Goal: Task Accomplishment & Management: Use online tool/utility

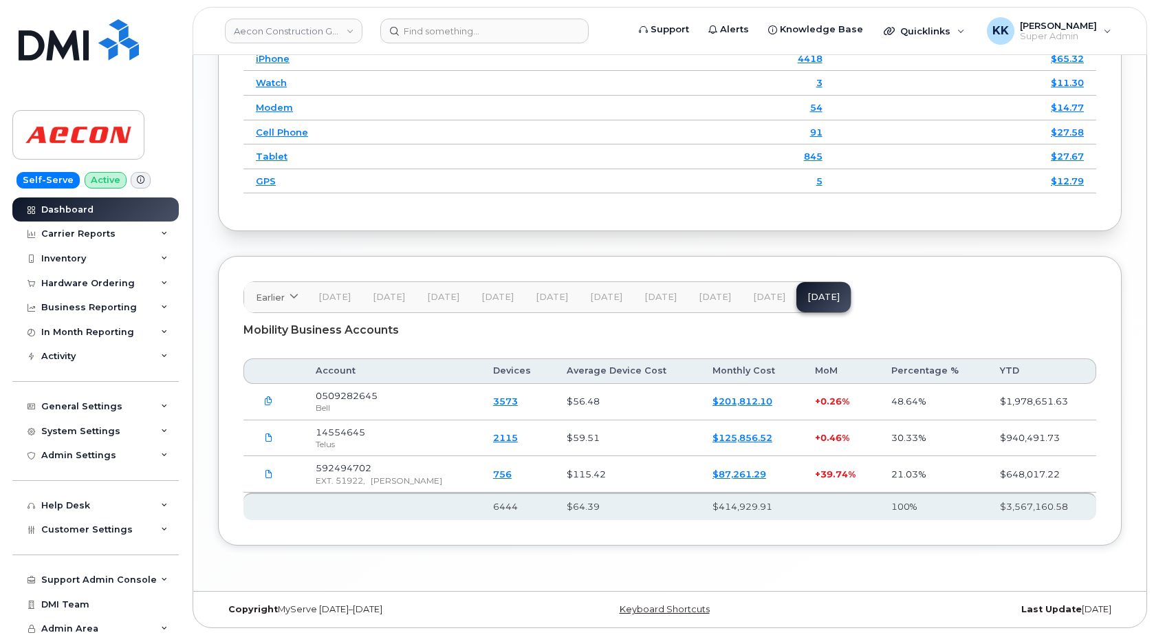
scroll to position [1947, 0]
click at [538, 338] on div "Mobility Business Accounts" at bounding box center [669, 330] width 853 height 34
click at [292, 28] on link "Aecon Construction Group Inc" at bounding box center [294, 31] width 138 height 25
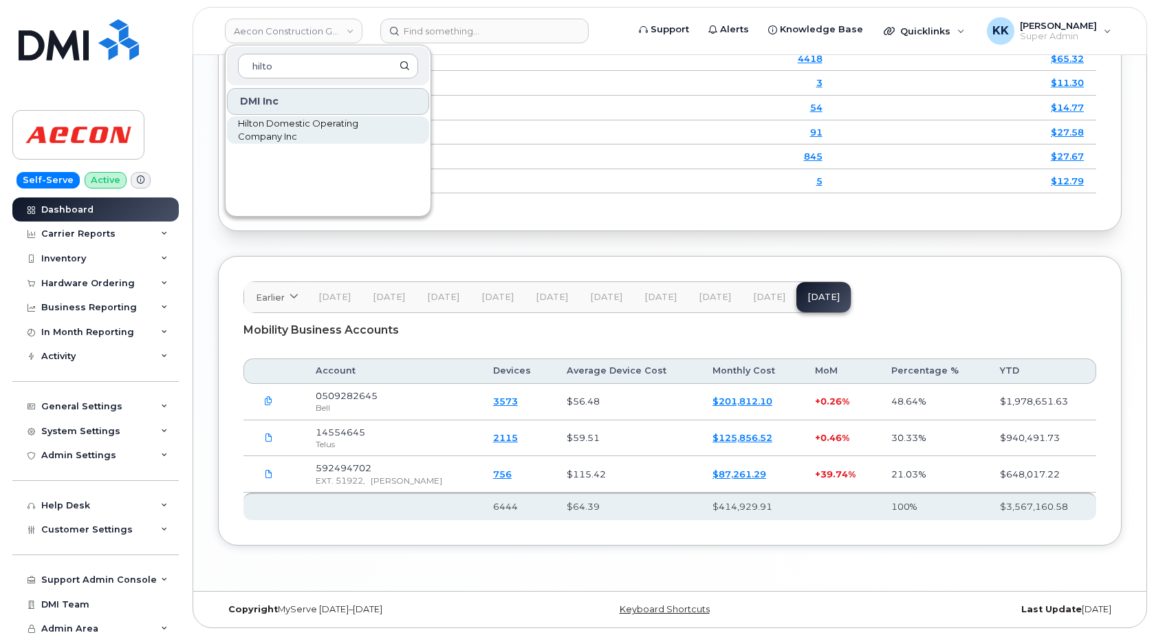
type input "hilto"
click at [314, 121] on span "Hilton Domestic Operating Company Inc" at bounding box center [317, 130] width 158 height 27
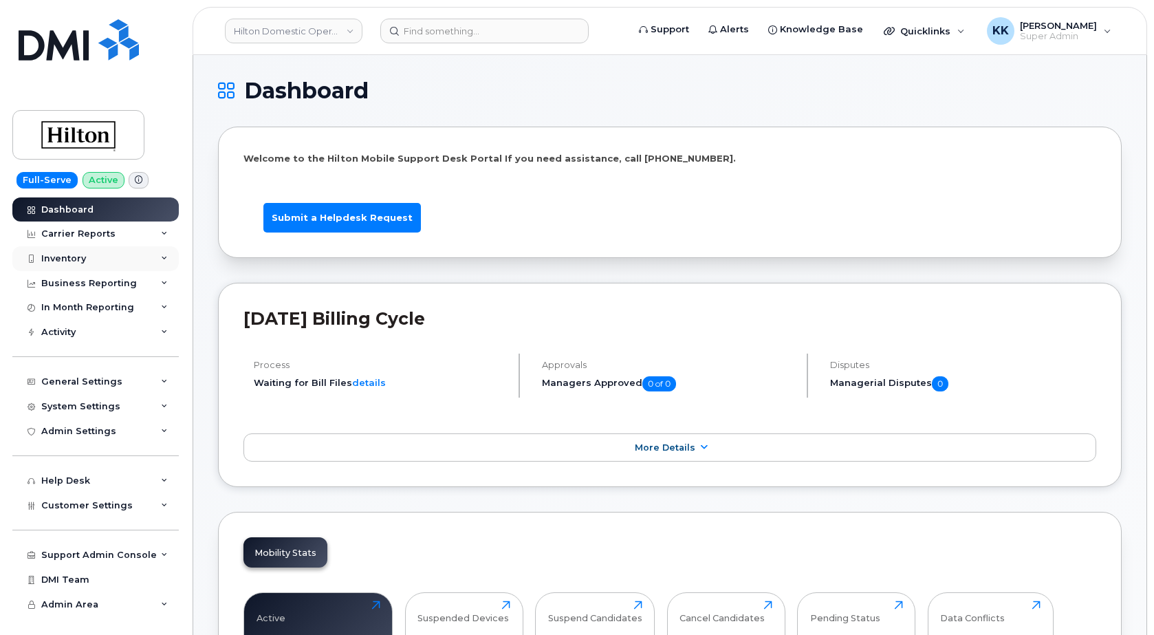
click at [88, 252] on div "Inventory" at bounding box center [95, 258] width 166 height 25
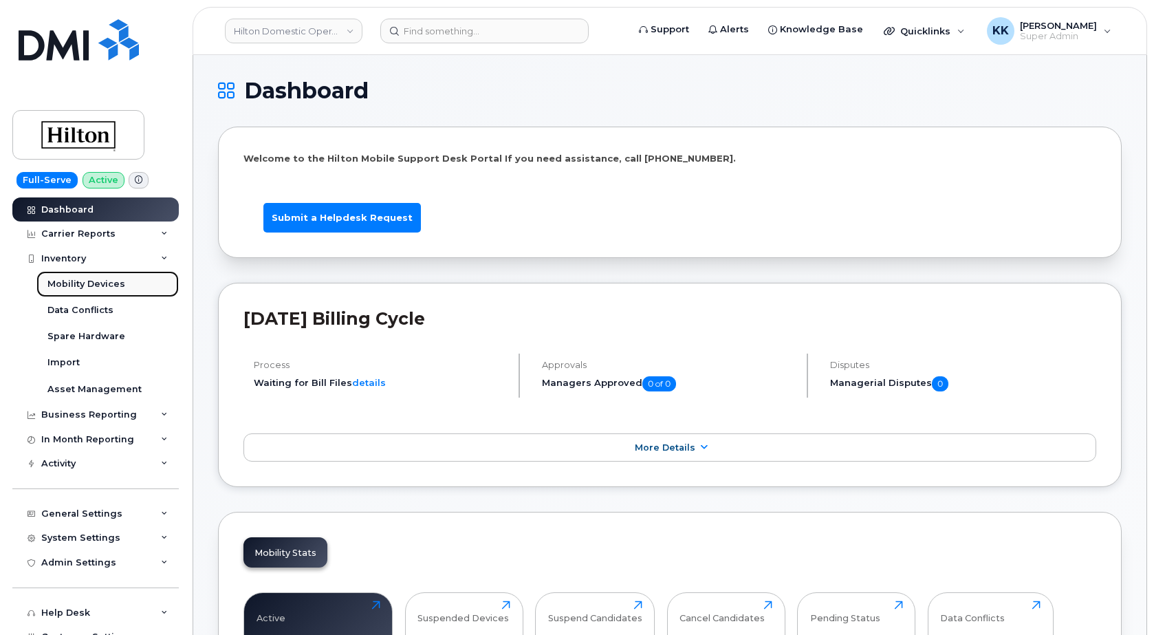
click at [82, 290] on link "Mobility Devices" at bounding box center [107, 284] width 142 height 26
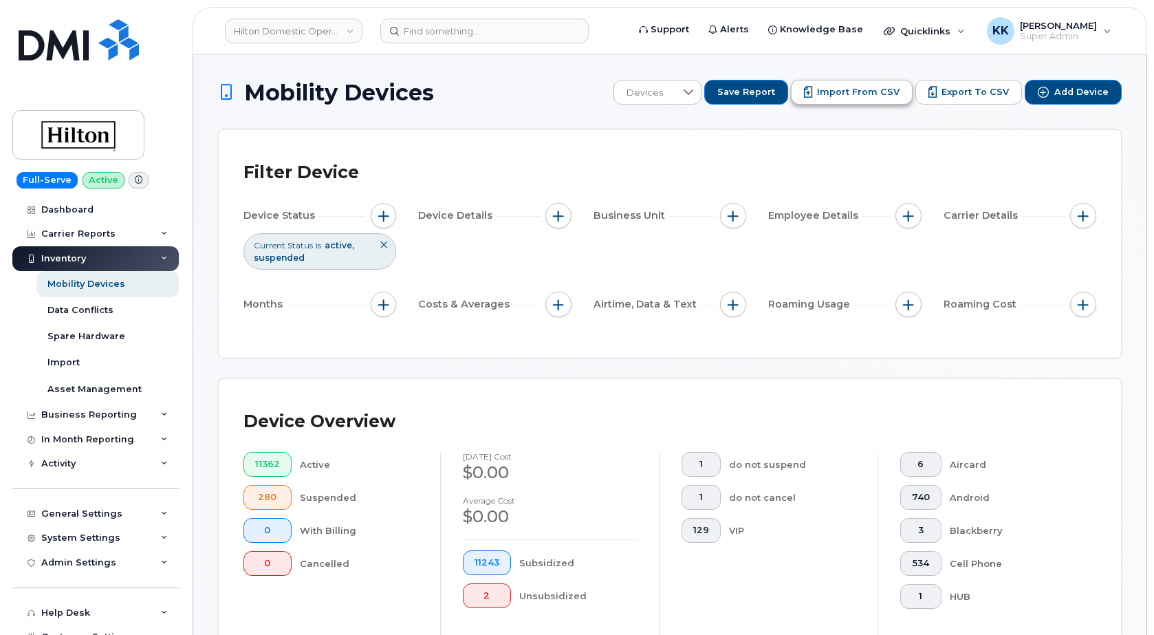
click at [846, 93] on span "Import from CSV" at bounding box center [858, 92] width 83 height 12
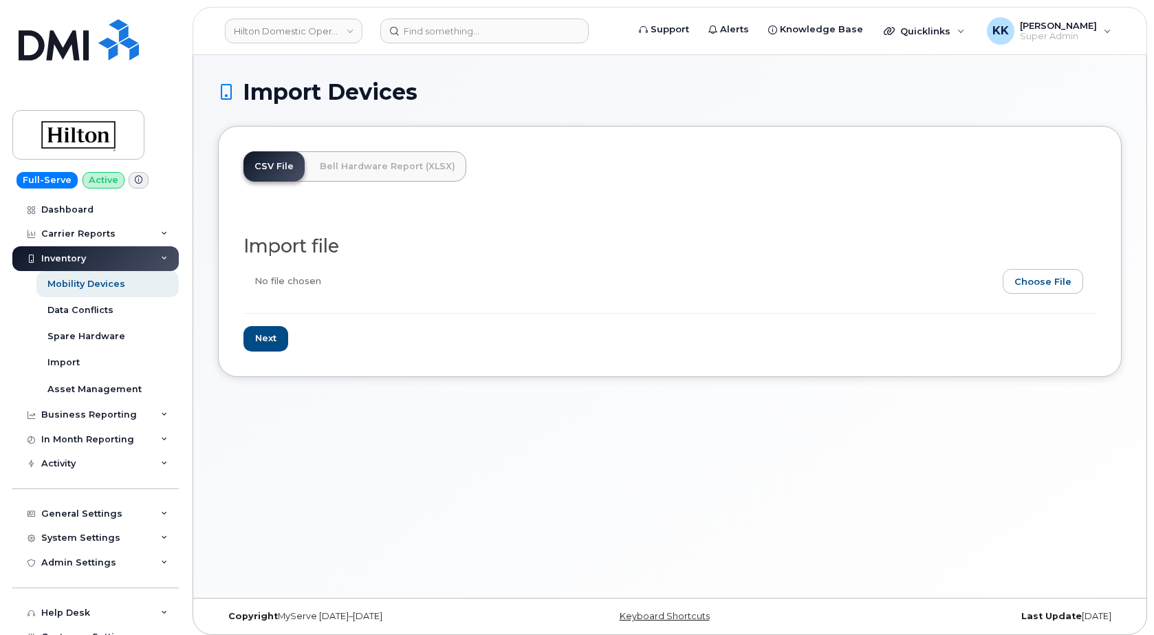
click at [1053, 276] on input "file" at bounding box center [664, 285] width 842 height 32
type input "C:\fakepath\Hilton T-Mobile Inventory 2 September 2025.xlsx"
click at [270, 342] on input "Next" at bounding box center [265, 338] width 45 height 25
type input "Loading..."
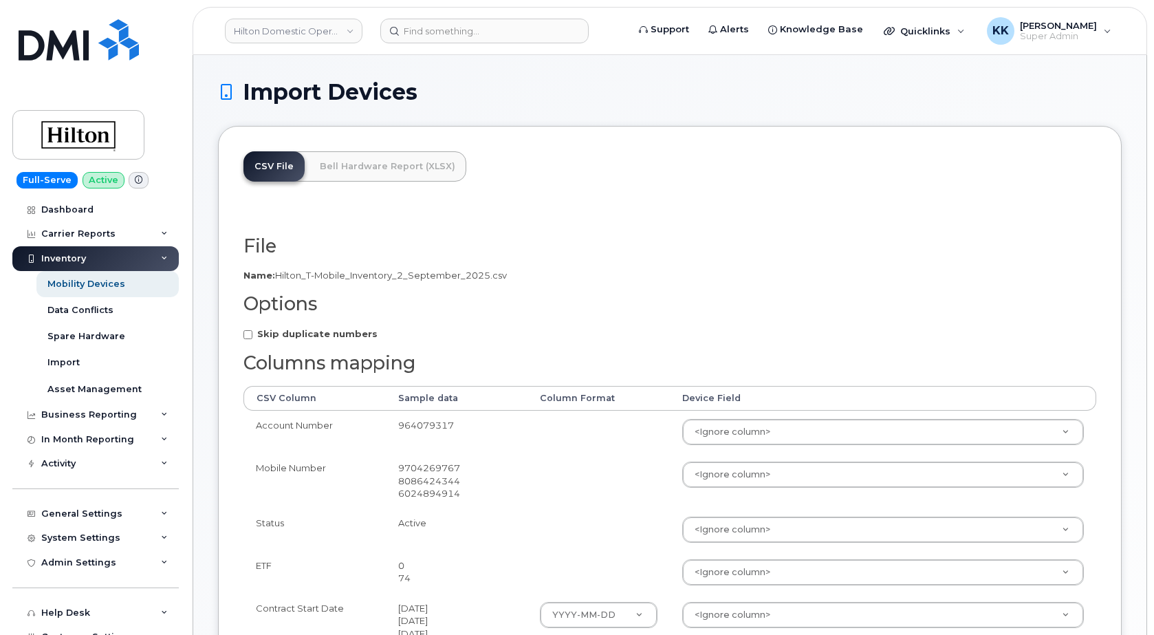
click at [311, 332] on strong "Skip duplicate numbers" at bounding box center [317, 333] width 120 height 11
click at [252, 332] on input "Skip duplicate numbers" at bounding box center [247, 334] width 9 height 9
checkbox input "true"
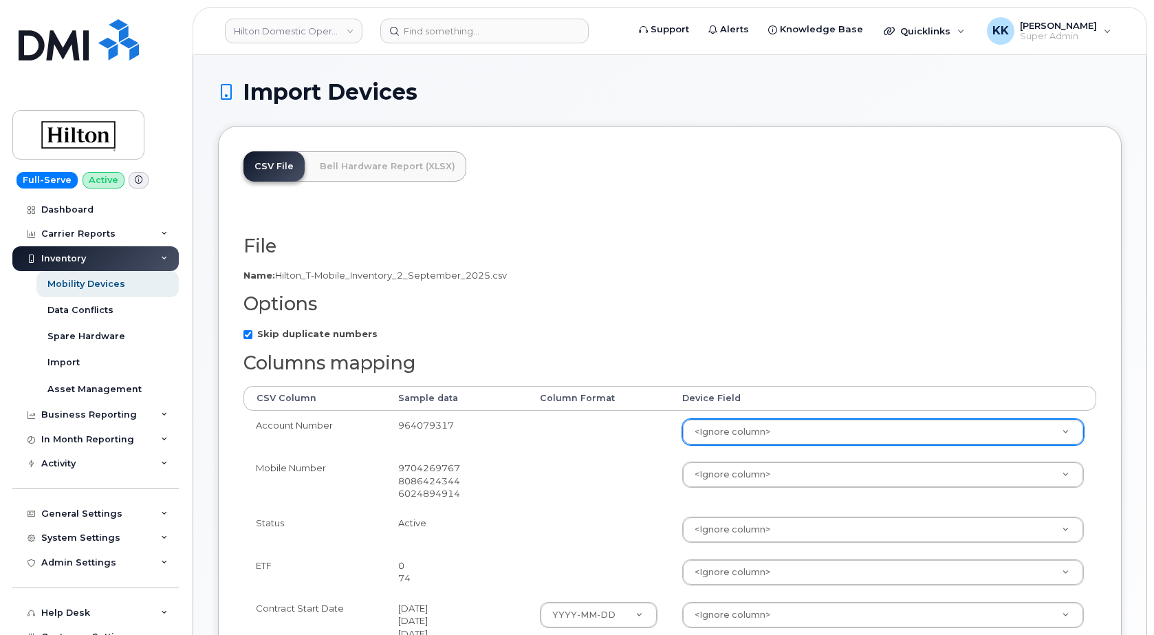
click at [845, 437] on body "Hilton Domestic Operating Company Inc Support Alerts Knowledge Base Quicklinks …" at bounding box center [577, 565] width 1154 height 1130
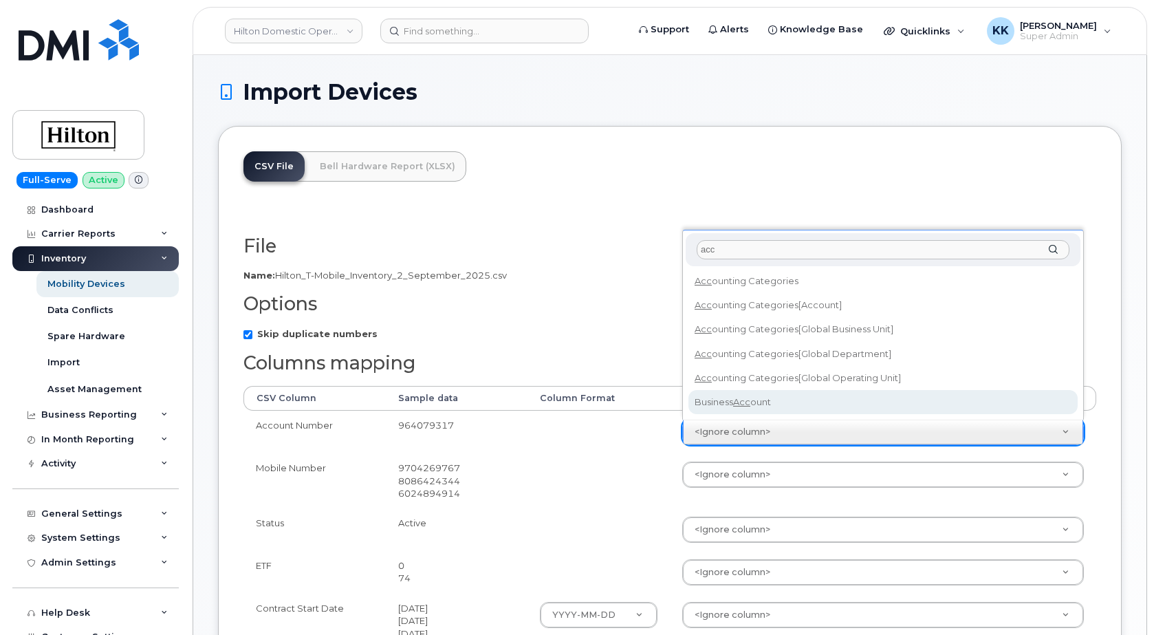
type input "acc"
select select "business_account_id"
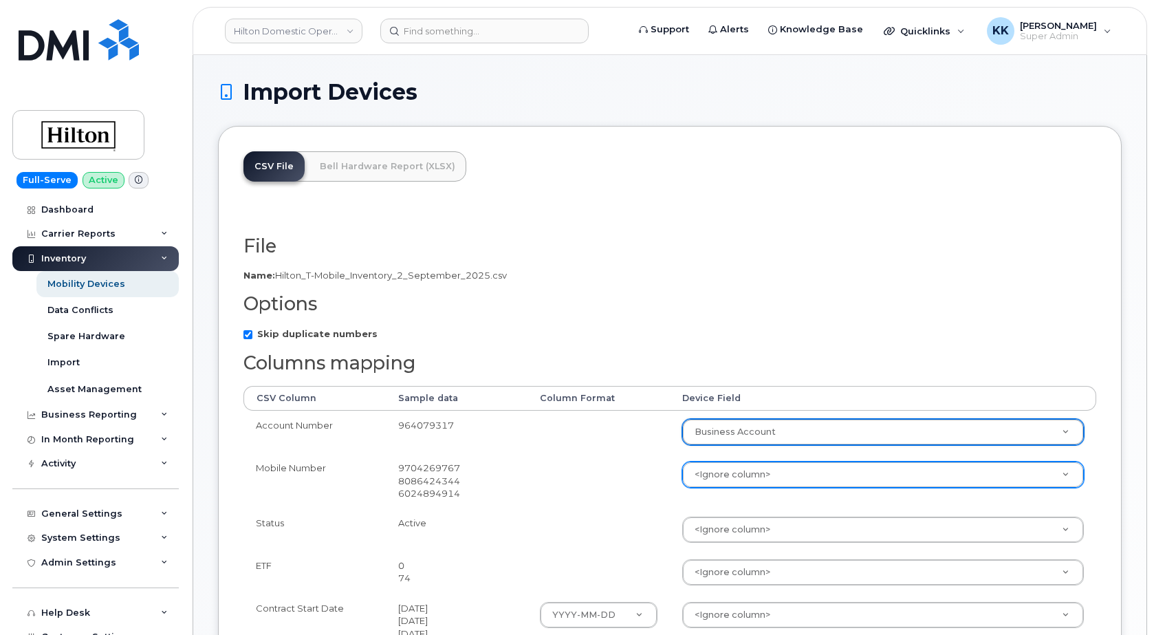
click at [762, 481] on body "Hilton Domestic Operating Company Inc Support Alerts Knowledge Base Quicklinks …" at bounding box center [577, 565] width 1154 height 1130
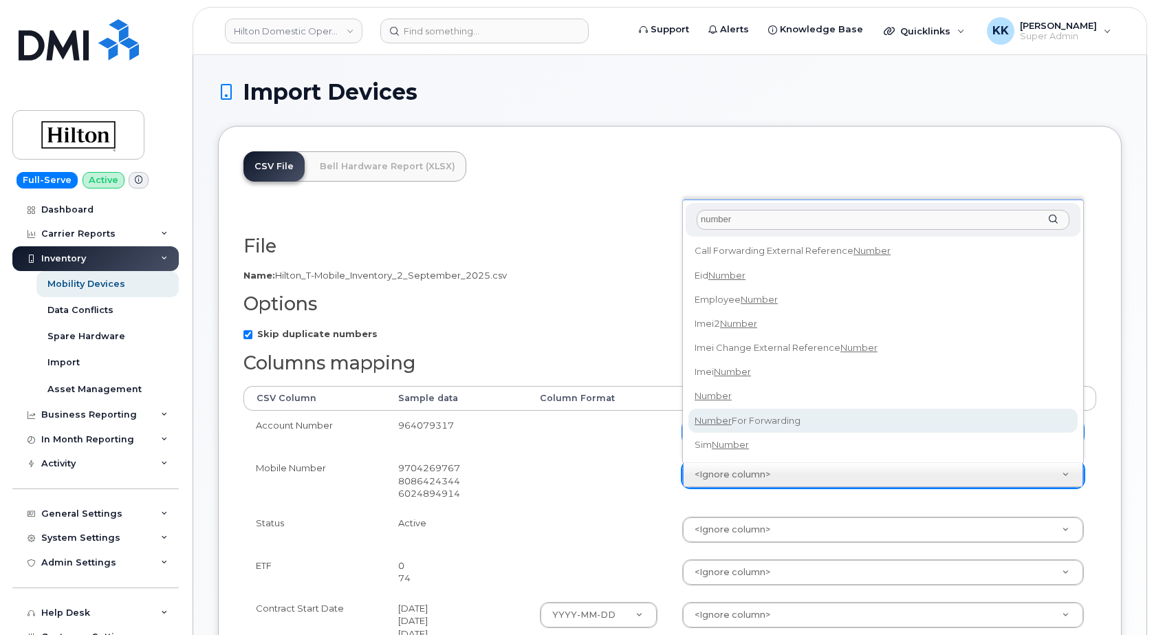
type input "number"
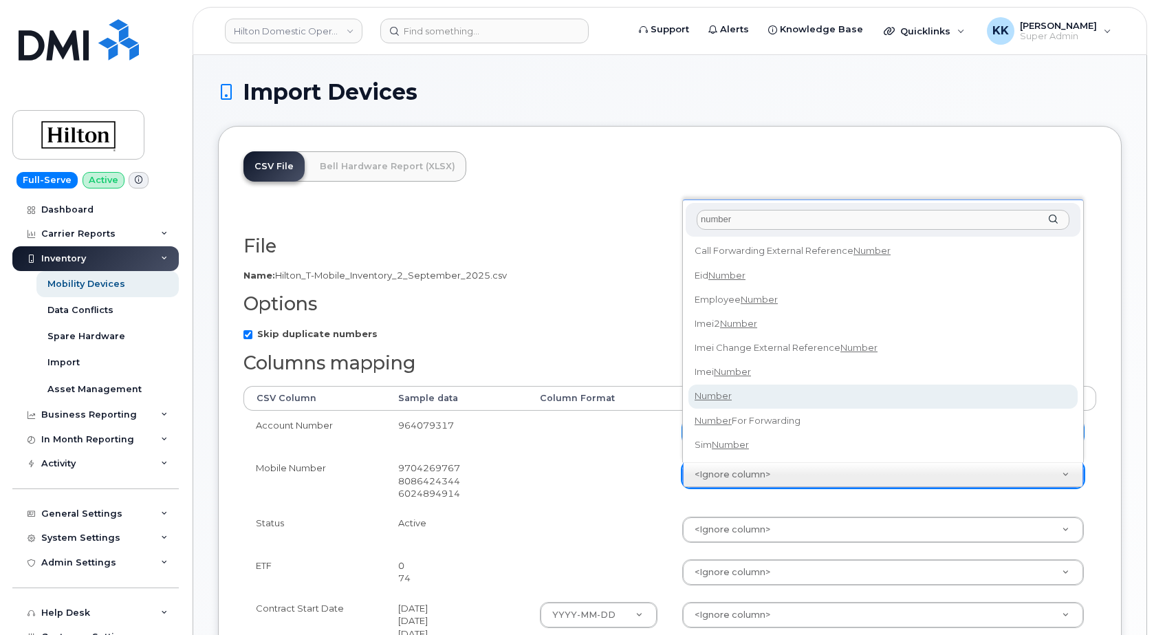
select select "number"
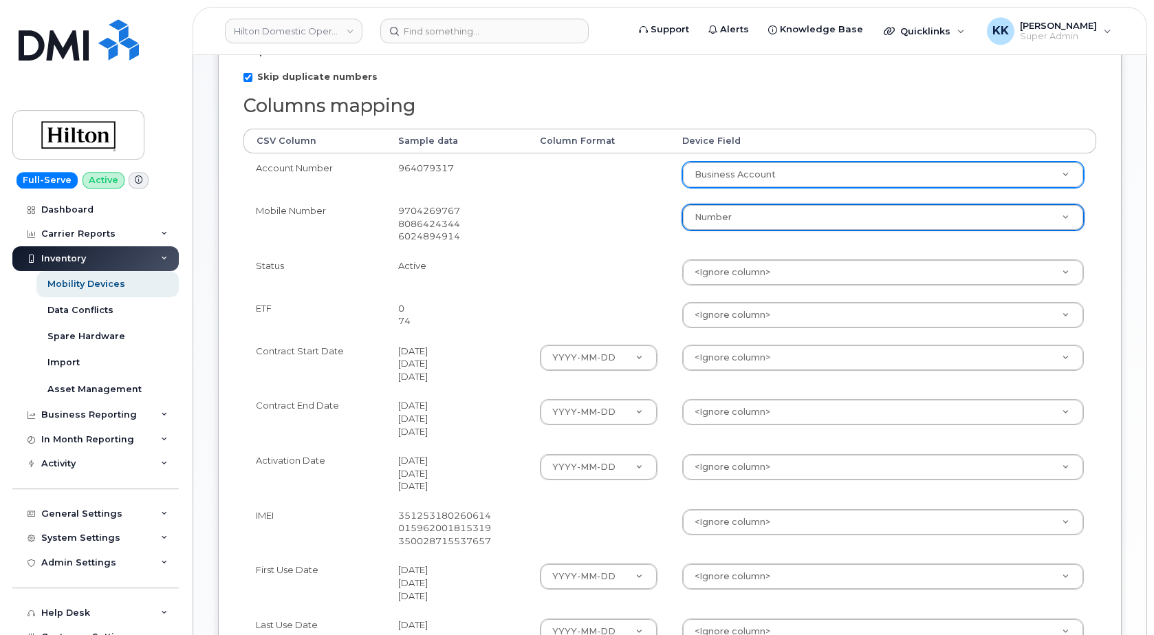
scroll to position [281, 0]
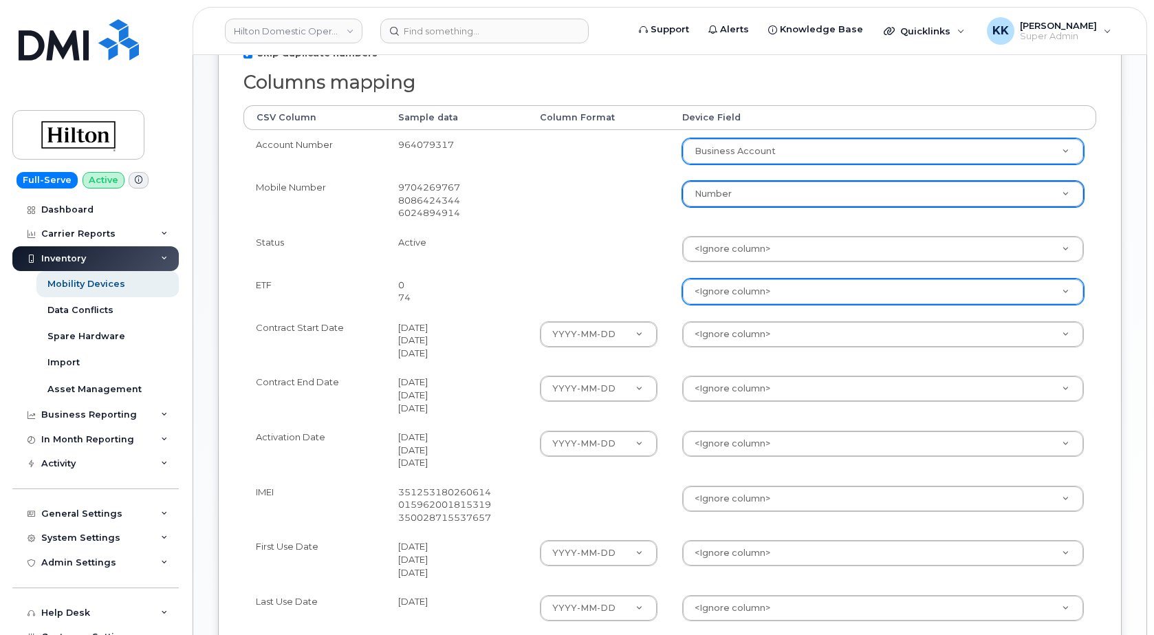
click at [756, 294] on body "Hilton Domestic Operating Company Inc Support Alerts Knowledge Base Quicklinks …" at bounding box center [577, 284] width 1154 height 1130
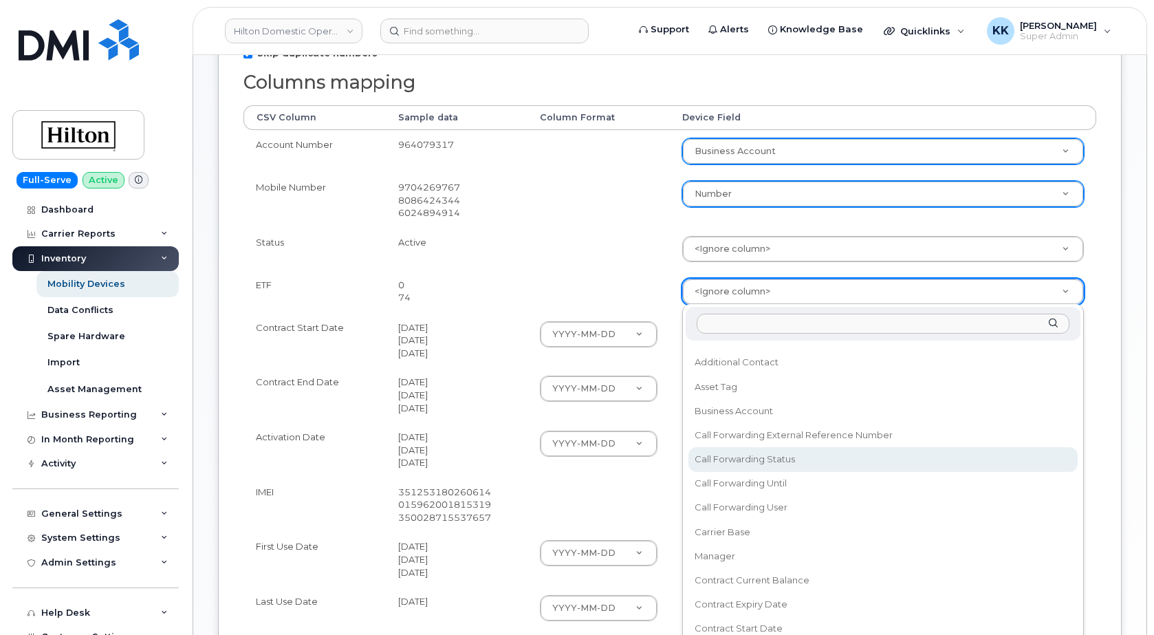
scroll to position [132, 0]
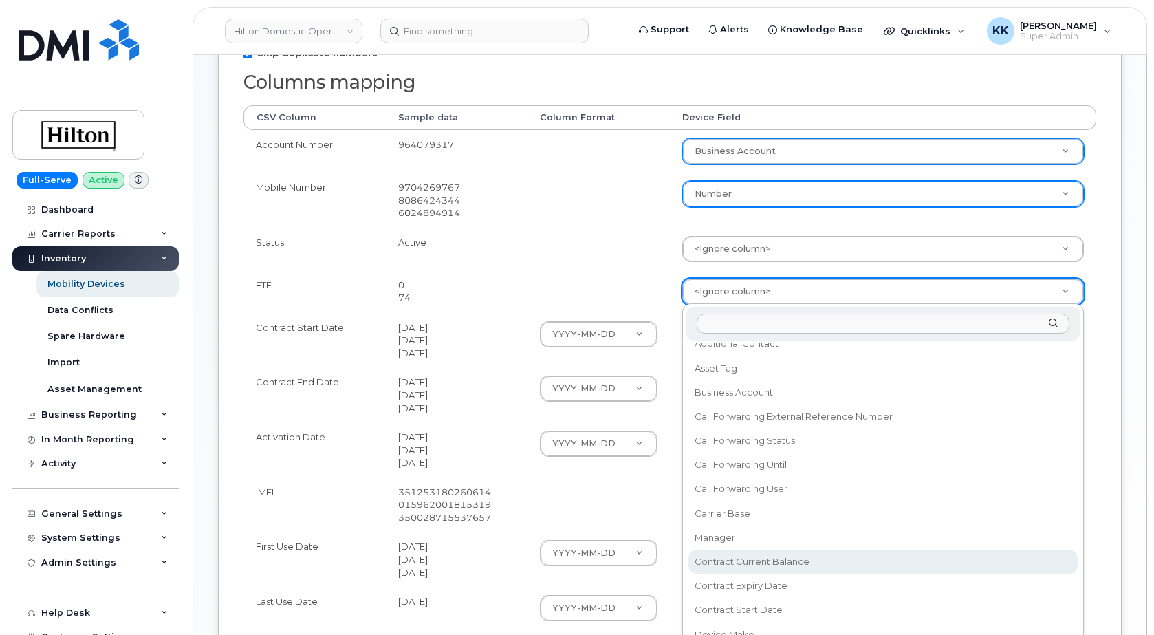
select select "contract_current_balance"
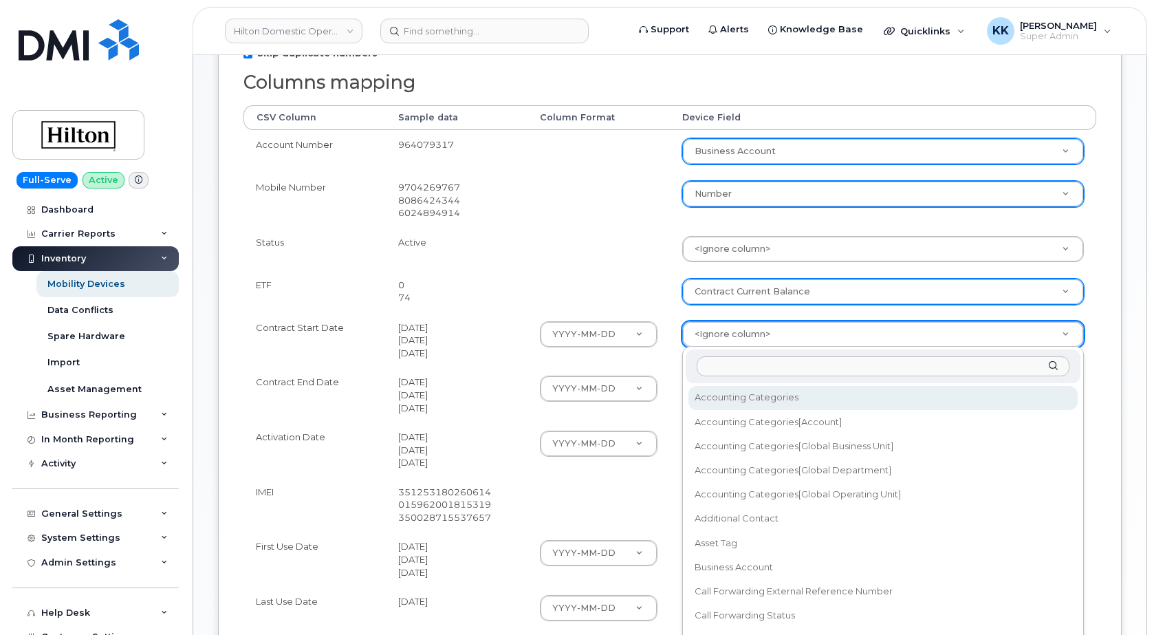
click at [723, 333] on body "Hilton Domestic Operating Company Inc Support Alerts Knowledge Base Quicklinks …" at bounding box center [577, 284] width 1154 height 1130
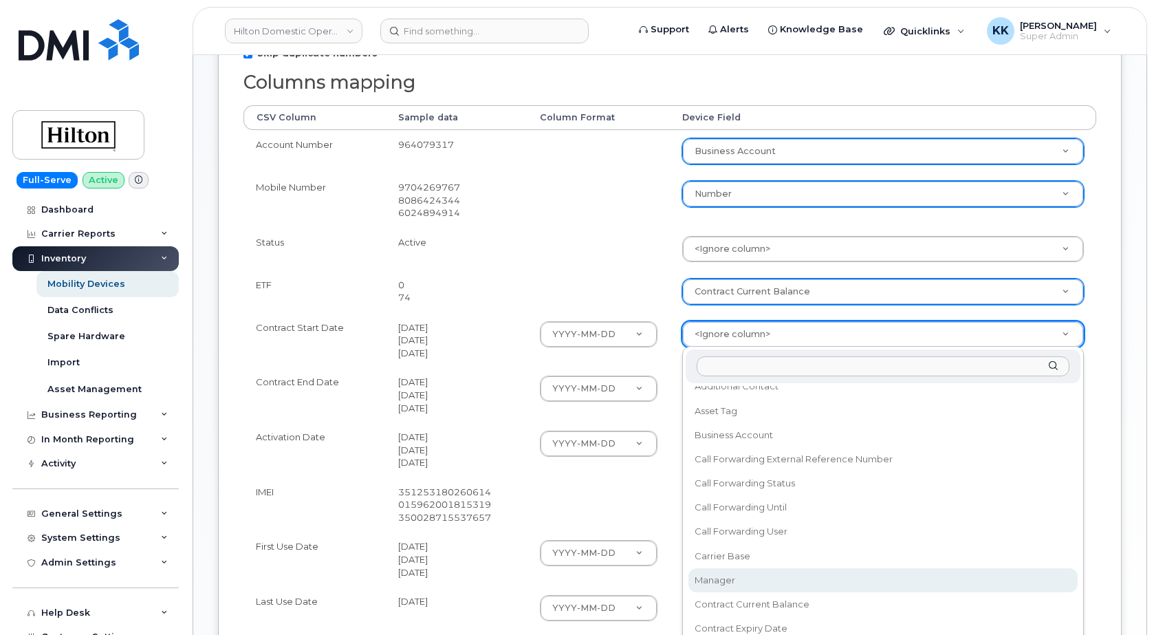
scroll to position [198, 0]
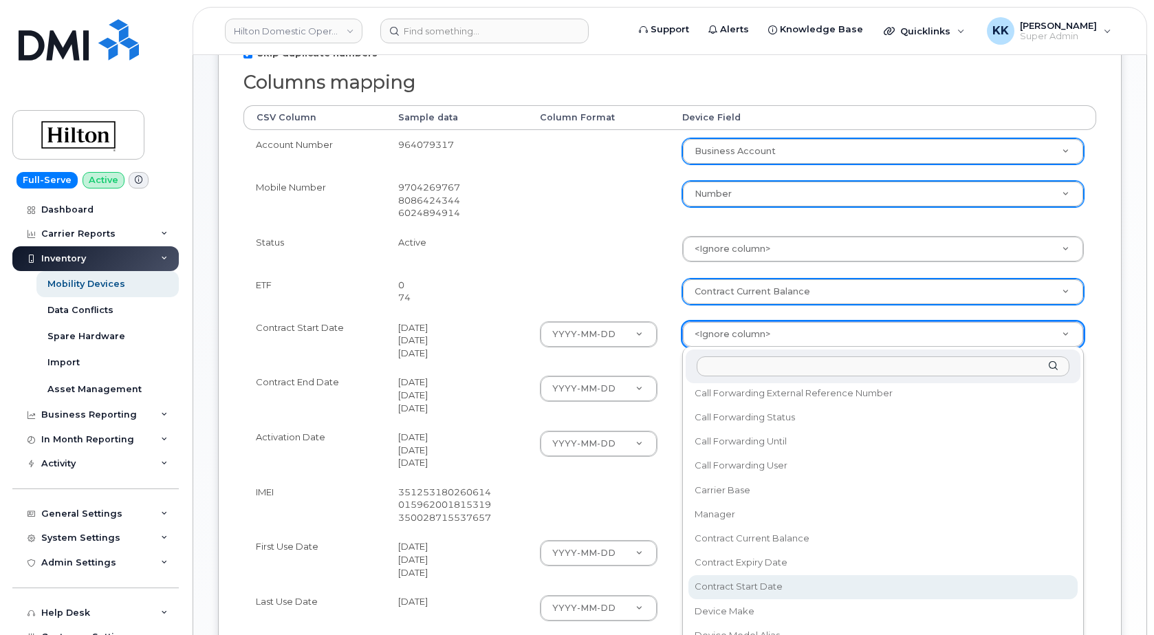
select select "contract_start_date"
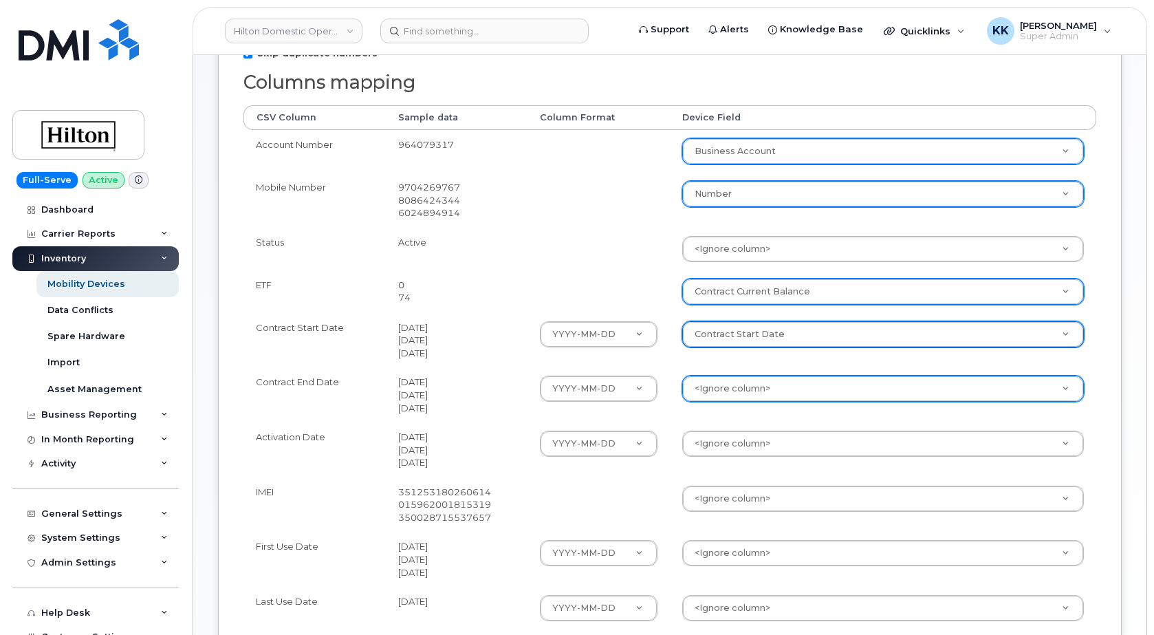
click at [730, 384] on body "Hilton Domestic Operating Company Inc Support Alerts Knowledge Base Quicklinks …" at bounding box center [577, 284] width 1154 height 1130
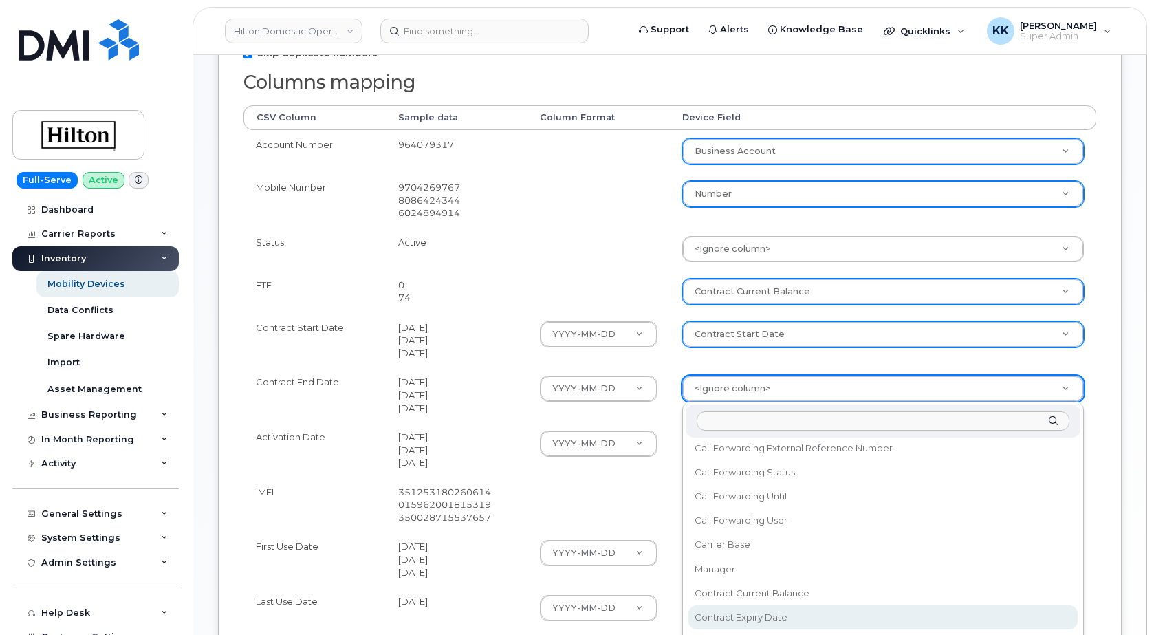
select select "contract_expiry_date"
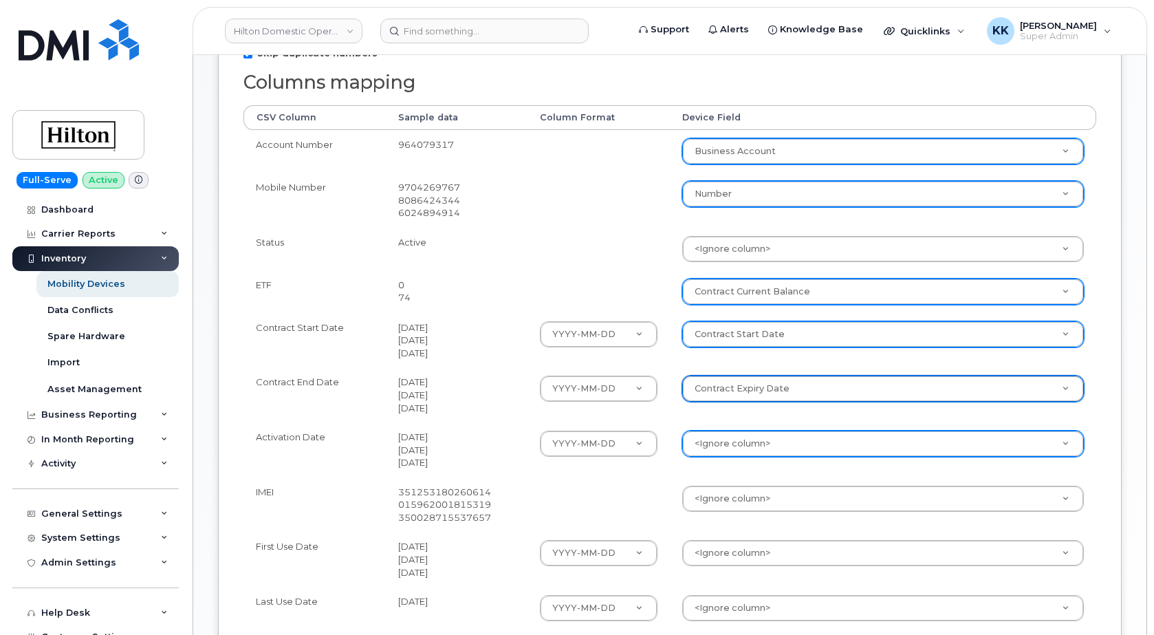
click at [732, 448] on body "Hilton Domestic Operating Company Inc Support Alerts Knowledge Base Quicklinks …" at bounding box center [577, 284] width 1154 height 1130
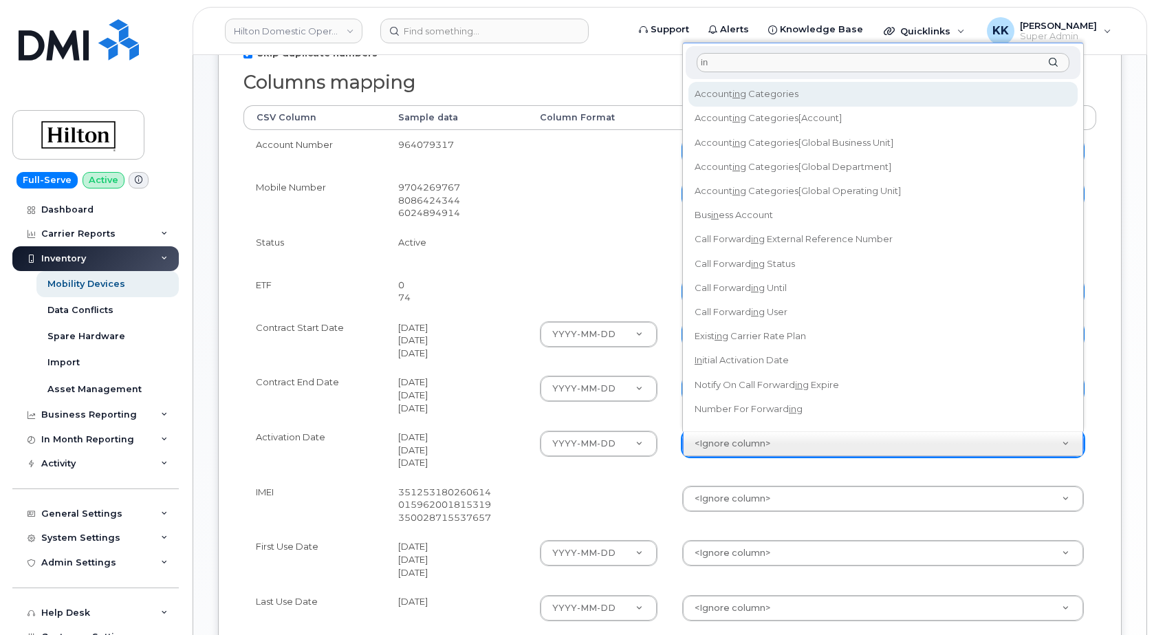
type input "i"
click at [670, 465] on body "Hilton Domestic Operating Company Inc Support Alerts Knowledge Base Quicklinks …" at bounding box center [577, 284] width 1154 height 1130
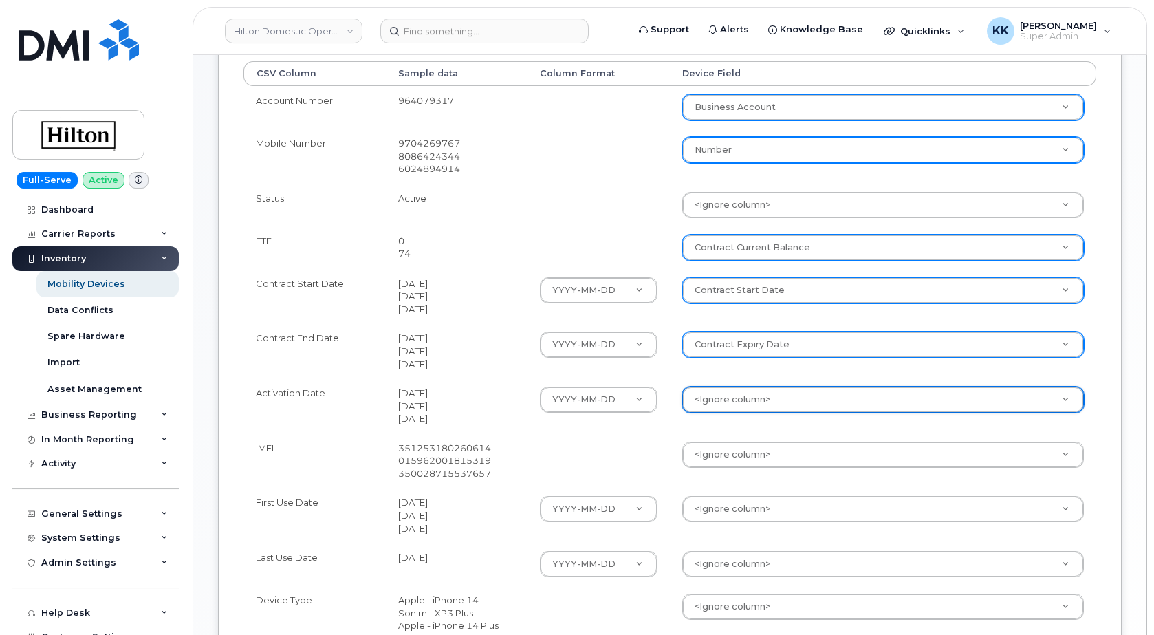
scroll to position [351, 0]
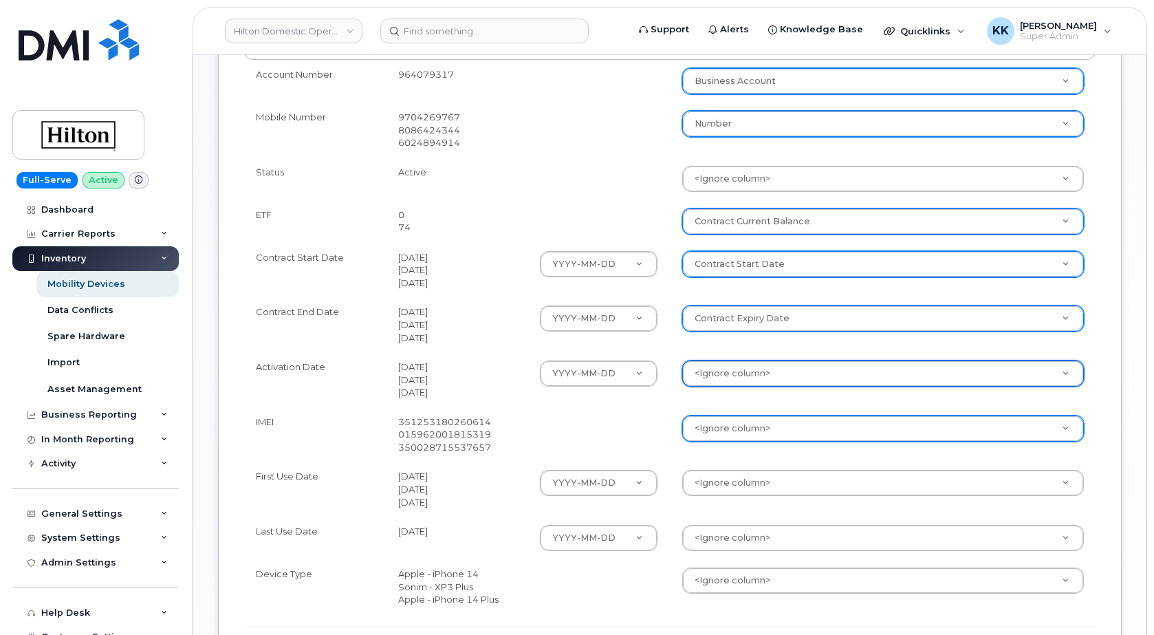
click at [729, 433] on body "Hilton Domestic Operating Company Inc Support Alerts Knowledge Base Quicklinks …" at bounding box center [577, 214] width 1154 height 1130
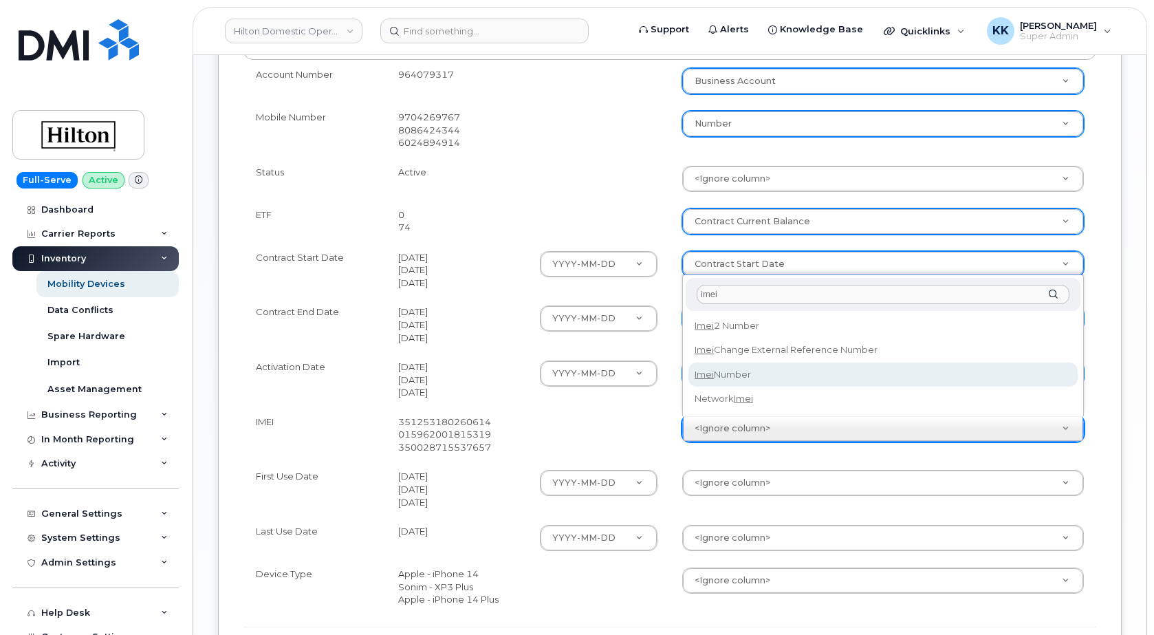
type input "imei"
select select "imei_number"
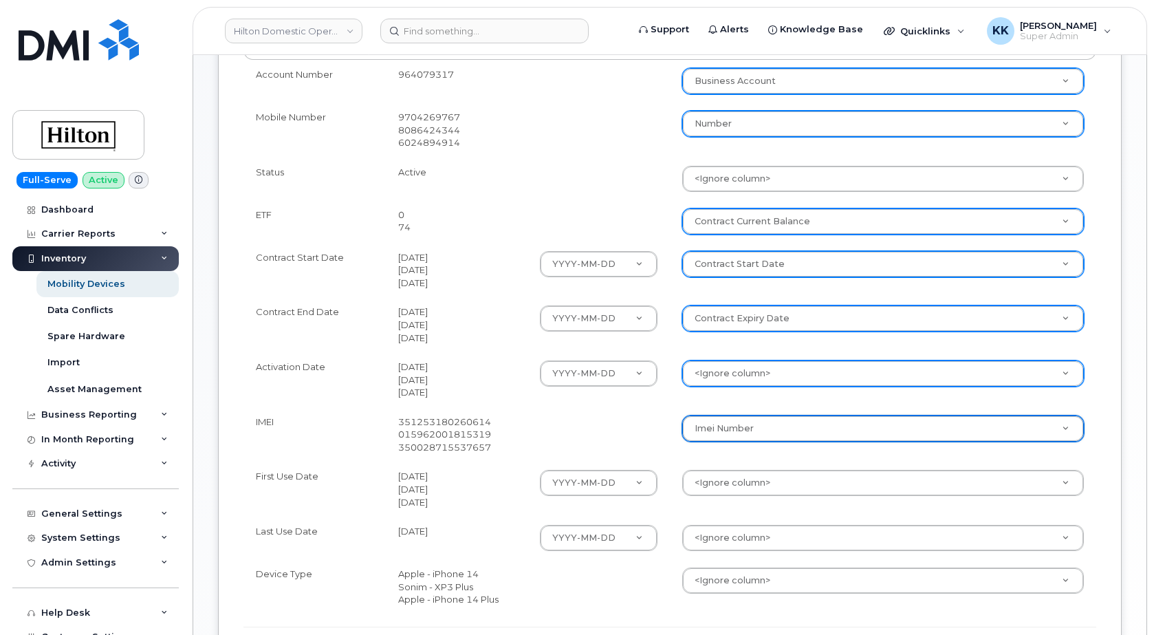
click at [702, 374] on body "Hilton Domestic Operating Company Inc Support Alerts Knowledge Base Quicklinks …" at bounding box center [577, 214] width 1154 height 1130
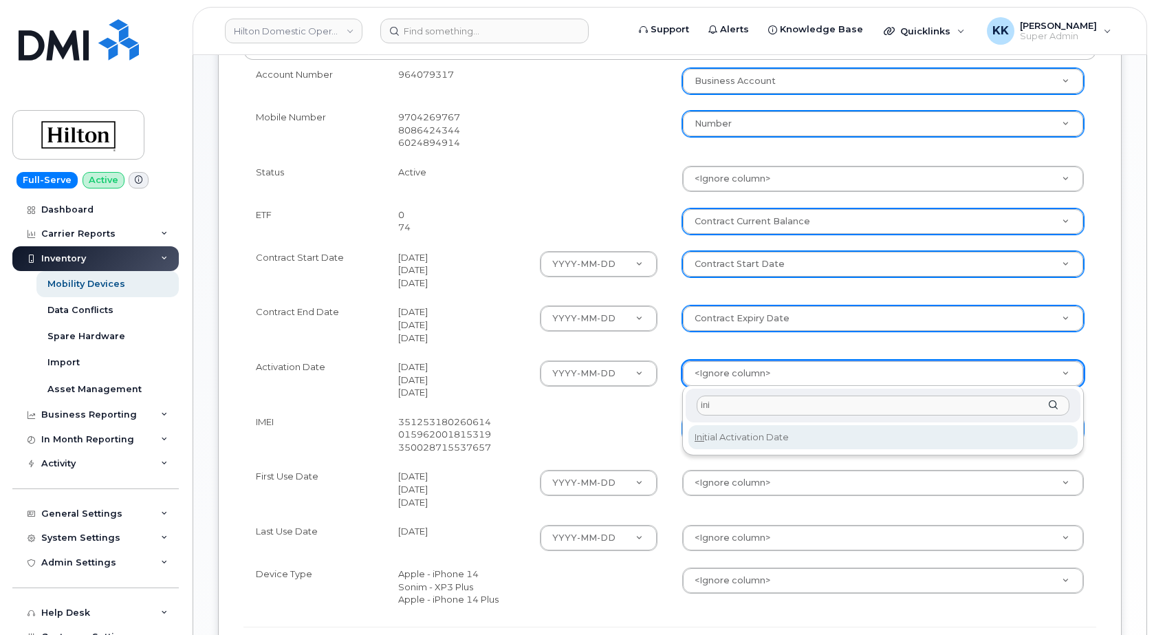
type input "ini"
select select "initial_activation_date"
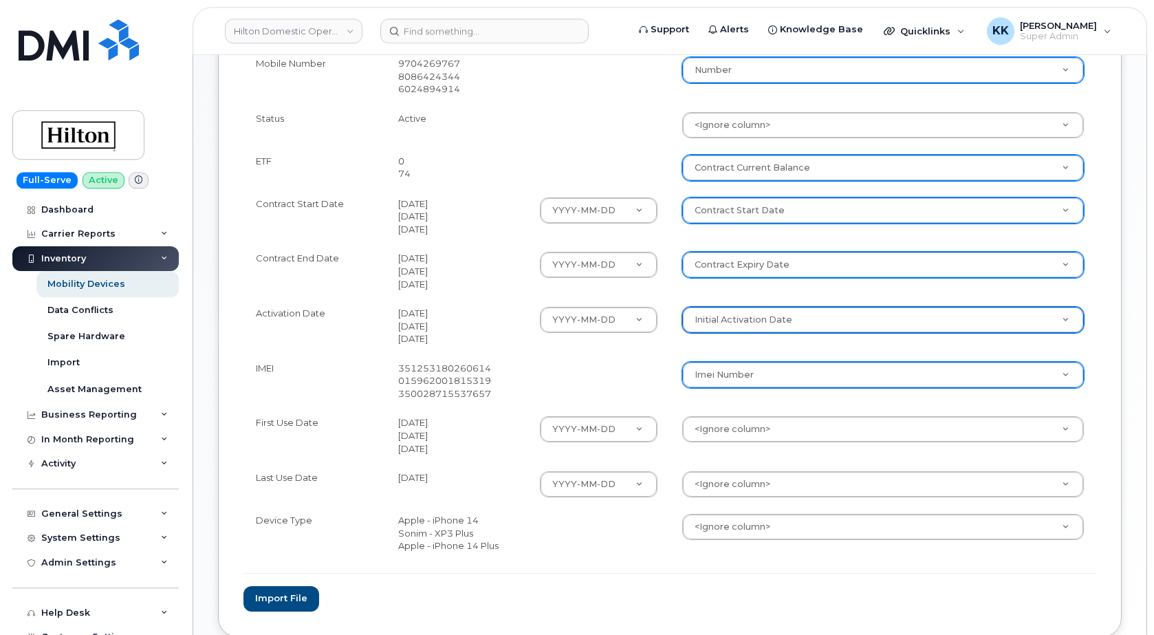
scroll to position [421, 0]
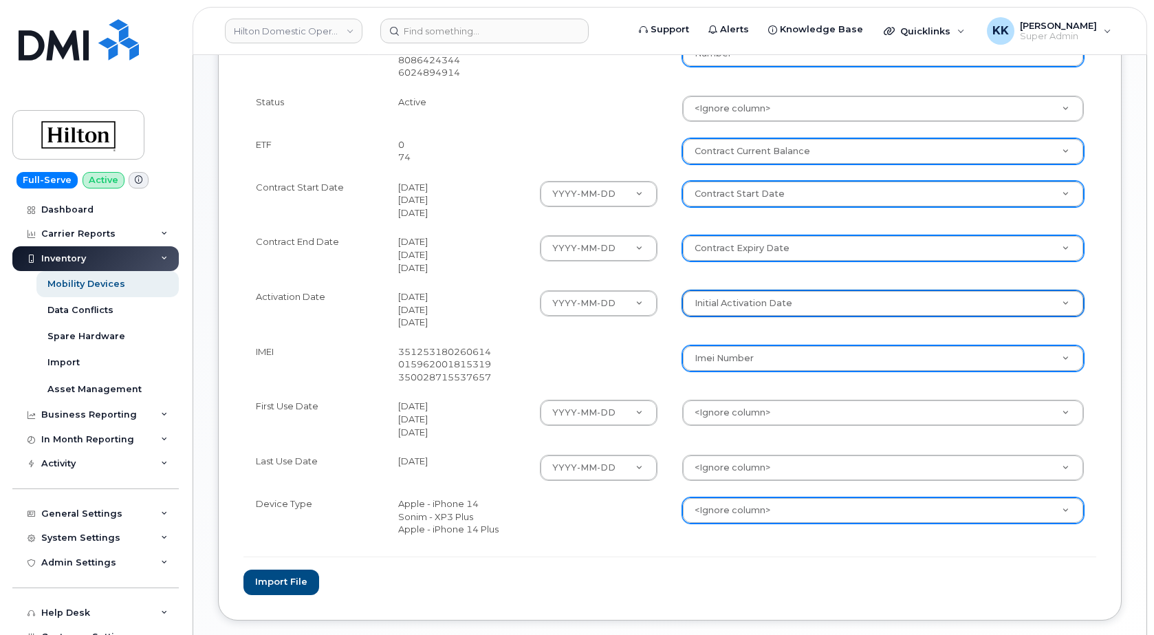
click at [740, 507] on body "Hilton Domestic Operating Company Inc Support Alerts Knowledge Base Quicklinks …" at bounding box center [577, 144] width 1154 height 1130
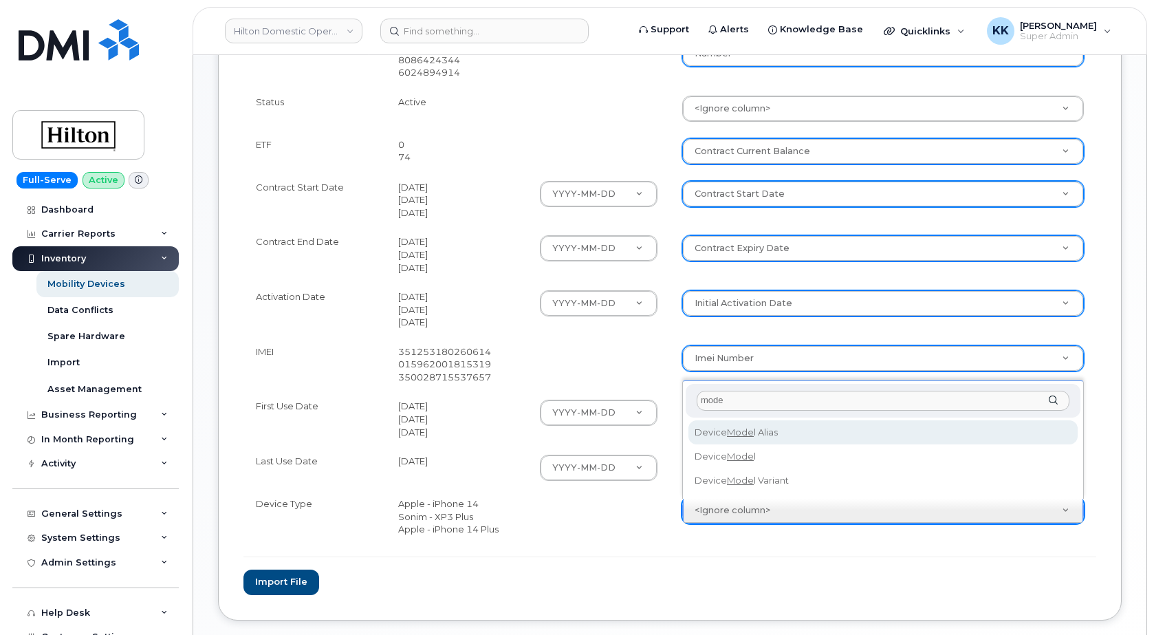
type input "mode"
select select "device_model_alias"
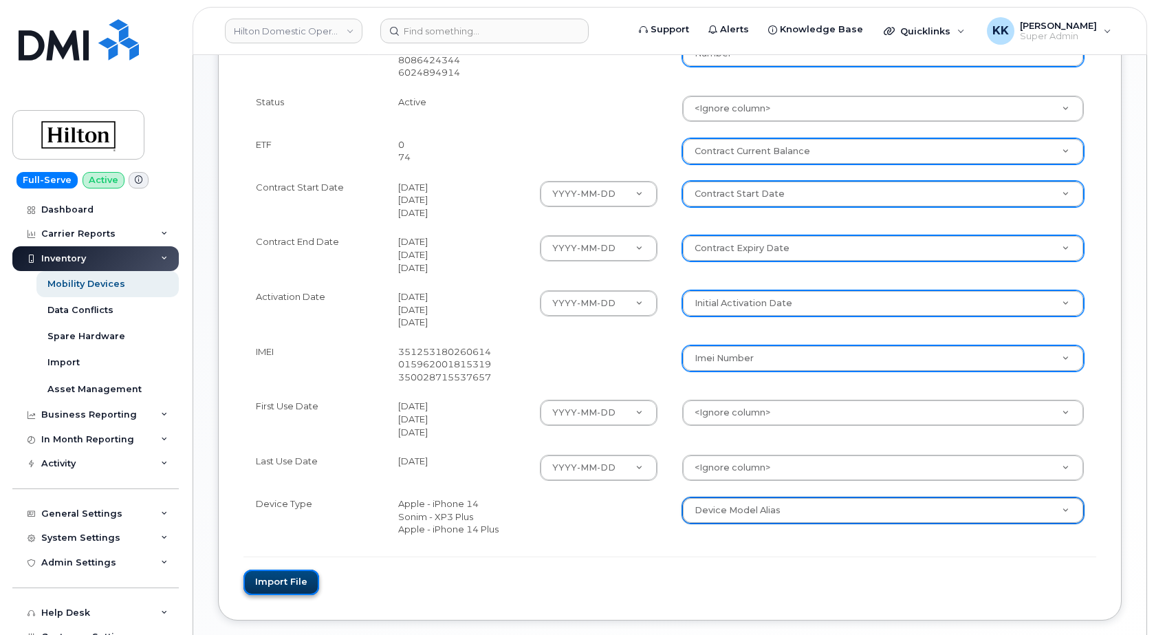
click at [304, 584] on button "Import file" at bounding box center [281, 581] width 76 height 25
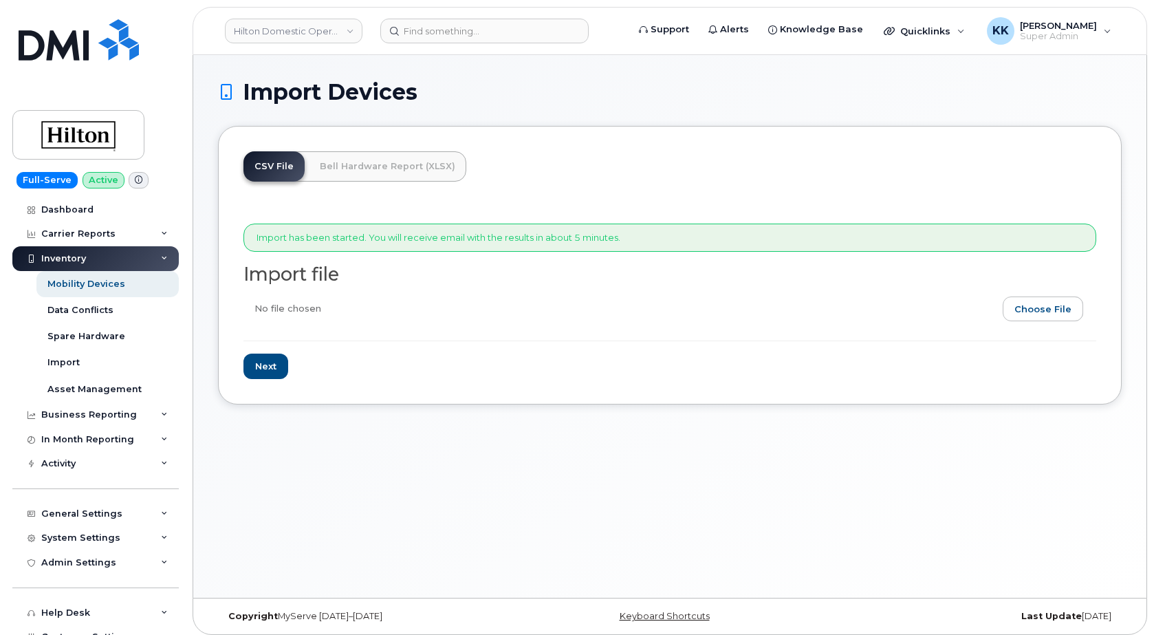
click at [1022, 309] on input "file" at bounding box center [664, 312] width 842 height 32
type input "C:\fakepath\Hilton T-Mobile Inventory [DATE].xlsx"
click at [264, 372] on input "Next" at bounding box center [265, 365] width 45 height 25
type input "Loading..."
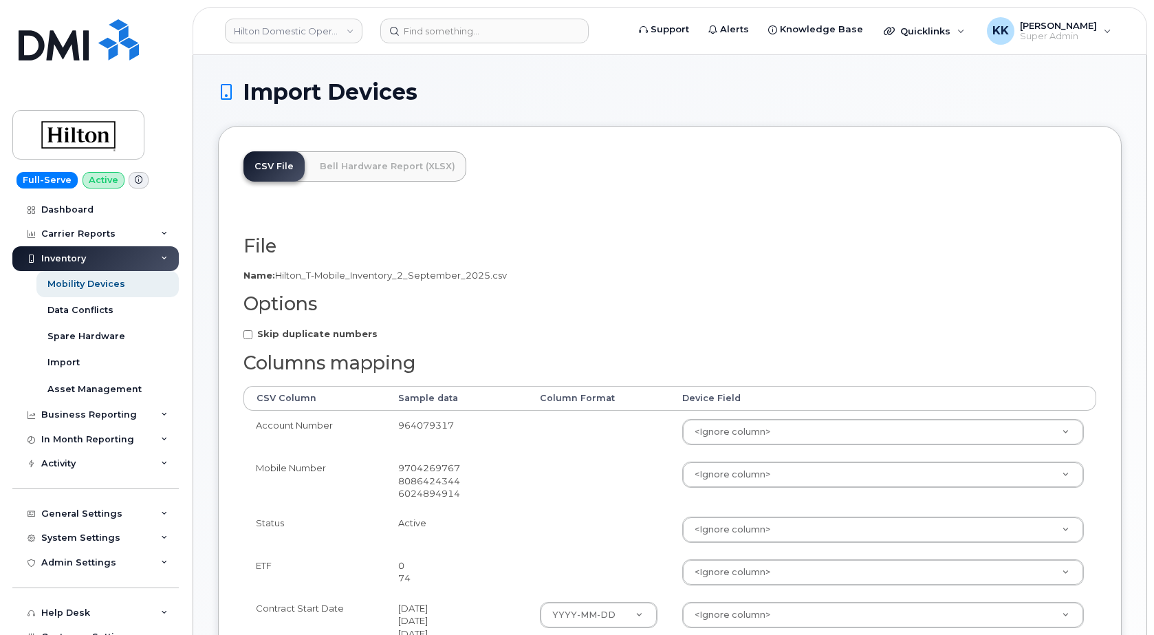
click at [287, 334] on strong "Skip duplicate numbers" at bounding box center [317, 333] width 120 height 11
click at [252, 334] on input "Skip duplicate numbers" at bounding box center [247, 334] width 9 height 9
checkbox input "true"
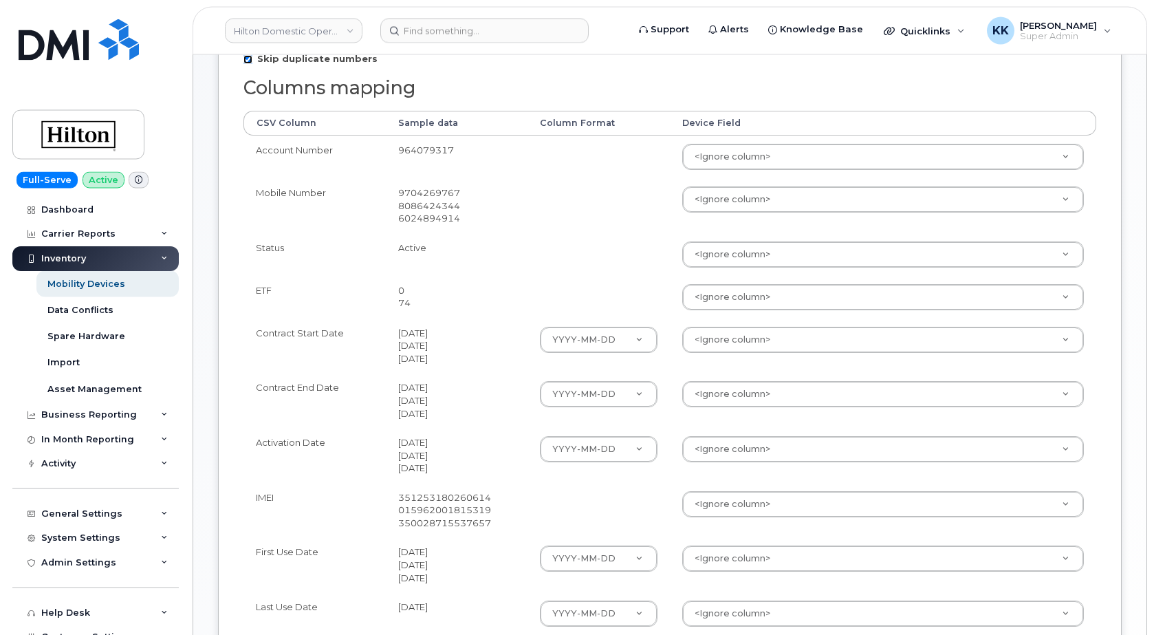
scroll to position [281, 0]
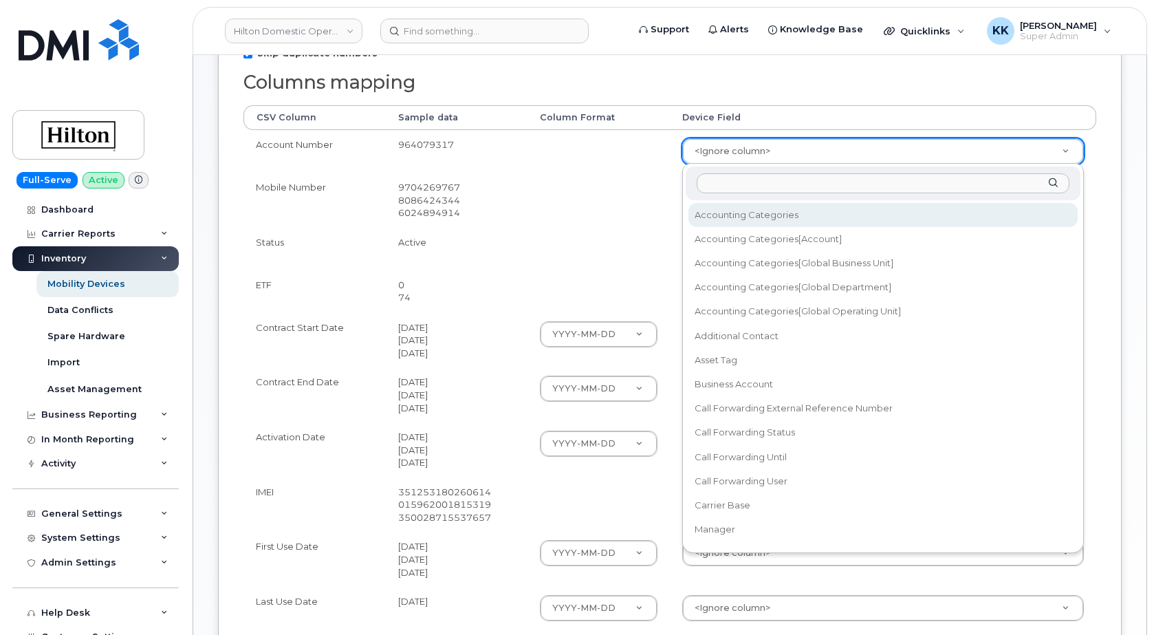
click at [721, 154] on body "Hilton Domestic Operating Company Inc Support Alerts Knowledge Base Quicklinks …" at bounding box center [577, 284] width 1154 height 1130
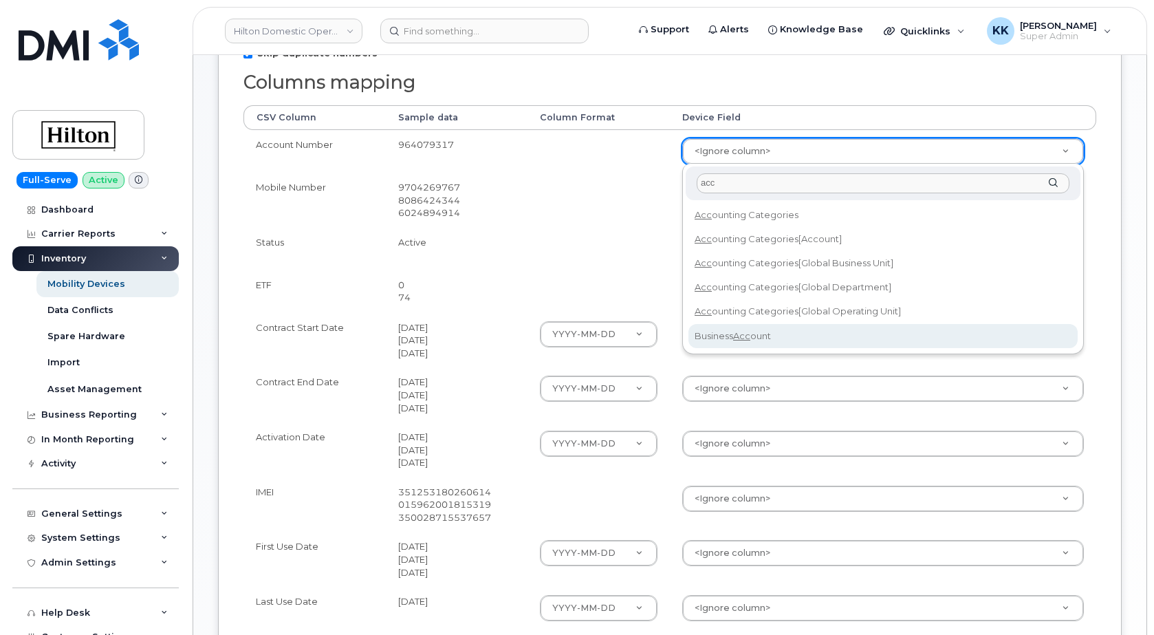
type input "acc"
select select "business_account_id"
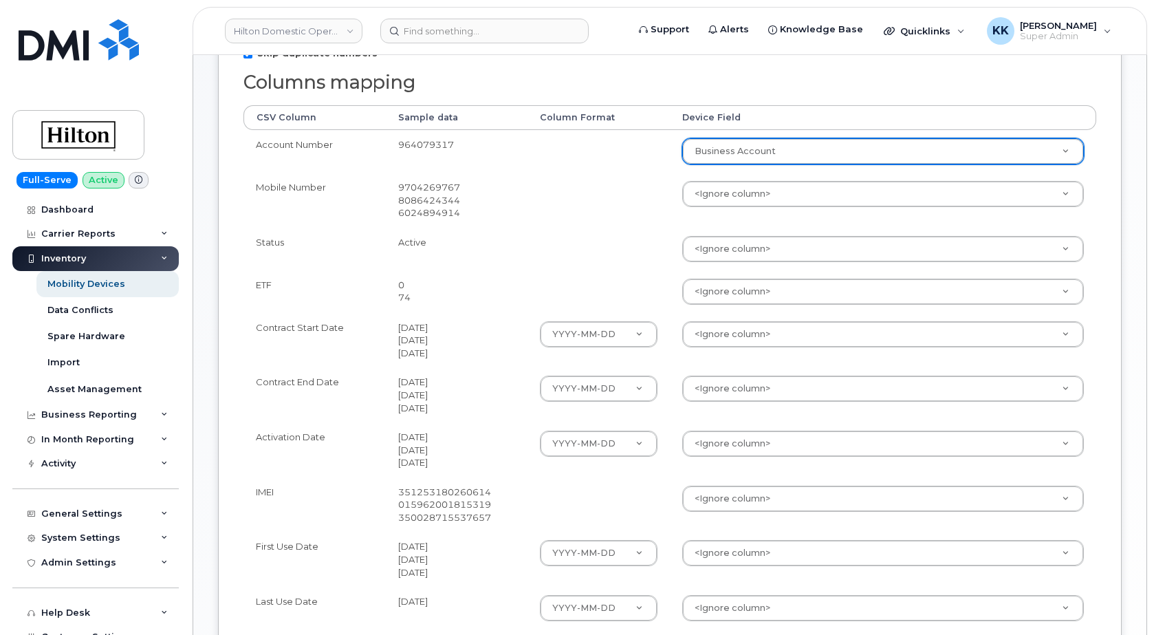
click at [725, 201] on body "Hilton Domestic Operating Company Inc Support Alerts Knowledge Base Quicklinks …" at bounding box center [577, 284] width 1154 height 1130
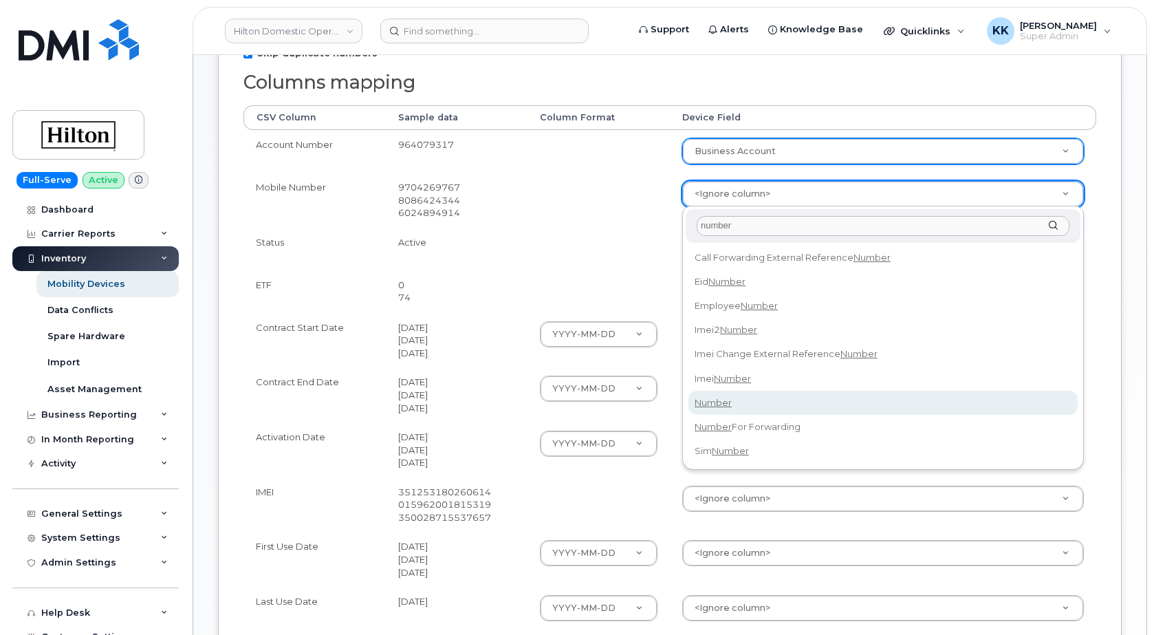
type input "number"
select select "number"
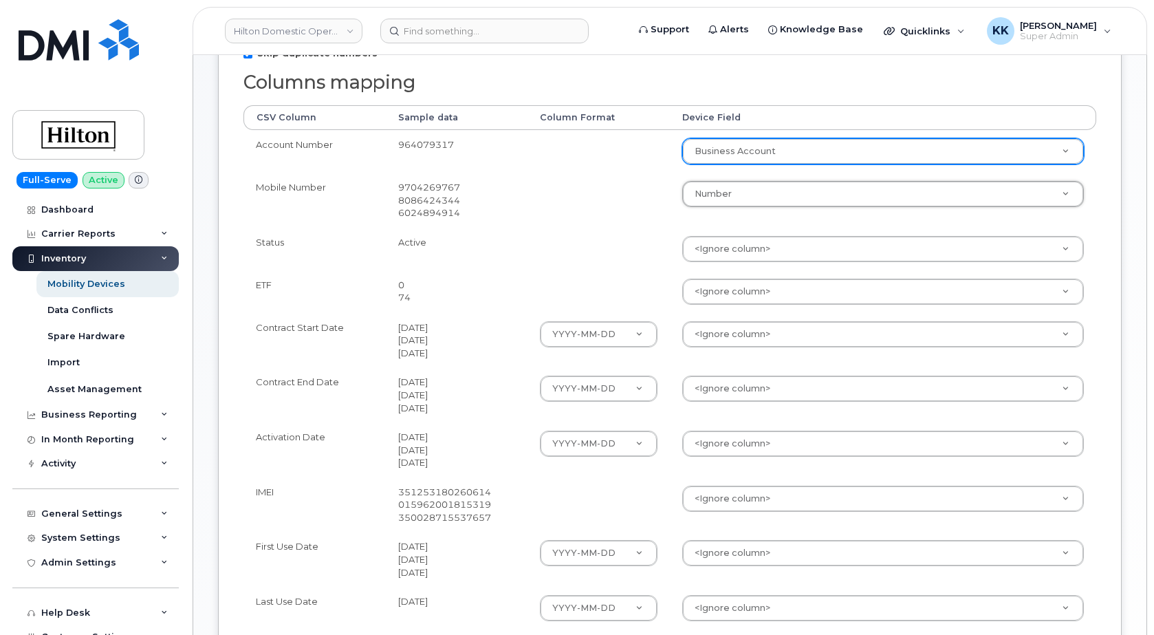
click at [714, 288] on body "Hilton Domestic Operating Company Inc Support Alerts Knowledge Base Quicklinks …" at bounding box center [577, 284] width 1154 height 1130
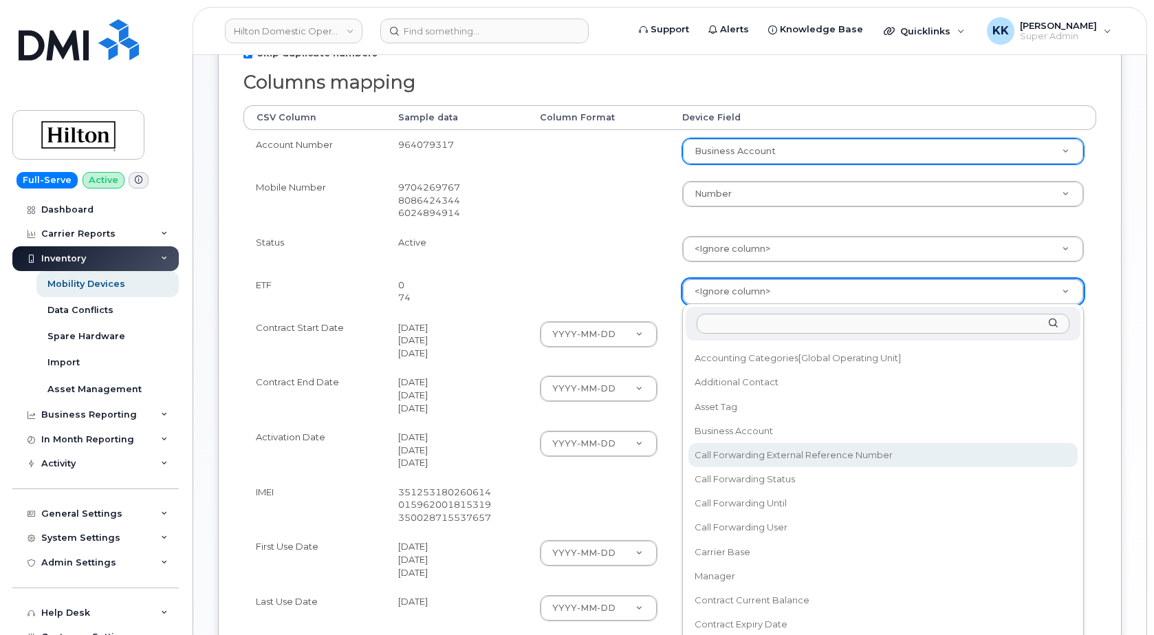
scroll to position [132, 0]
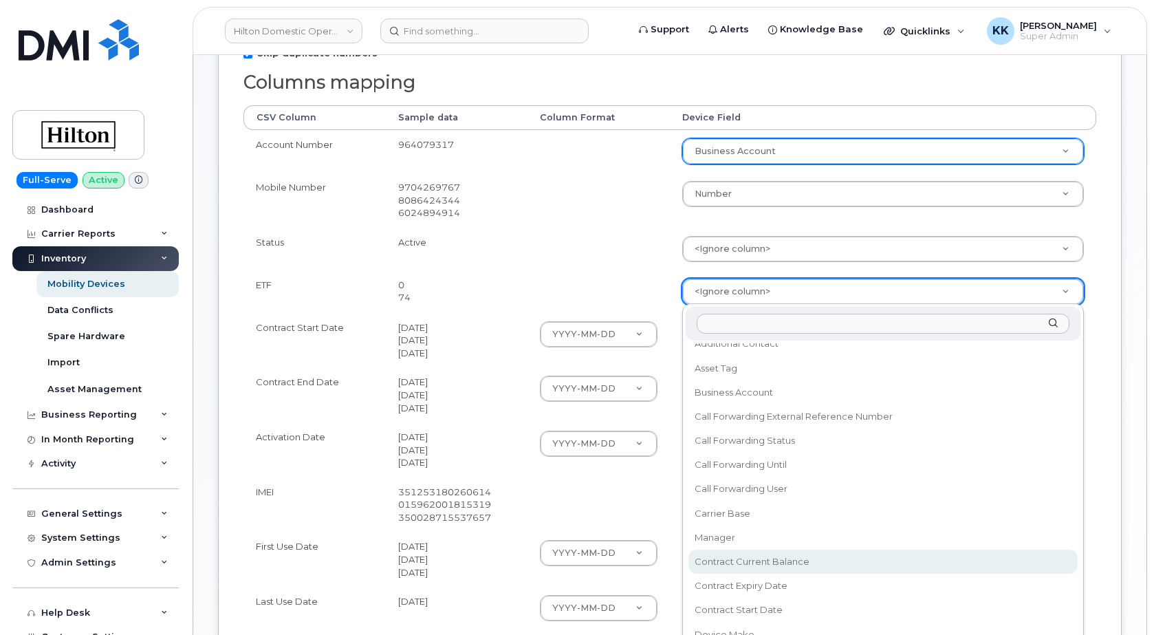
select select "contract_current_balance"
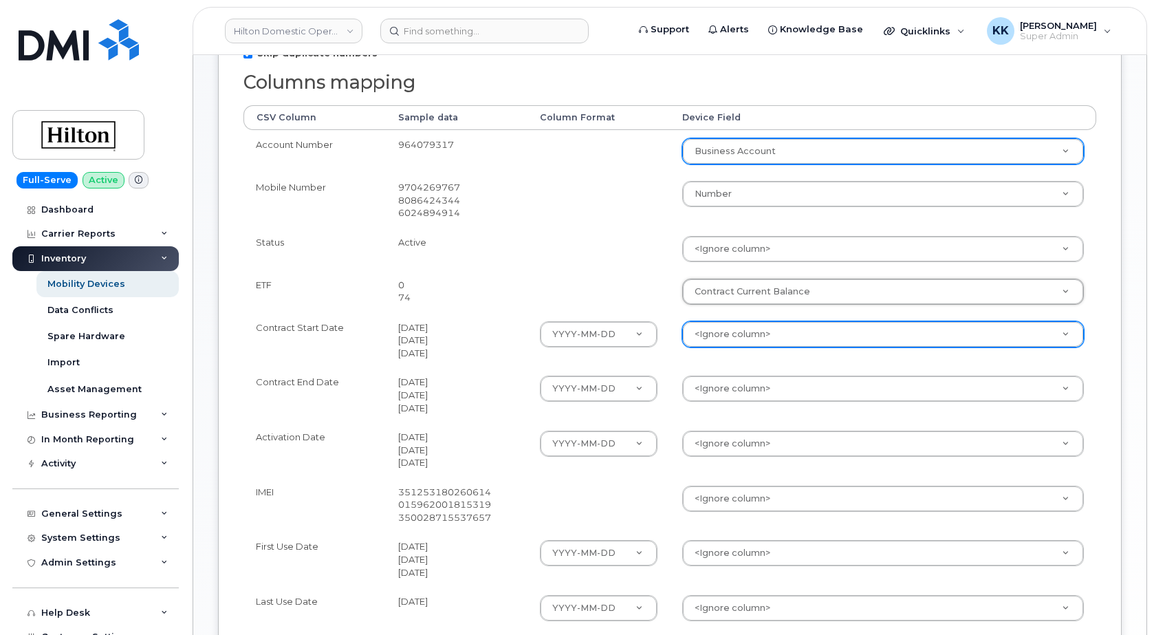
click at [723, 322] on div "<Ignore column>" at bounding box center [883, 334] width 402 height 26
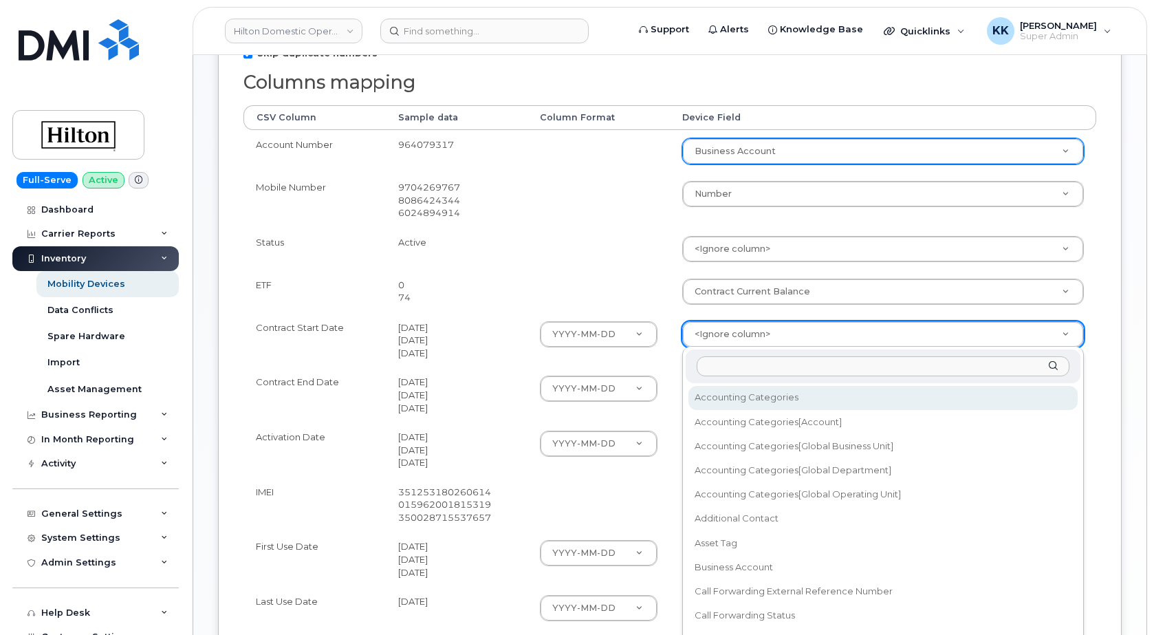
click at [725, 329] on body "Hilton Domestic Operating Company Inc Support Alerts Knowledge Base Quicklinks …" at bounding box center [577, 284] width 1154 height 1130
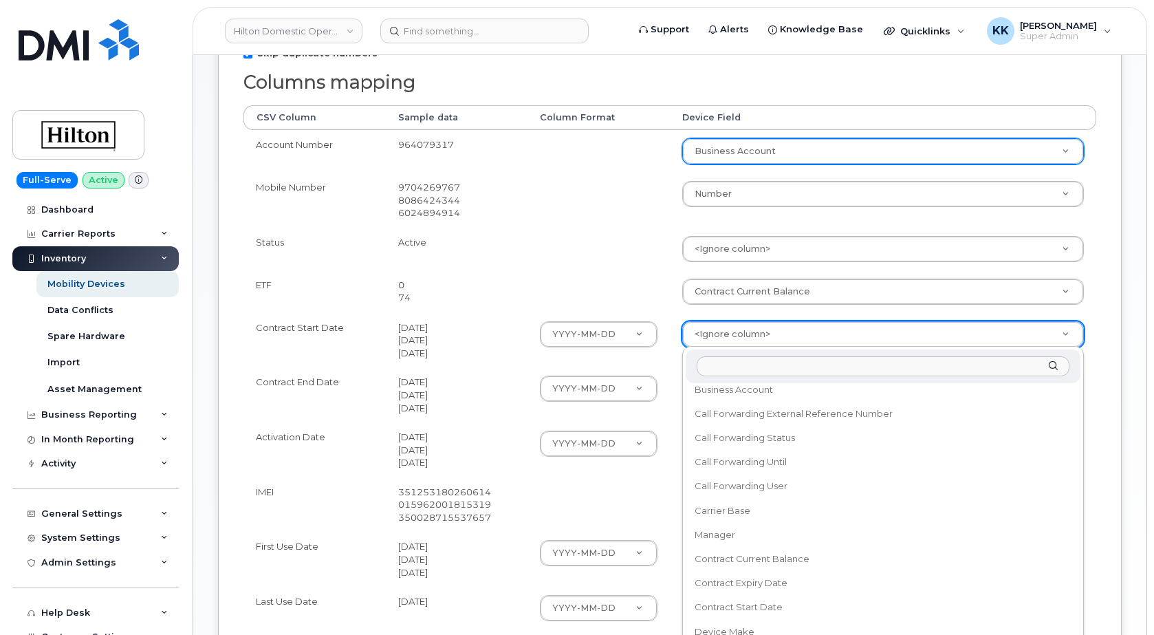
scroll to position [198, 0]
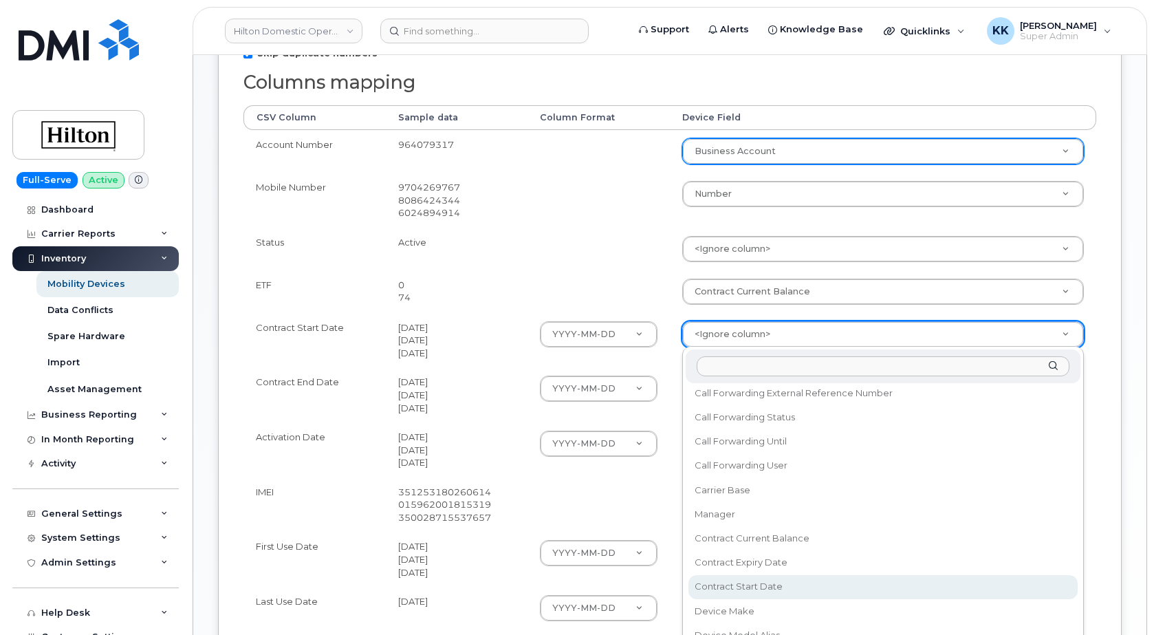
select select "contract_start_date"
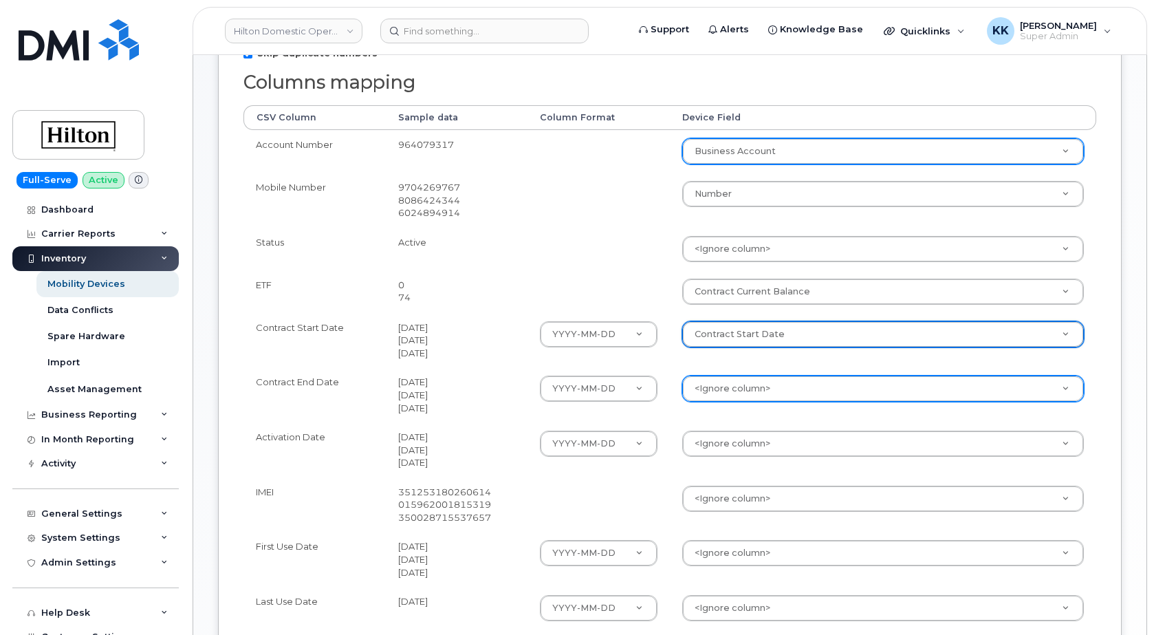
click at [742, 388] on body "Hilton Domestic Operating Company Inc Support Alerts Knowledge Base Quicklinks …" at bounding box center [577, 284] width 1154 height 1130
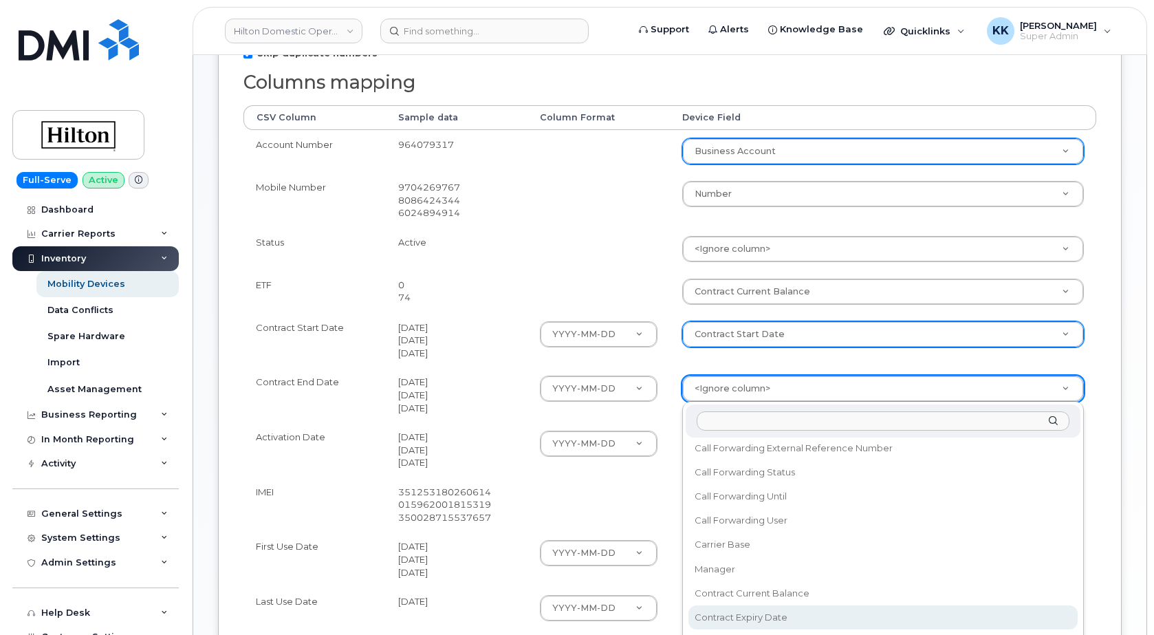
select select "contract_expiry_date"
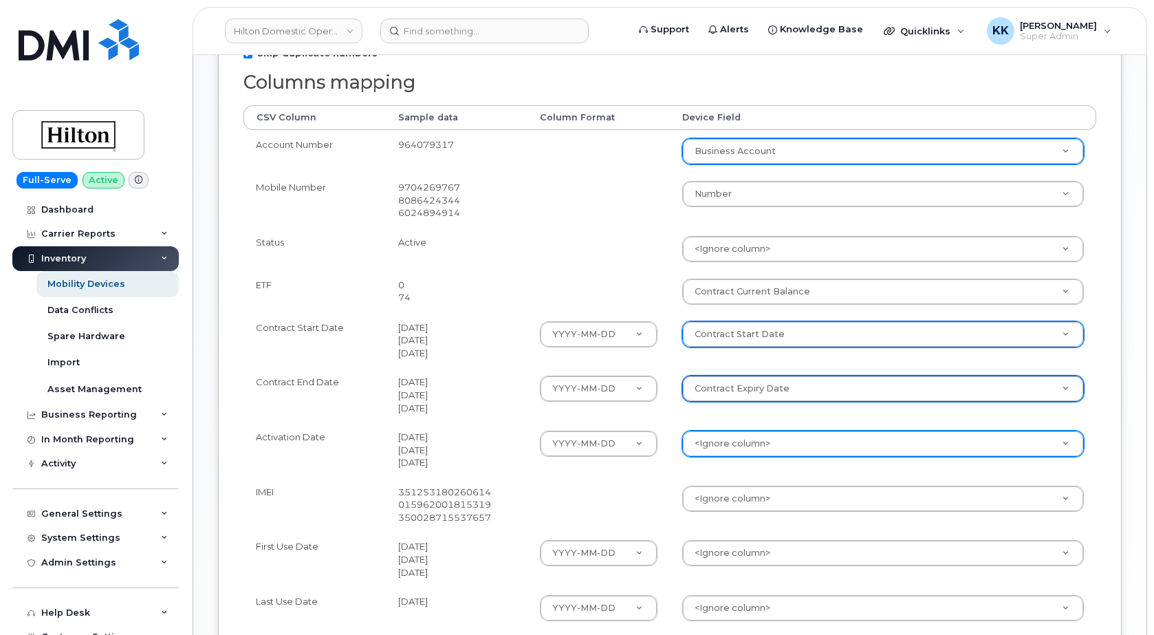
click at [734, 449] on body "Hilton Domestic Operating Company Inc Support Alerts Knowledge Base Quicklinks …" at bounding box center [577, 284] width 1154 height 1130
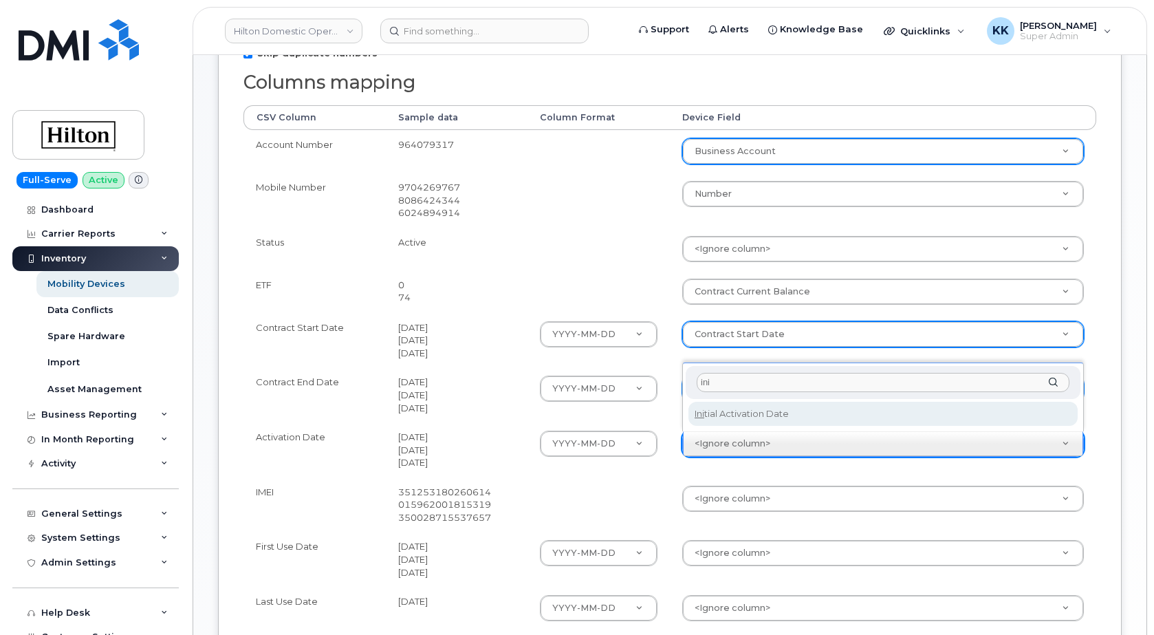
type input "ini"
select select "initial_activation_date"
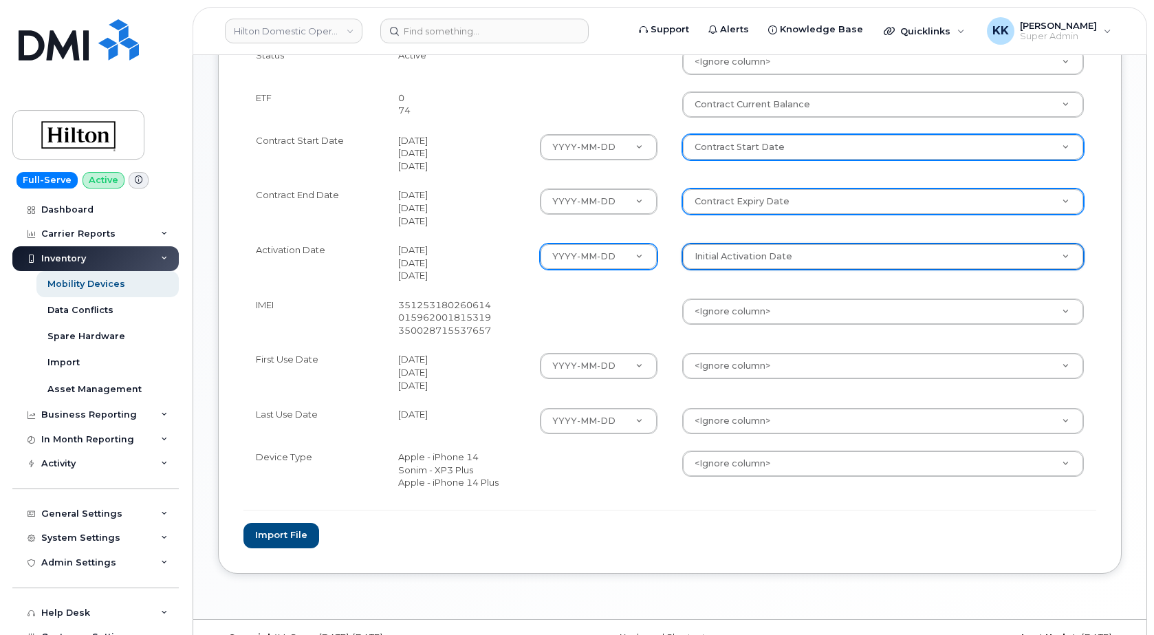
scroll to position [491, 0]
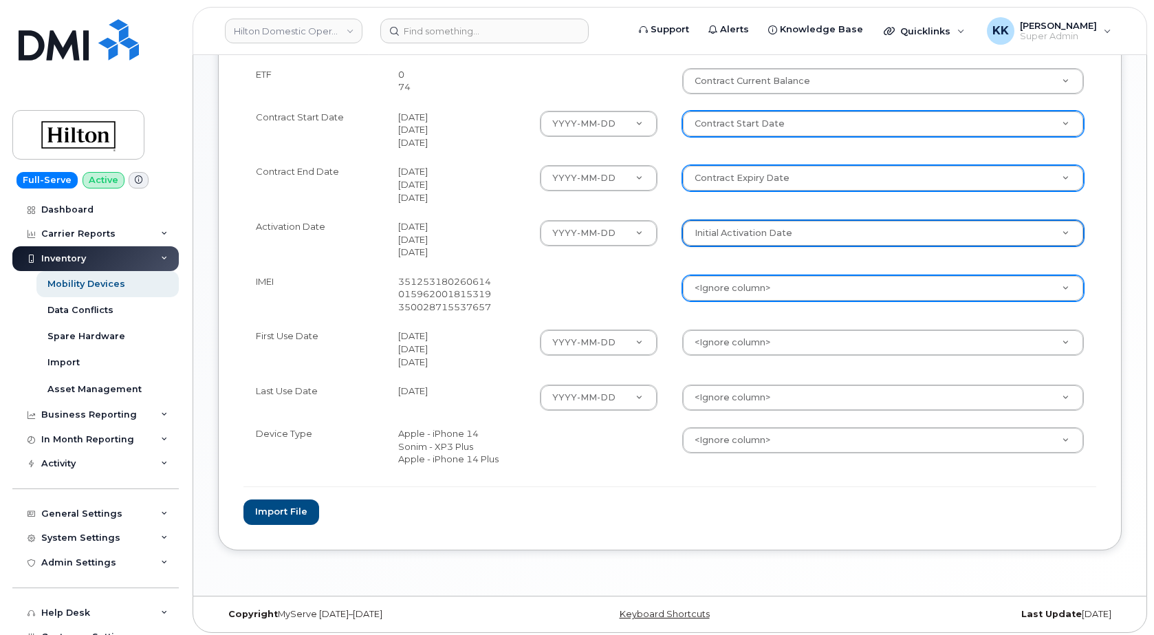
click at [740, 291] on body "Hilton Domestic Operating Company Inc Support Alerts Knowledge Base Quicklinks …" at bounding box center [577, 74] width 1154 height 1130
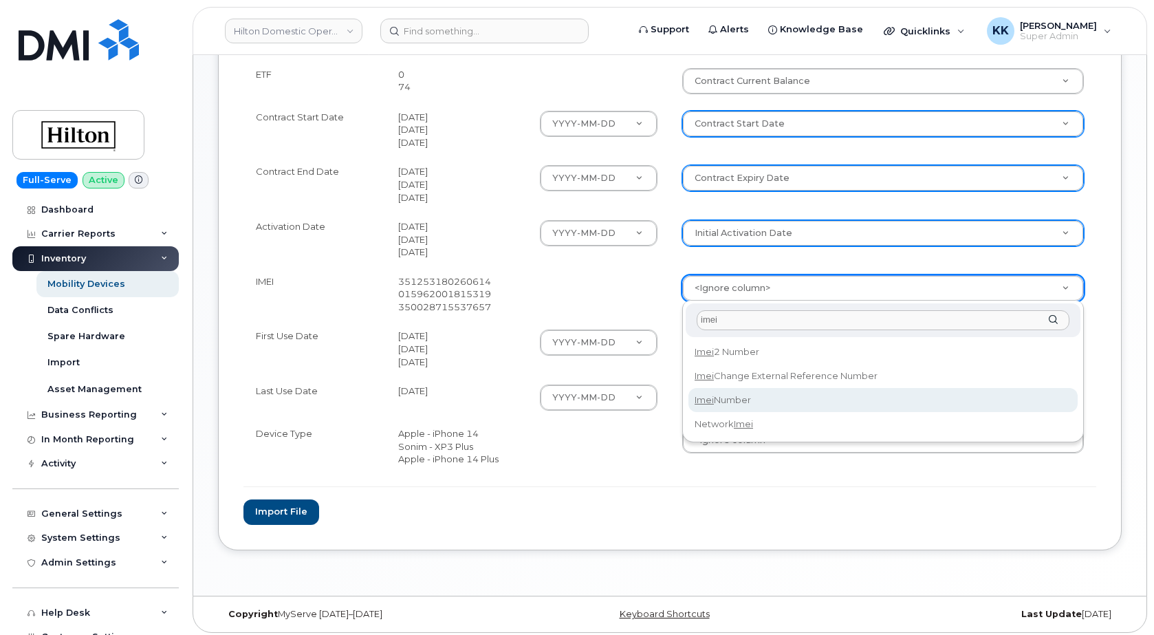
type input "imei"
select select "imei_number"
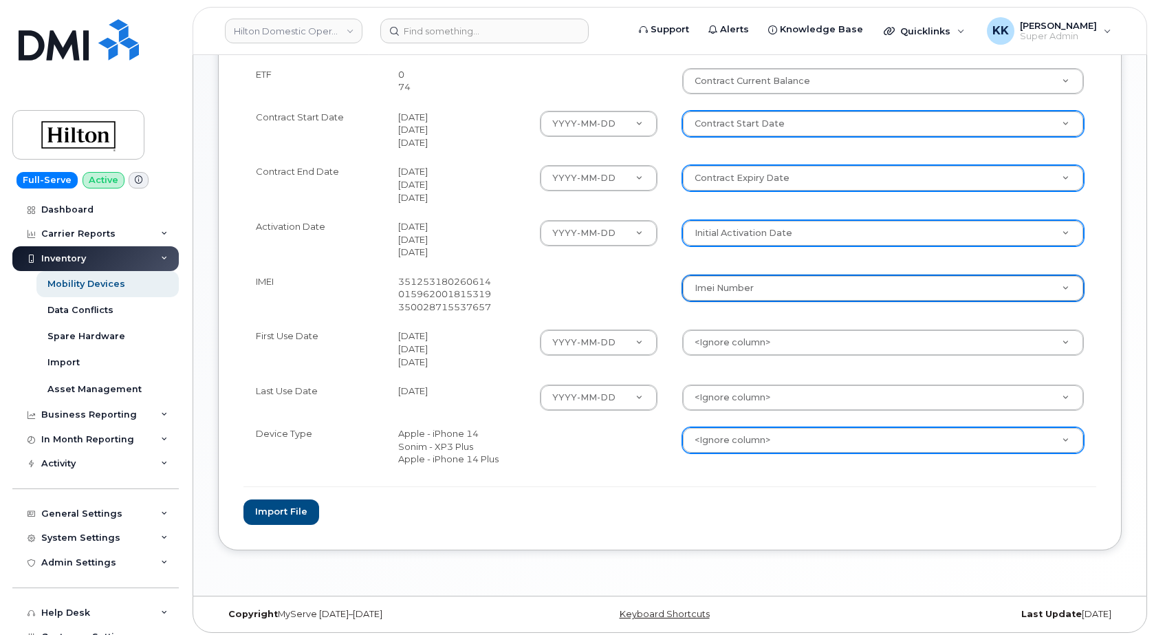
click at [703, 446] on body "Hilton Domestic Operating Company Inc Support Alerts Knowledge Base Quicklinks …" at bounding box center [577, 74] width 1154 height 1130
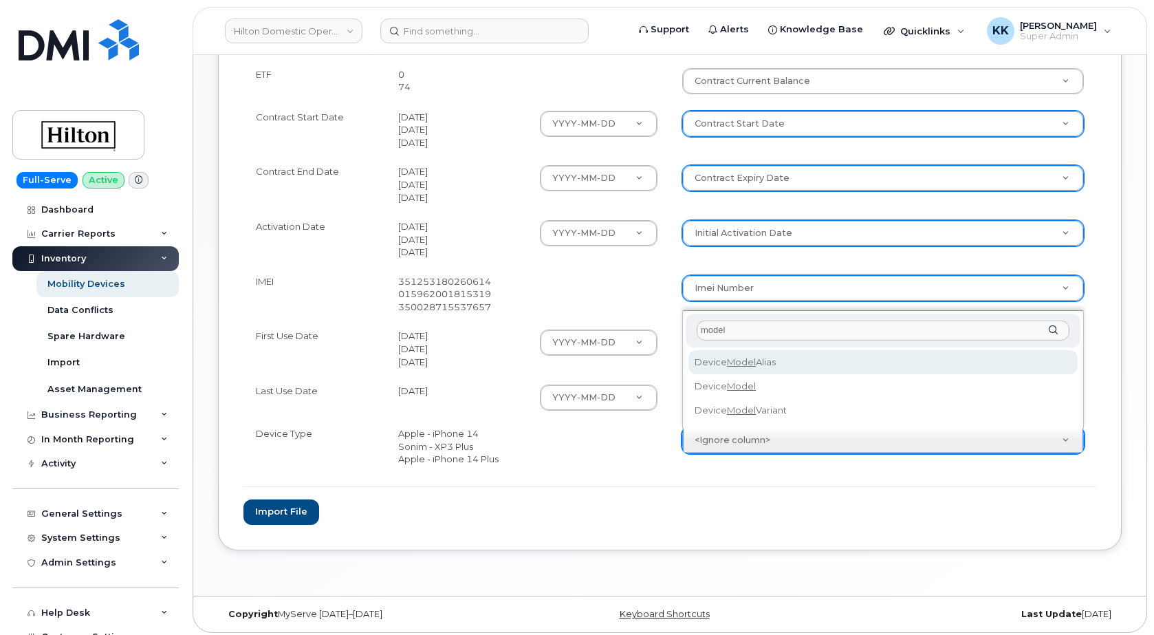
type input "model"
select select "device_model_alias"
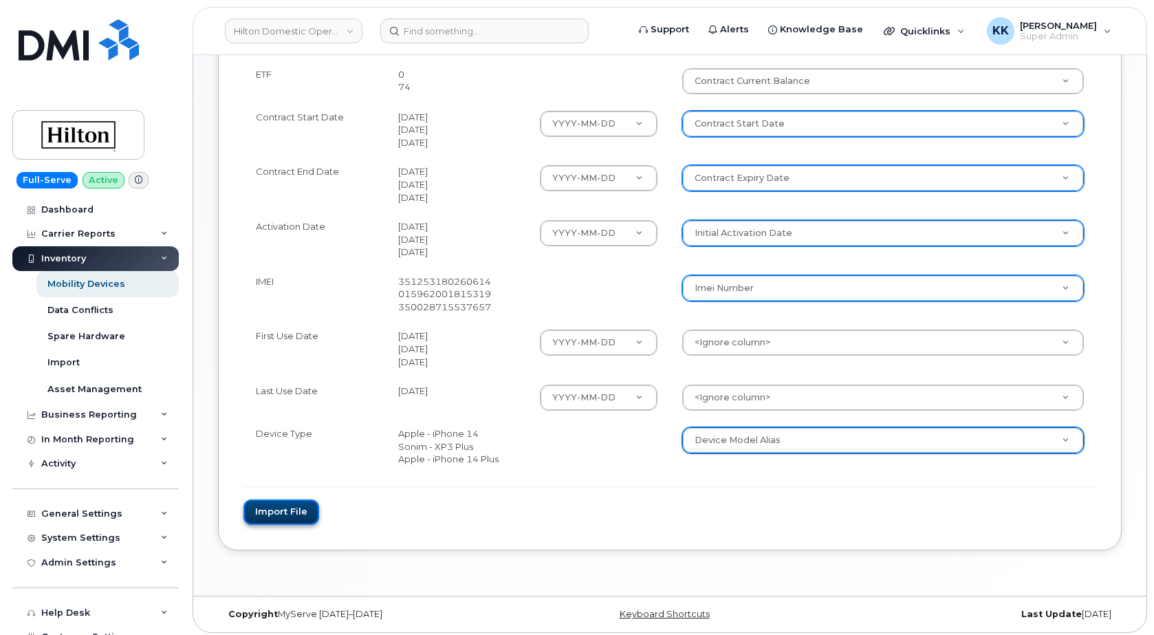
click at [286, 514] on button "Import file" at bounding box center [281, 511] width 76 height 25
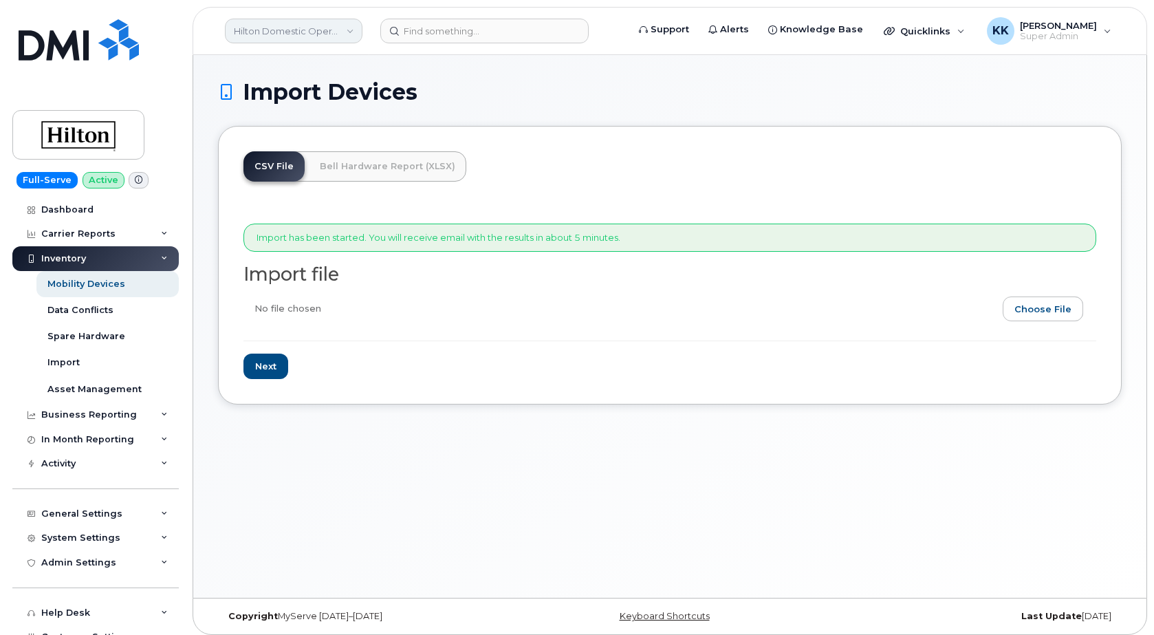
click at [285, 36] on link "Hilton Domestic Operating Company Inc" at bounding box center [294, 31] width 138 height 25
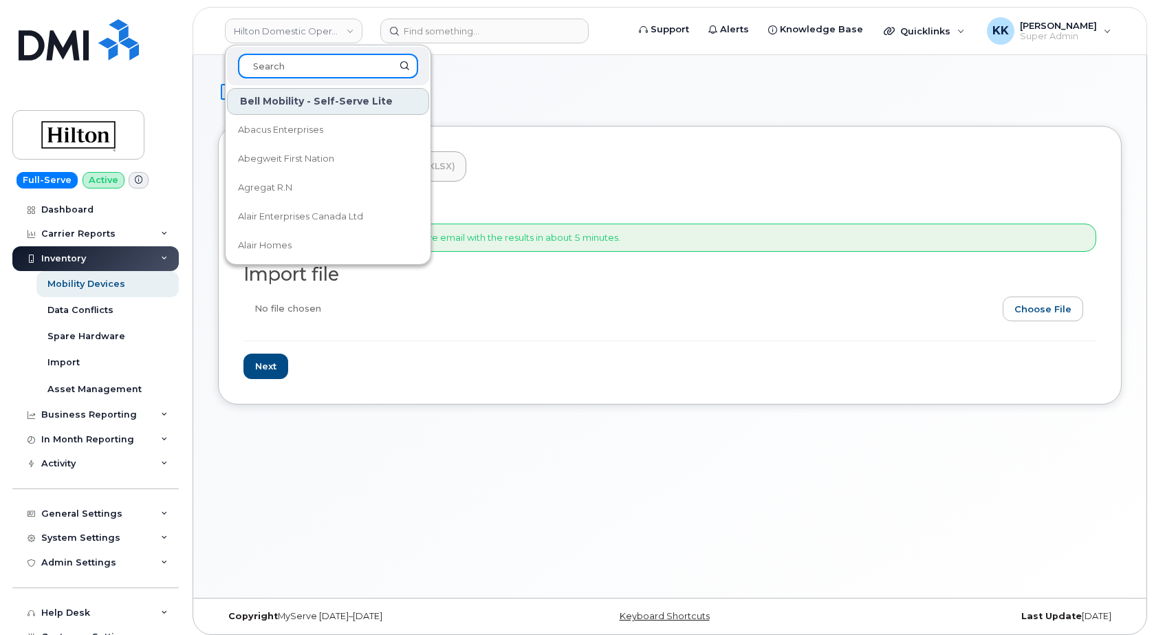
click at [276, 65] on input at bounding box center [328, 66] width 180 height 25
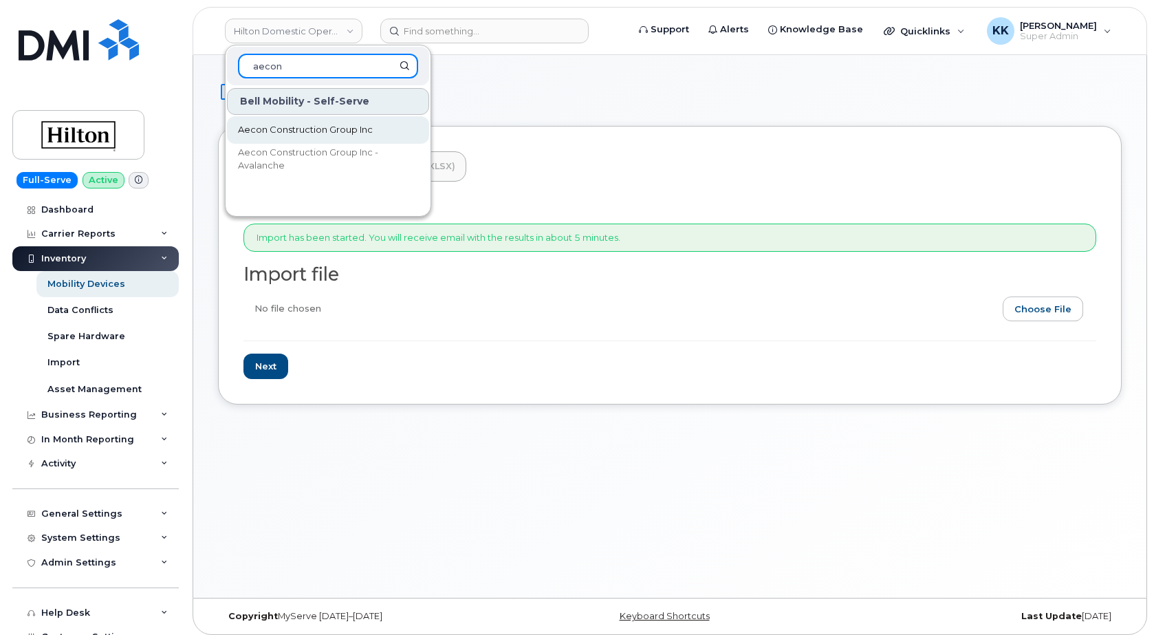
type input "aecon"
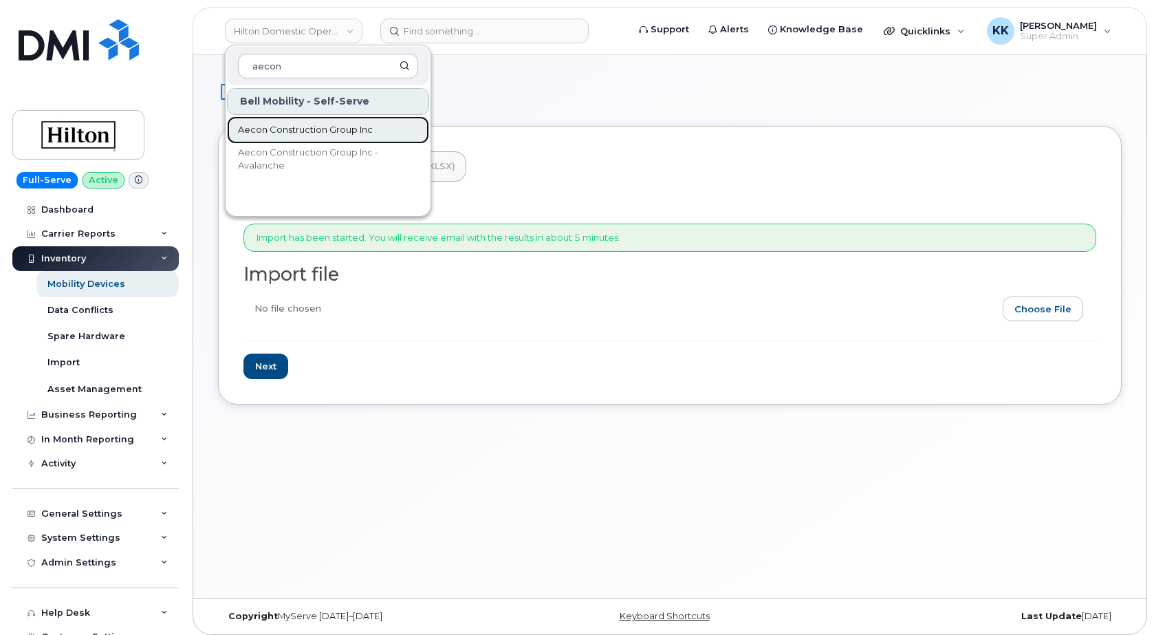
click at [308, 127] on span "Aecon Construction Group Inc" at bounding box center [305, 130] width 135 height 14
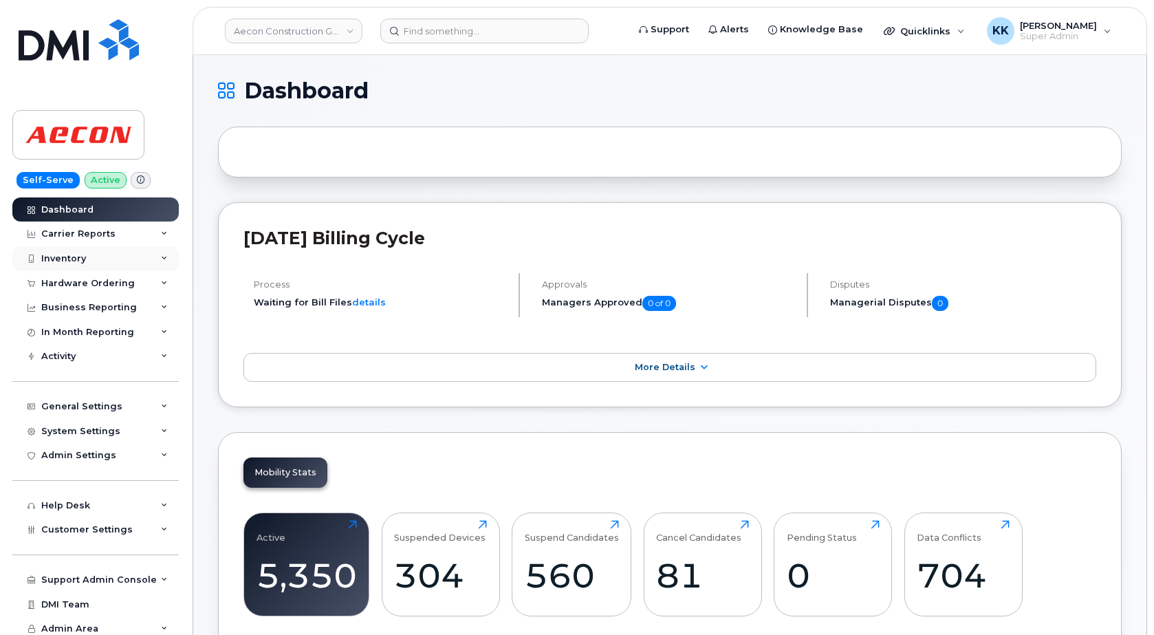
click at [76, 258] on div "Inventory" at bounding box center [63, 258] width 45 height 11
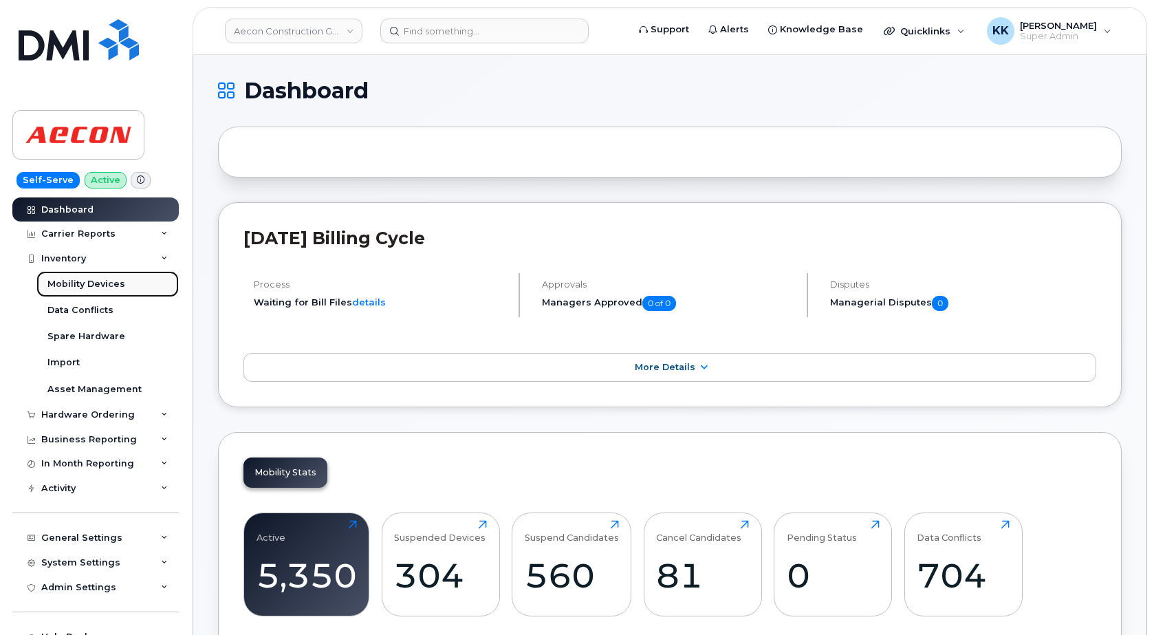
click at [94, 283] on div "Mobility Devices" at bounding box center [86, 284] width 78 height 12
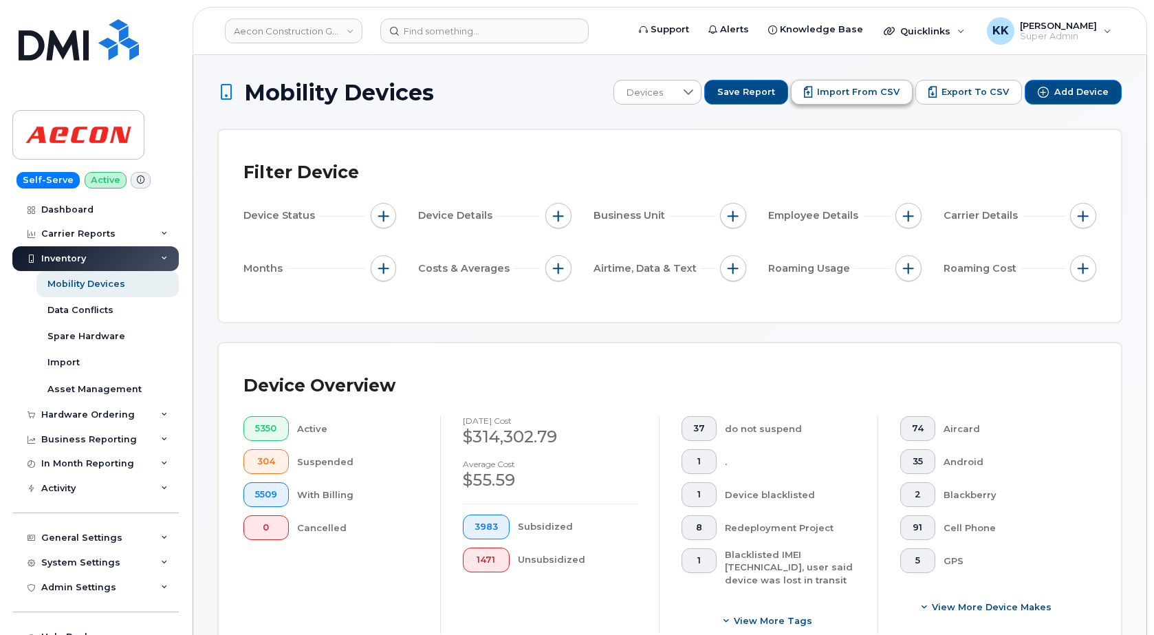
click at [874, 92] on span "Import from CSV" at bounding box center [858, 92] width 83 height 12
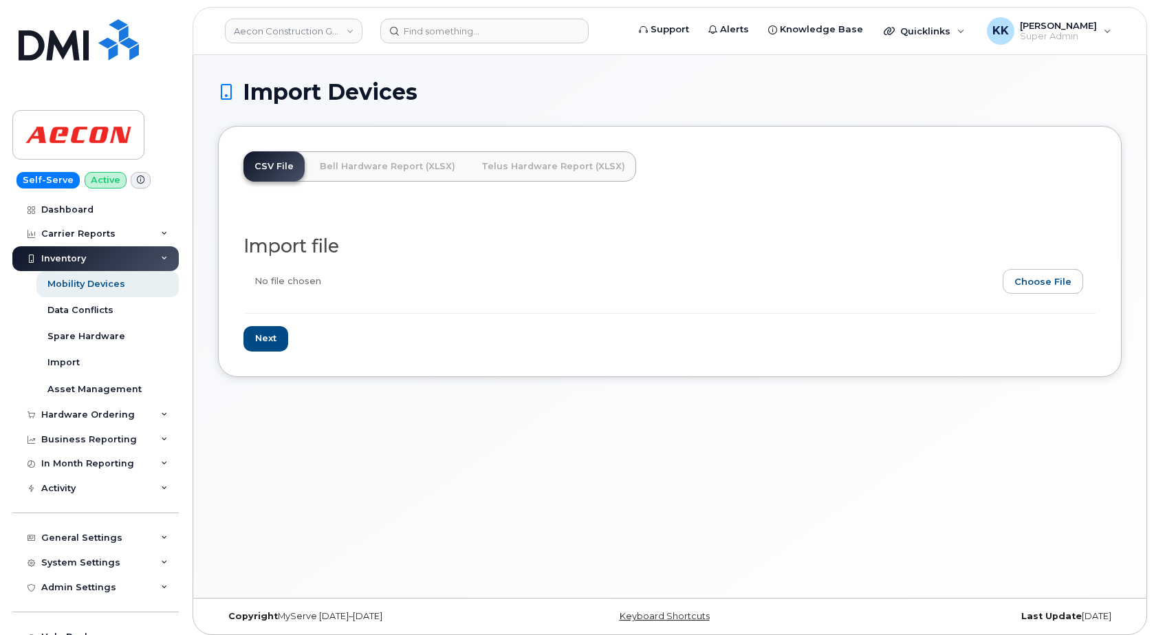
type input "C:\fakepath\Aecon [PERSON_NAME] Inventory [DATE].xlsx"
click at [273, 342] on input "Next" at bounding box center [265, 338] width 45 height 25
type input "Loading..."
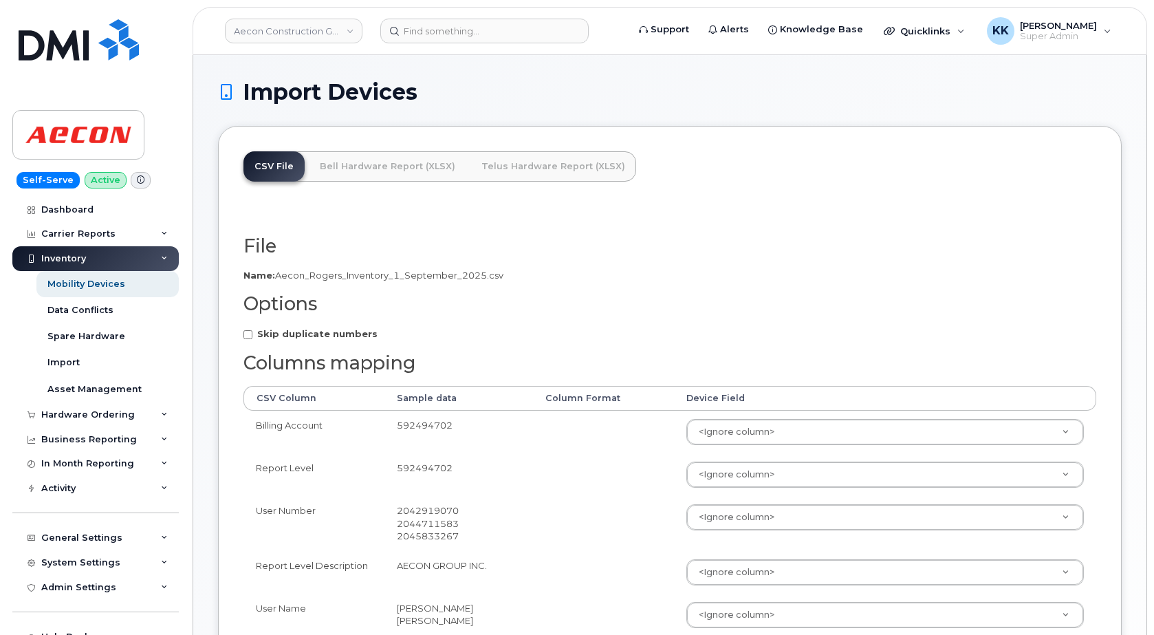
click at [329, 336] on strong "Skip duplicate numbers" at bounding box center [317, 333] width 120 height 11
click at [252, 336] on input "Skip duplicate numbers" at bounding box center [247, 334] width 9 height 9
checkbox input "true"
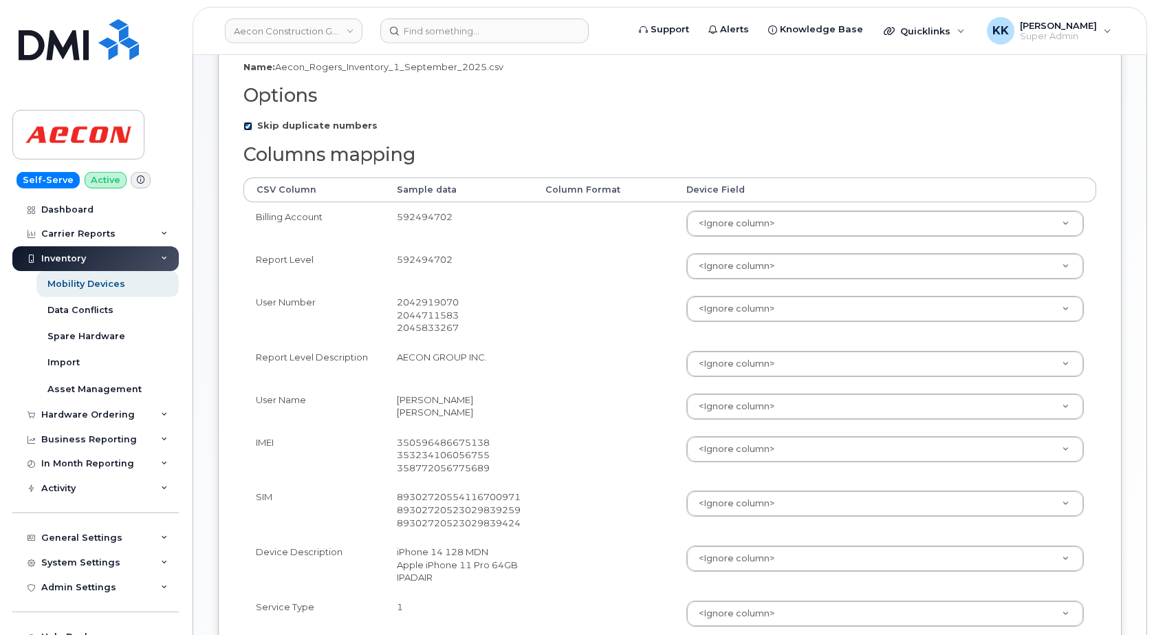
scroll to position [210, 0]
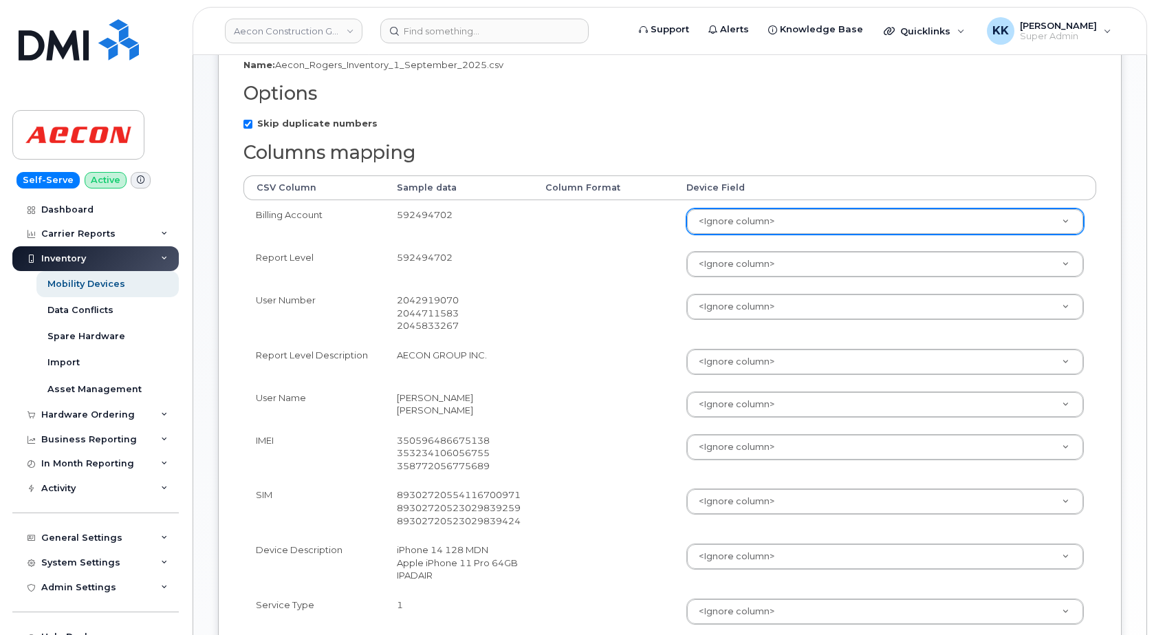
click at [696, 227] on body "Aecon Construction Group Inc Support Alerts Knowledge Base Quicklinks Suspend /…" at bounding box center [577, 294] width 1154 height 1009
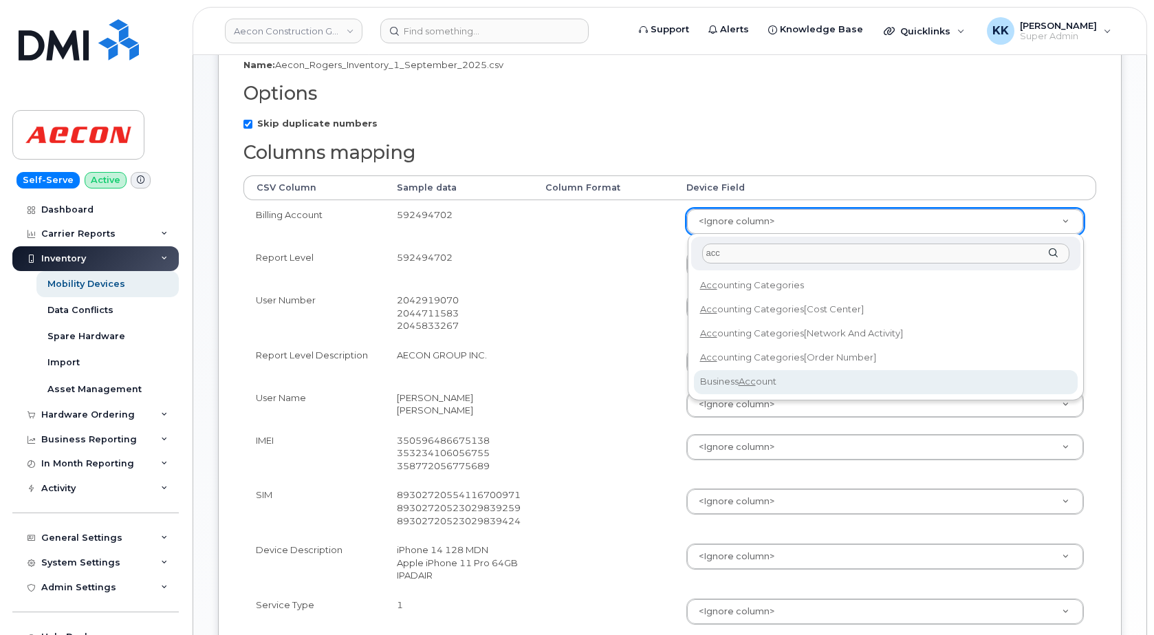
type input "acc"
select select "business_account_id"
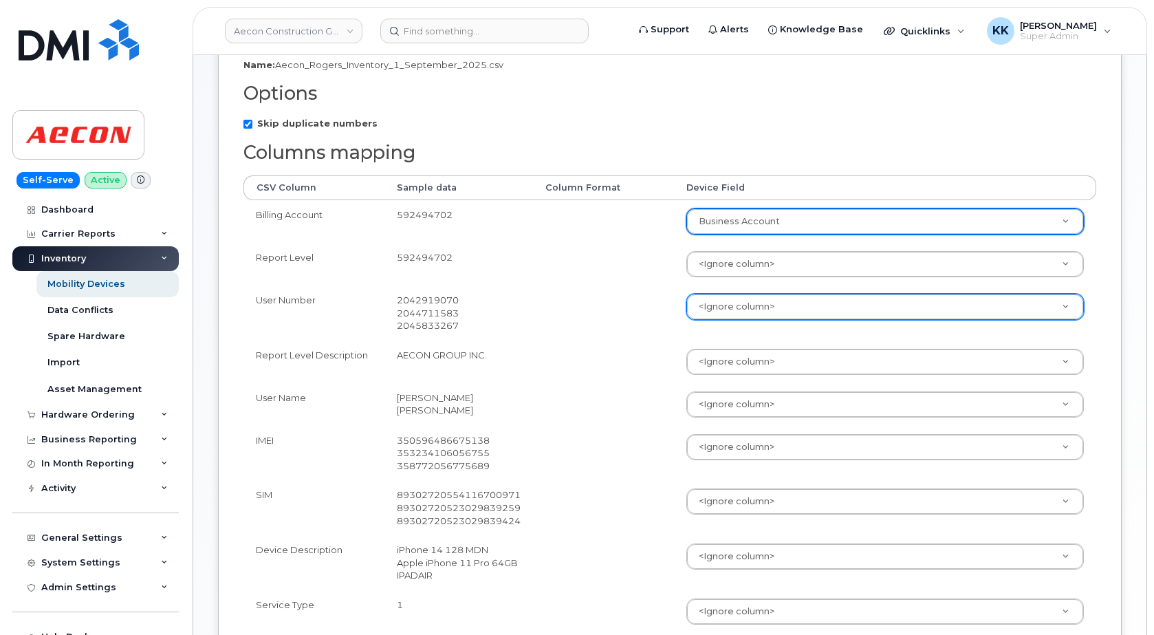
click at [739, 314] on body "Aecon Construction Group Inc Support Alerts Knowledge Base Quicklinks Suspend /…" at bounding box center [577, 294] width 1154 height 1009
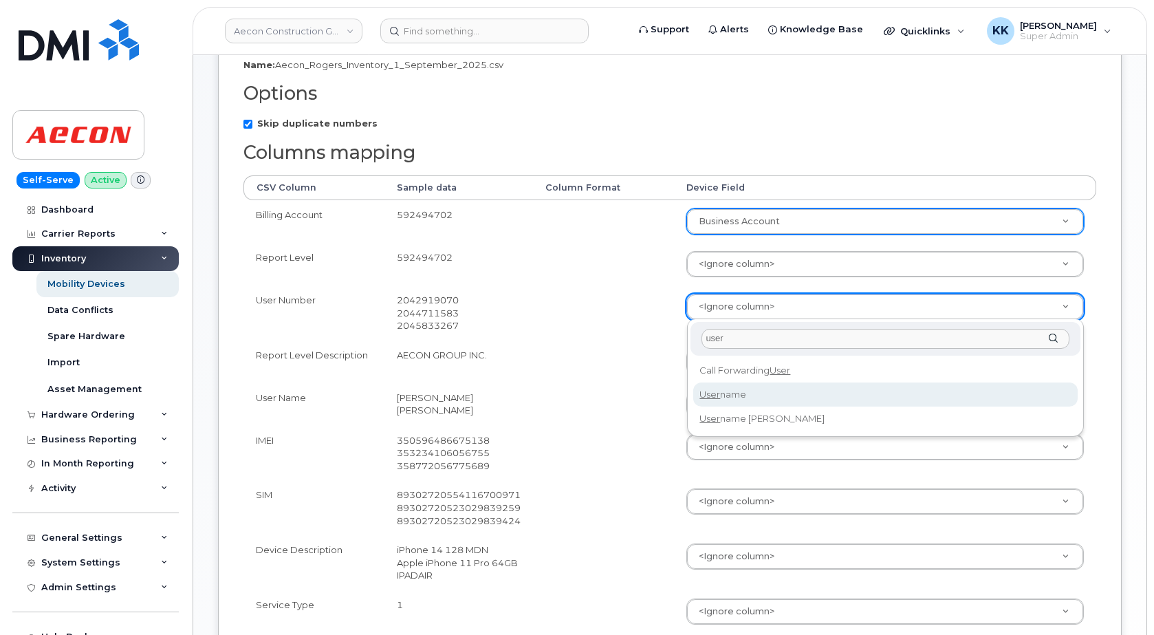
type input "user"
select select "username"
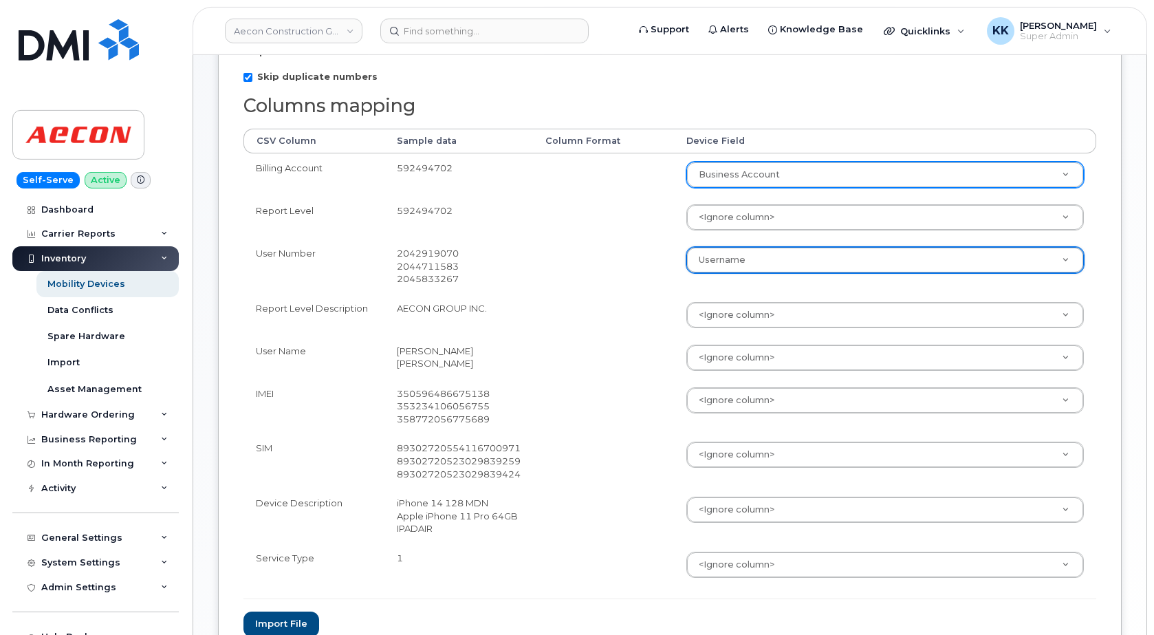
scroll to position [281, 0]
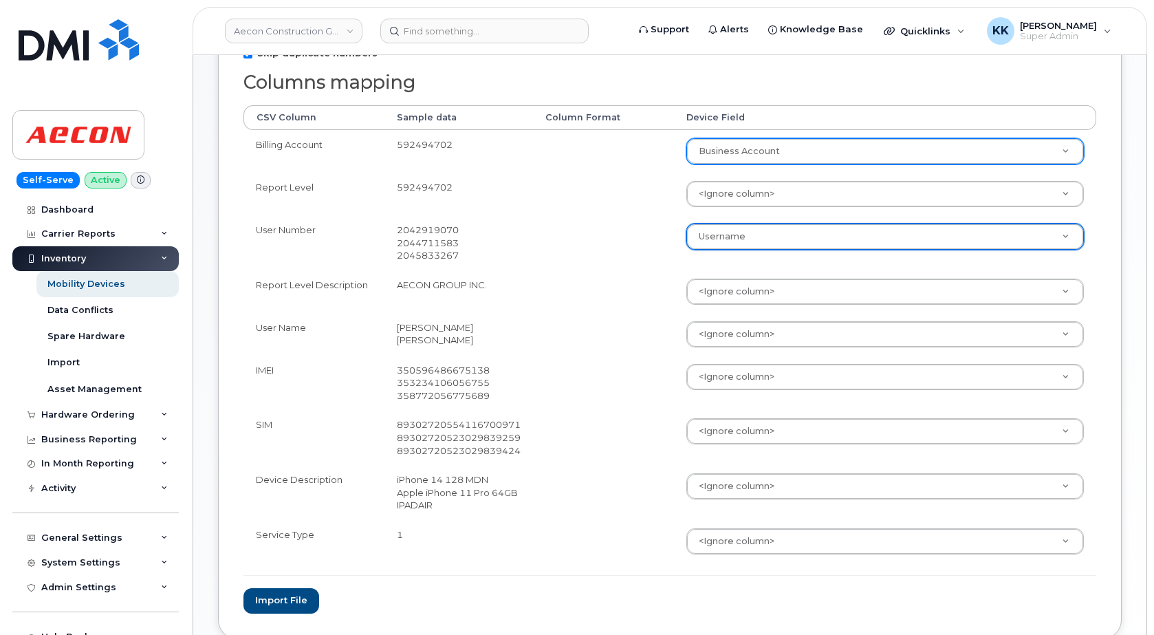
click at [734, 234] on body "Aecon Construction Group Inc Support Alerts Knowledge Base Quicklinks Suspend /…" at bounding box center [577, 223] width 1154 height 1009
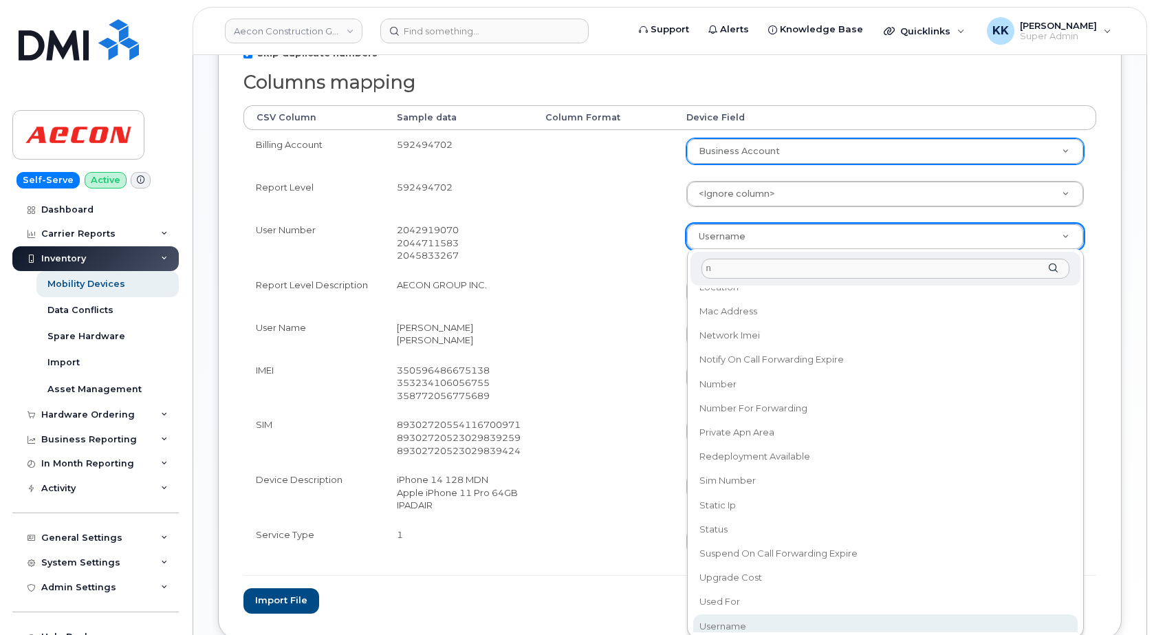
scroll to position [0, 0]
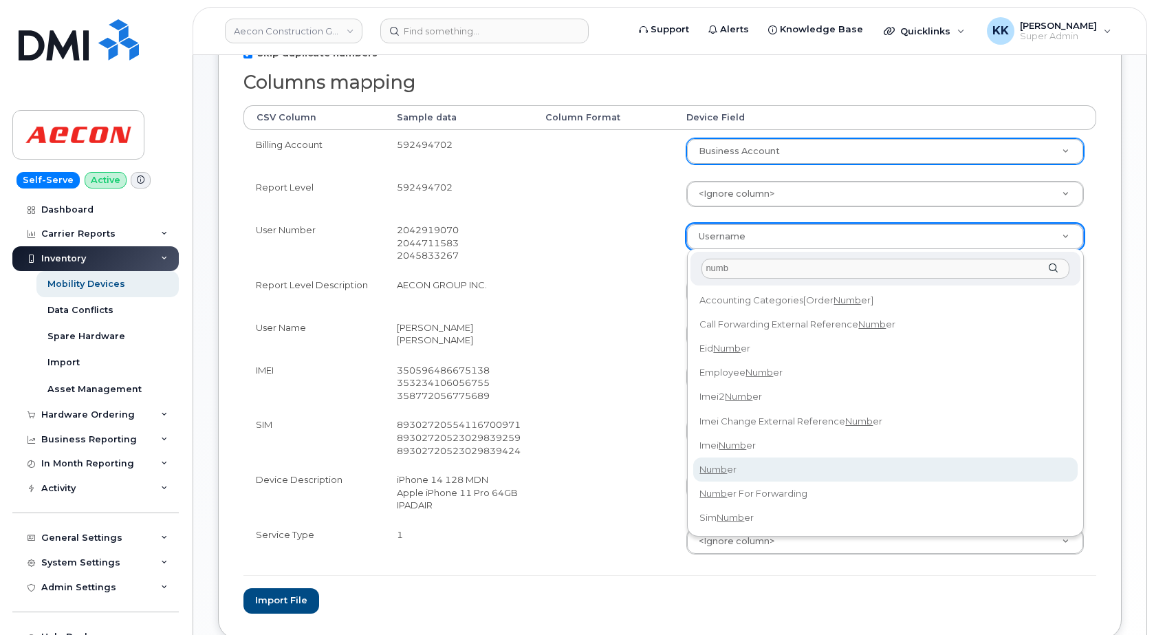
type input "numb"
select select "number"
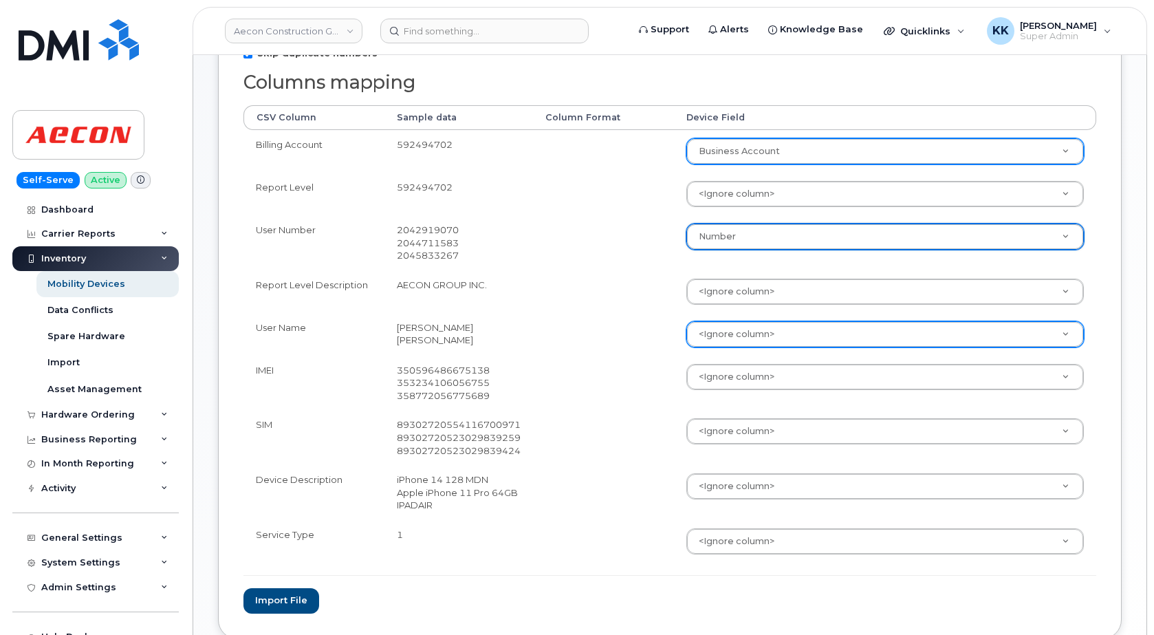
click at [729, 342] on body "Aecon Construction Group Inc Support Alerts Knowledge Base Quicklinks Suspend /…" at bounding box center [577, 223] width 1154 height 1009
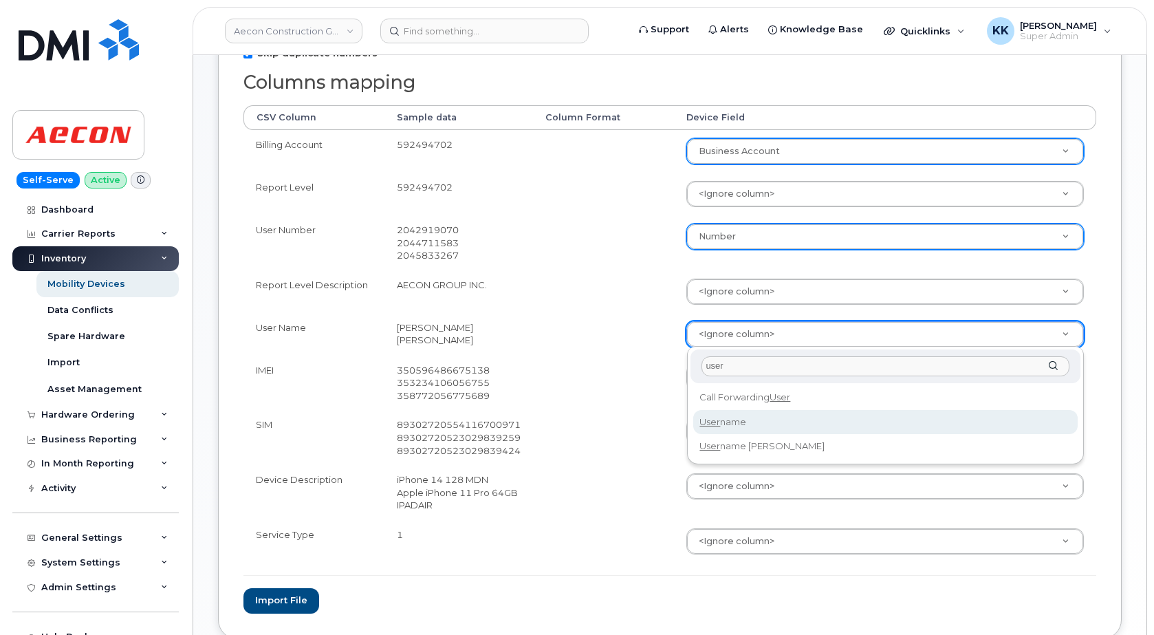
type input "user"
select select "username"
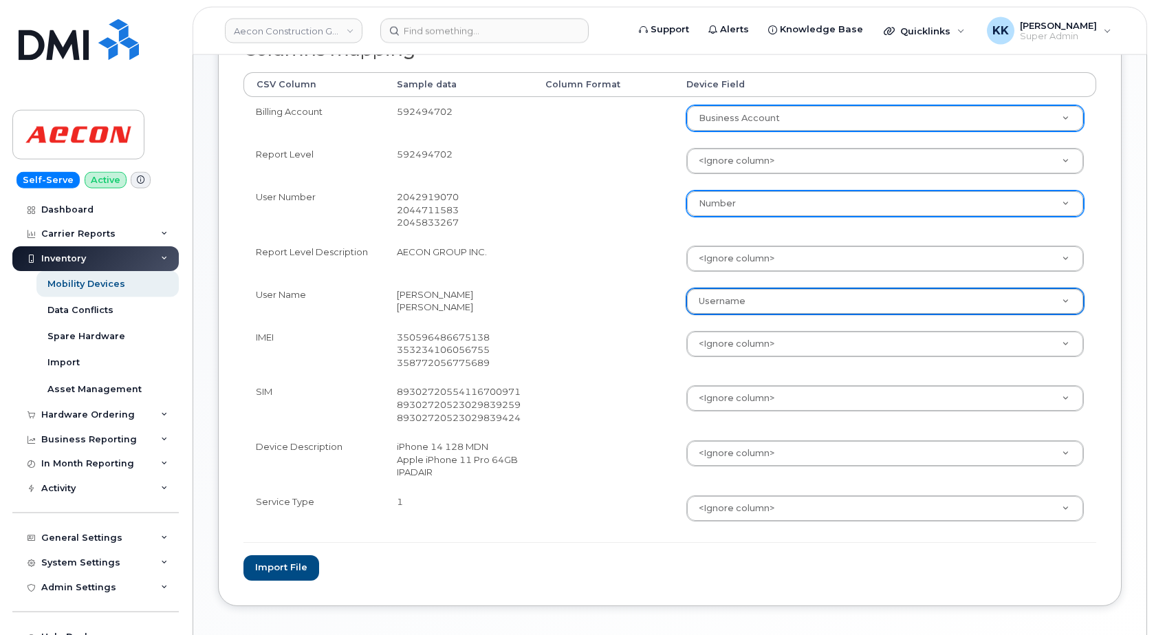
scroll to position [351, 0]
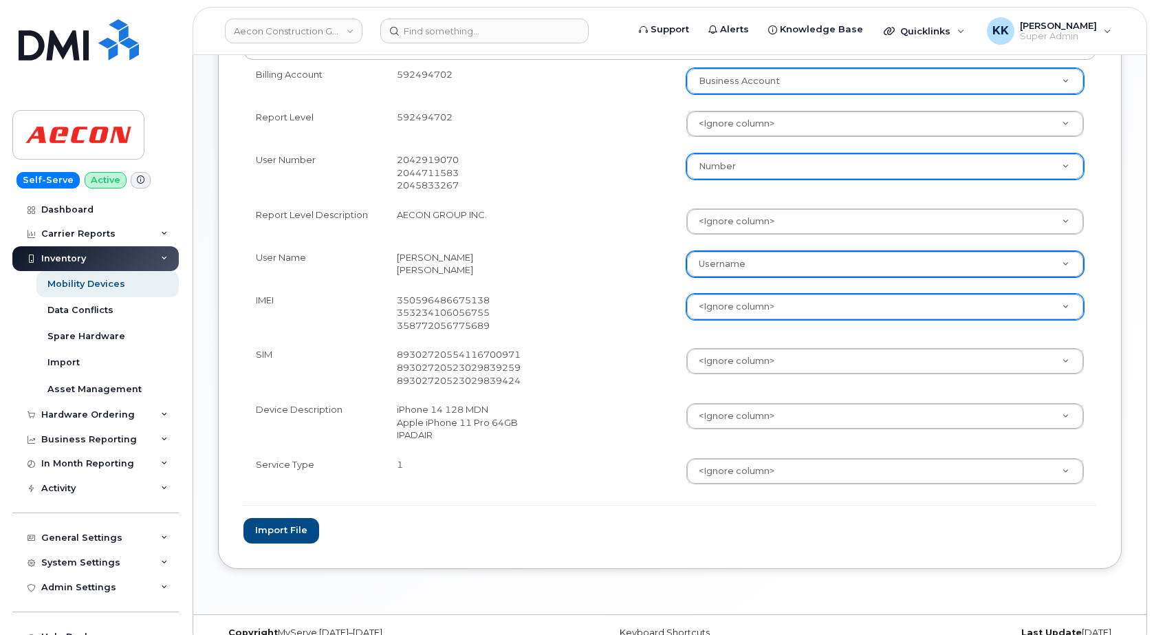
click at [714, 326] on body "Aecon Construction Group Inc Support Alerts Knowledge Base Quicklinks Suspend /…" at bounding box center [577, 153] width 1154 height 1009
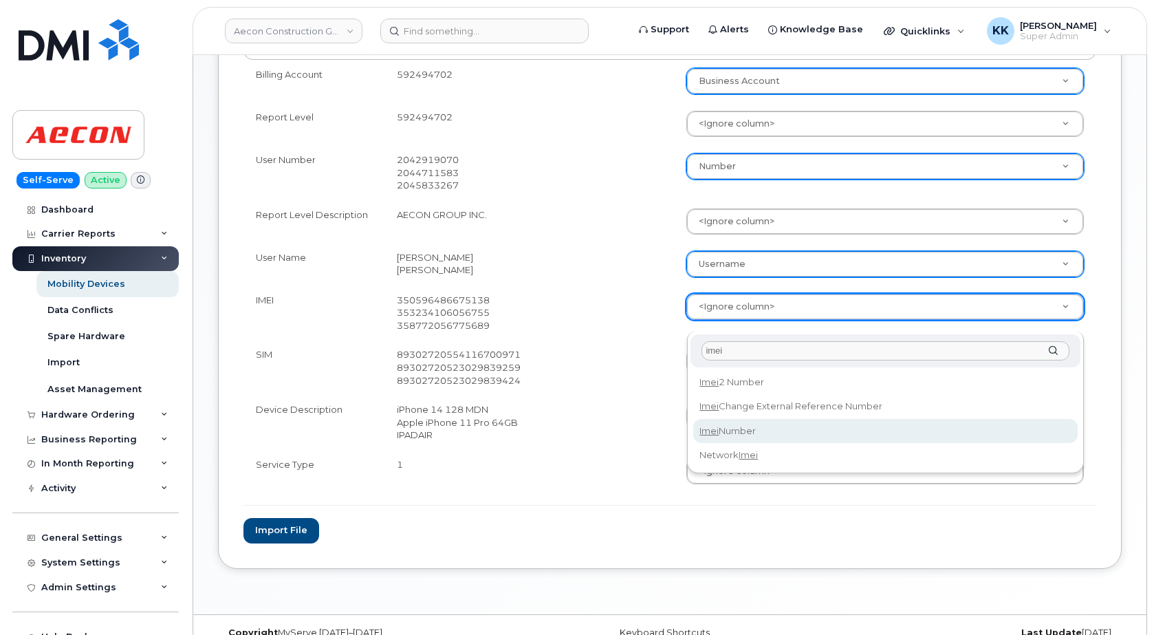
type input "imei"
select select "imei_number"
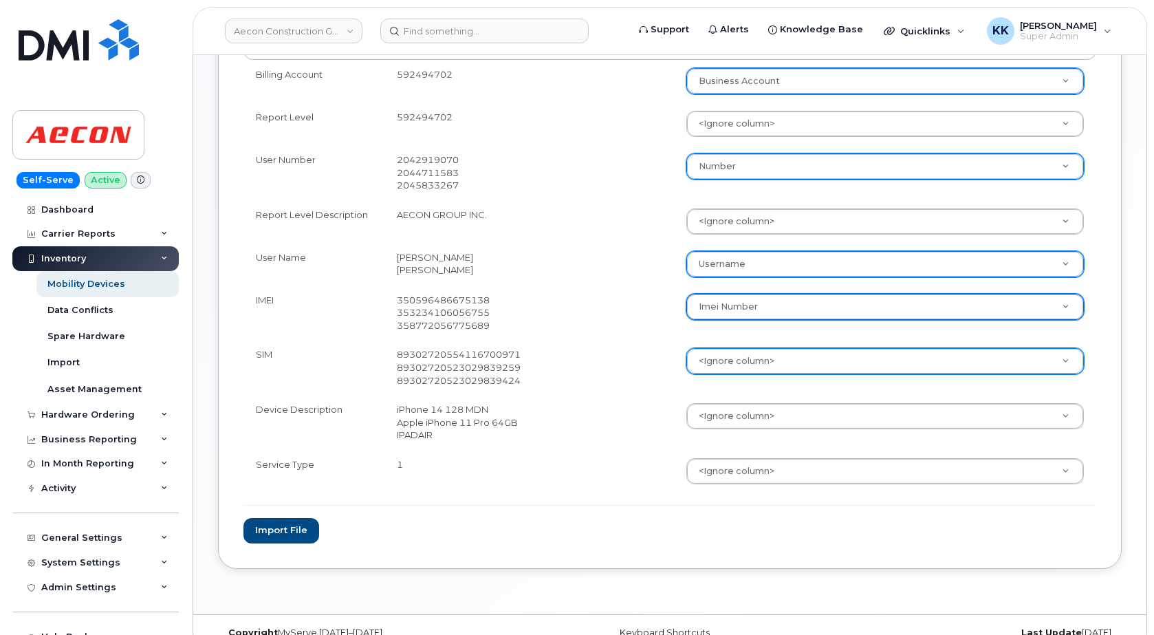
click at [718, 377] on body "Aecon Construction Group Inc Support Alerts Knowledge Base Quicklinks Suspend /…" at bounding box center [577, 153] width 1154 height 1009
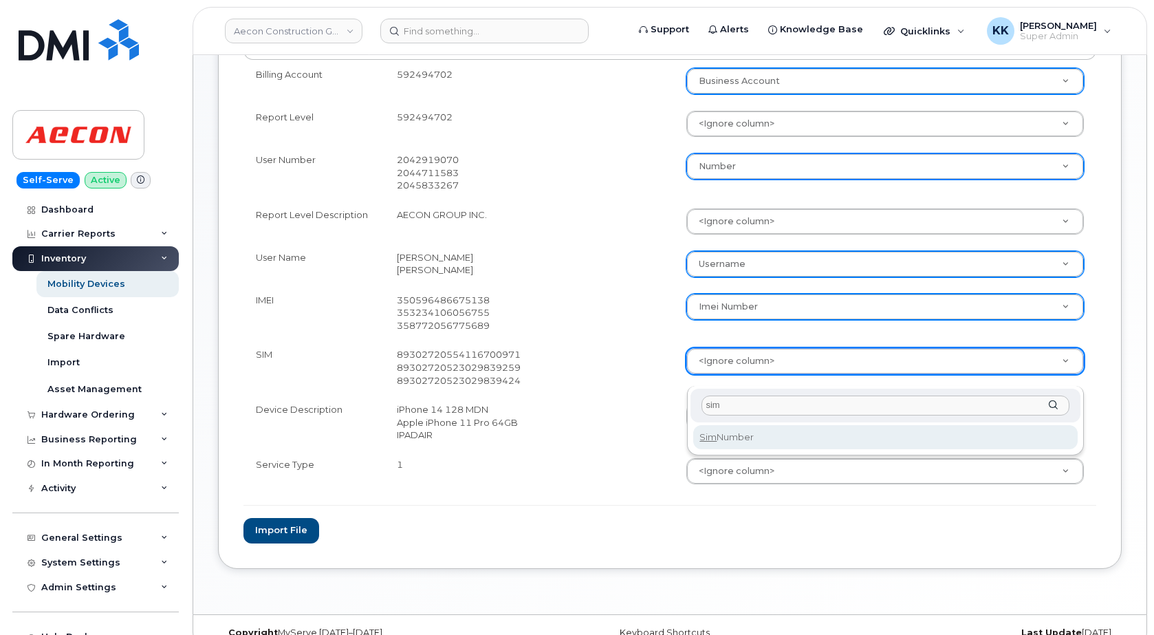
type input "sim"
select select "sim_number"
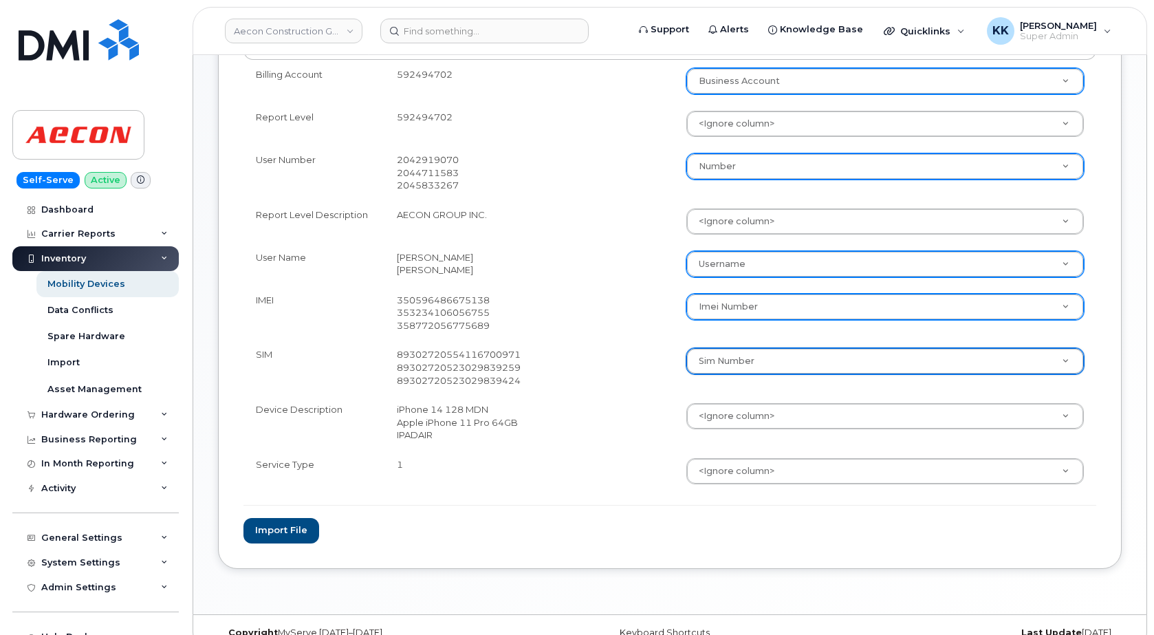
click at [731, 431] on body "Aecon Construction Group Inc Support Alerts Knowledge Base Quicklinks Suspend /…" at bounding box center [577, 153] width 1154 height 1009
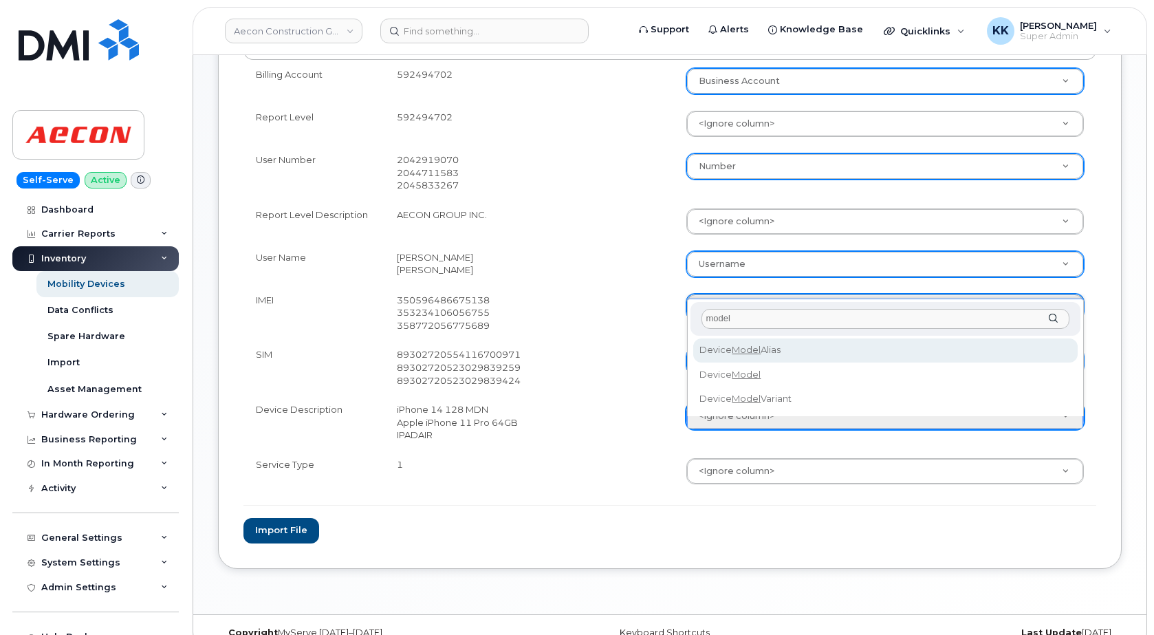
type input "model"
select select "device_model_alias"
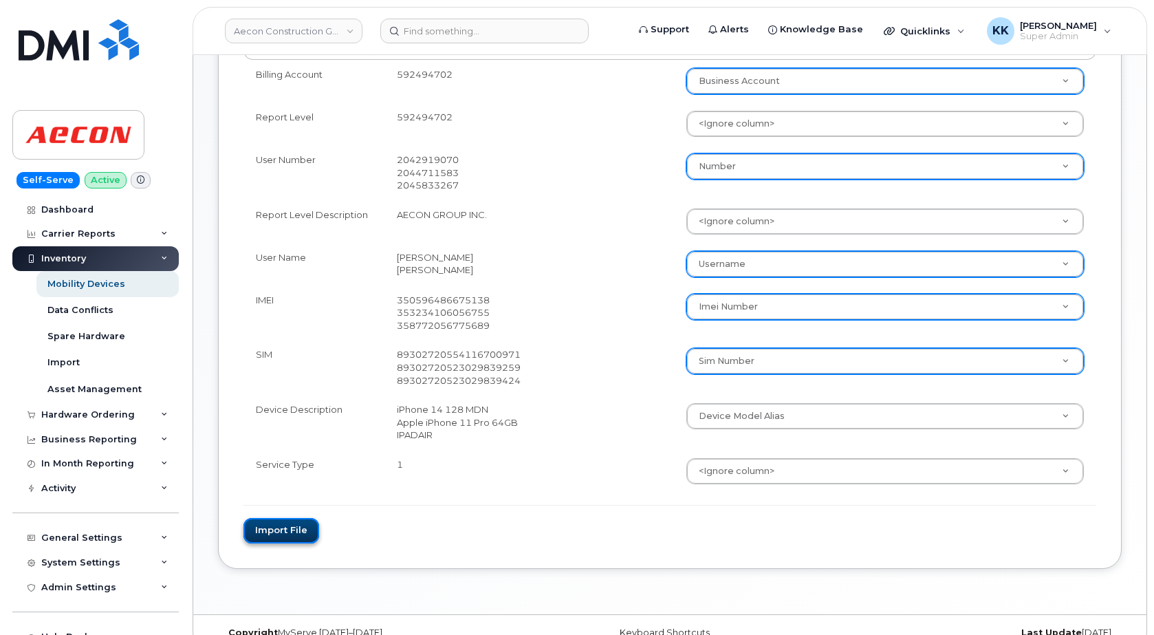
click at [293, 539] on button "Import file" at bounding box center [281, 530] width 76 height 25
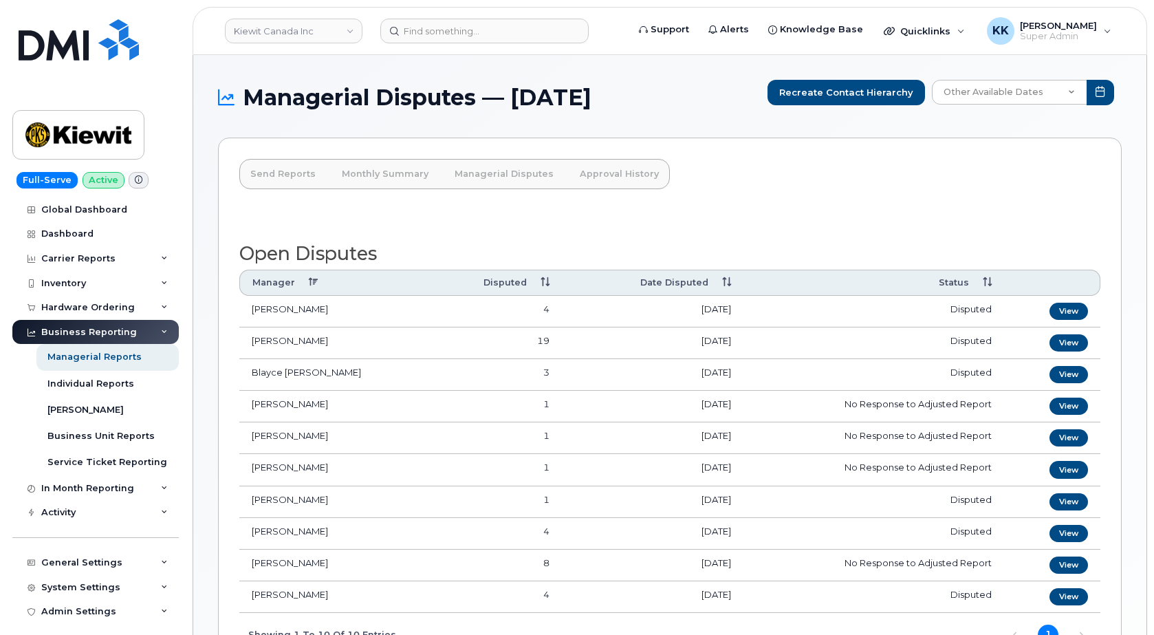
click at [706, 285] on th "Date Disputed" at bounding box center [653, 282] width 182 height 25
click at [1077, 340] on link "View" at bounding box center [1068, 342] width 39 height 17
click at [1074, 371] on link "View" at bounding box center [1068, 374] width 39 height 17
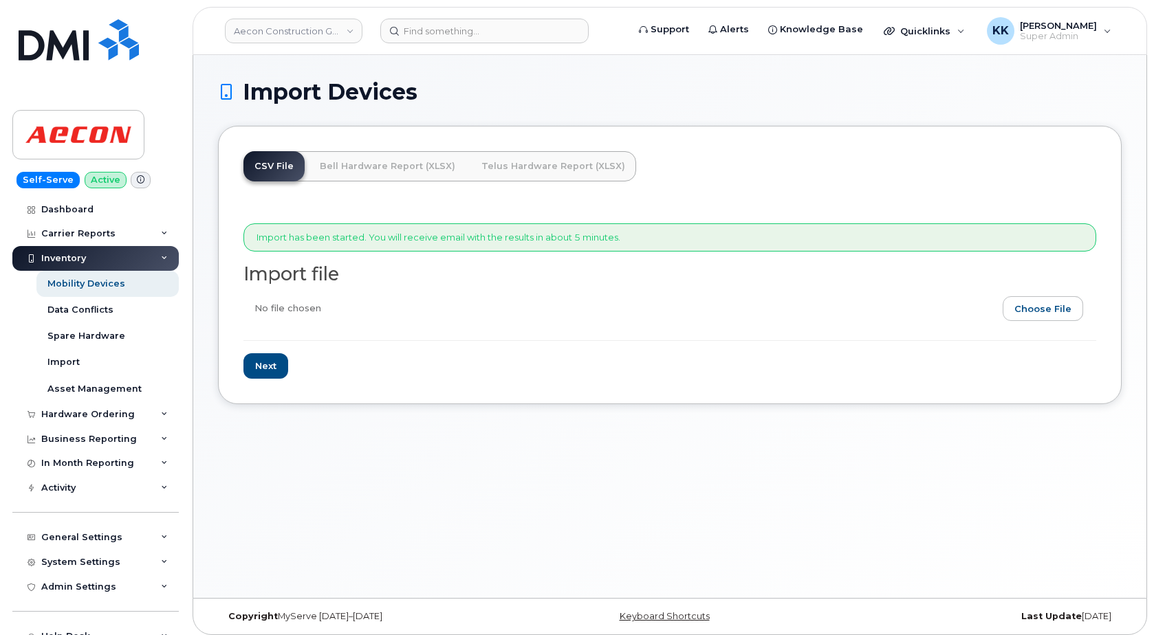
click at [1061, 311] on input "file" at bounding box center [664, 312] width 842 height 32
type input "C:\fakepath\Aecon [PERSON_NAME] Inventory [DATE].xlsx"
click at [266, 370] on input "Next" at bounding box center [265, 365] width 45 height 25
type input "Loading..."
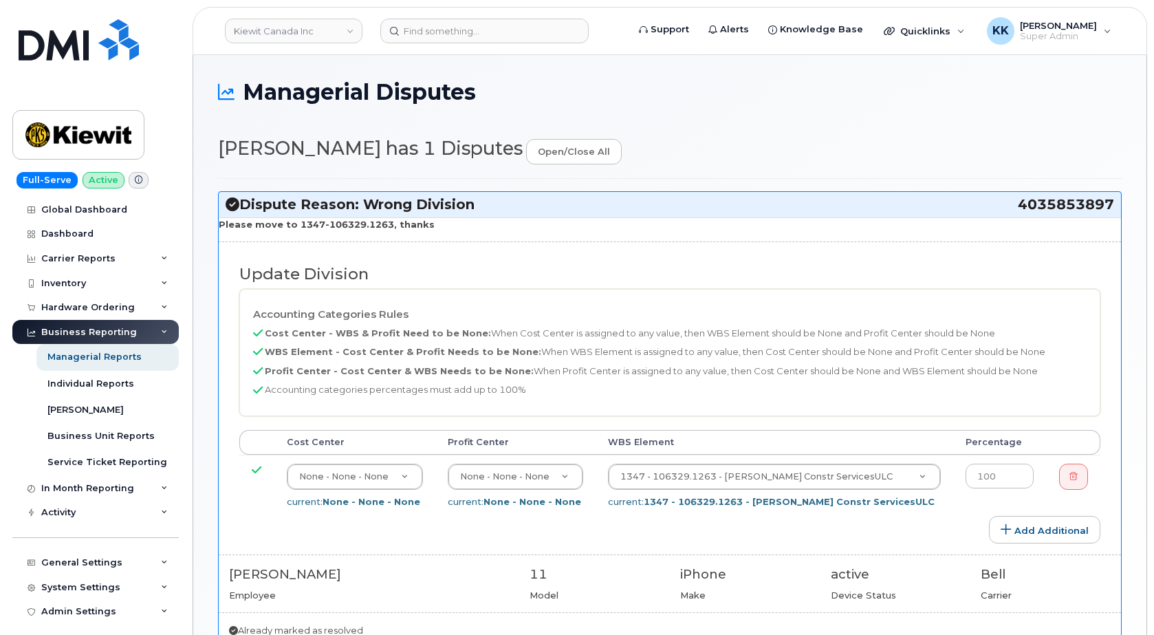
select select "14059"
click at [1052, 206] on span "4035853897" at bounding box center [1066, 204] width 96 height 19
click at [1052, 205] on span "4035853897" at bounding box center [1066, 204] width 96 height 19
copy span "4035853897"
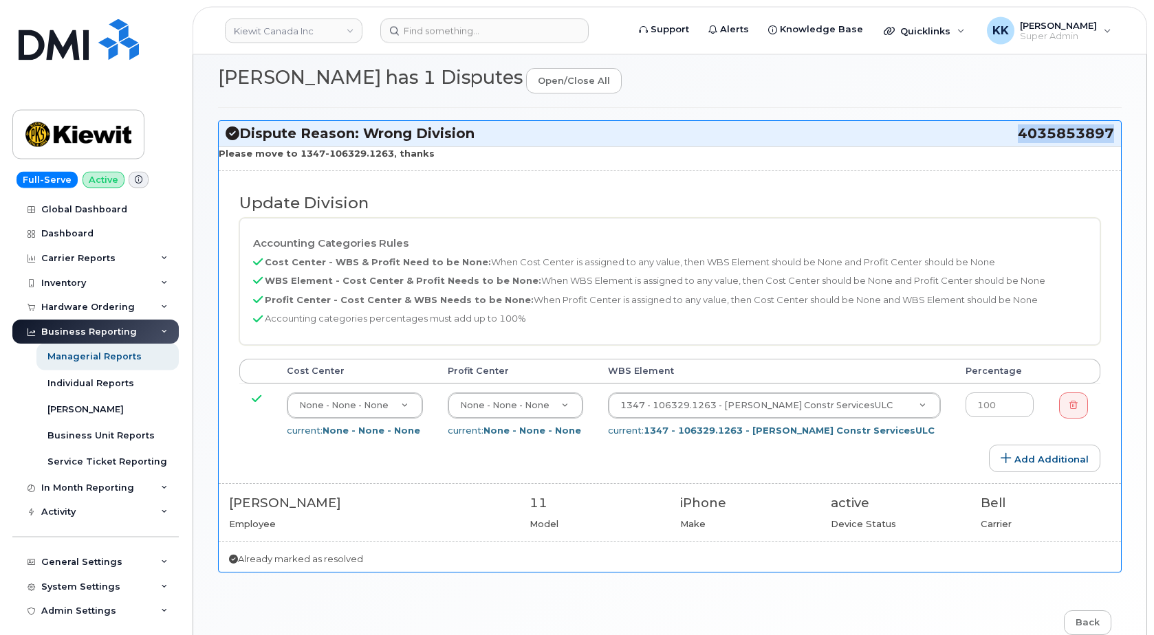
scroll to position [140, 0]
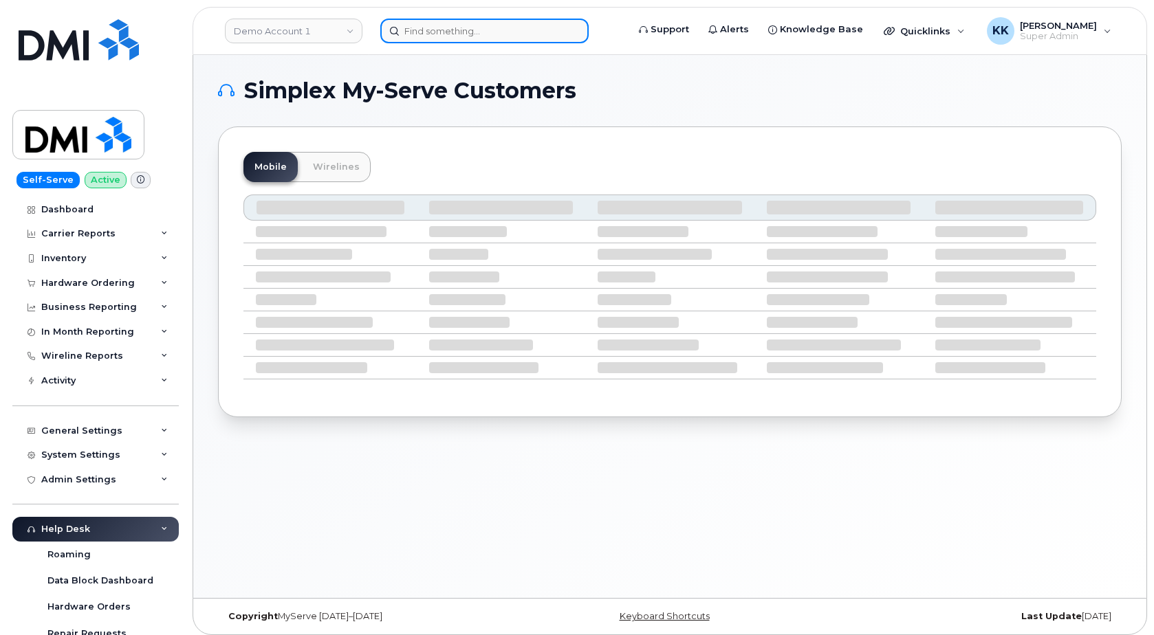
click at [453, 36] on input at bounding box center [484, 31] width 208 height 25
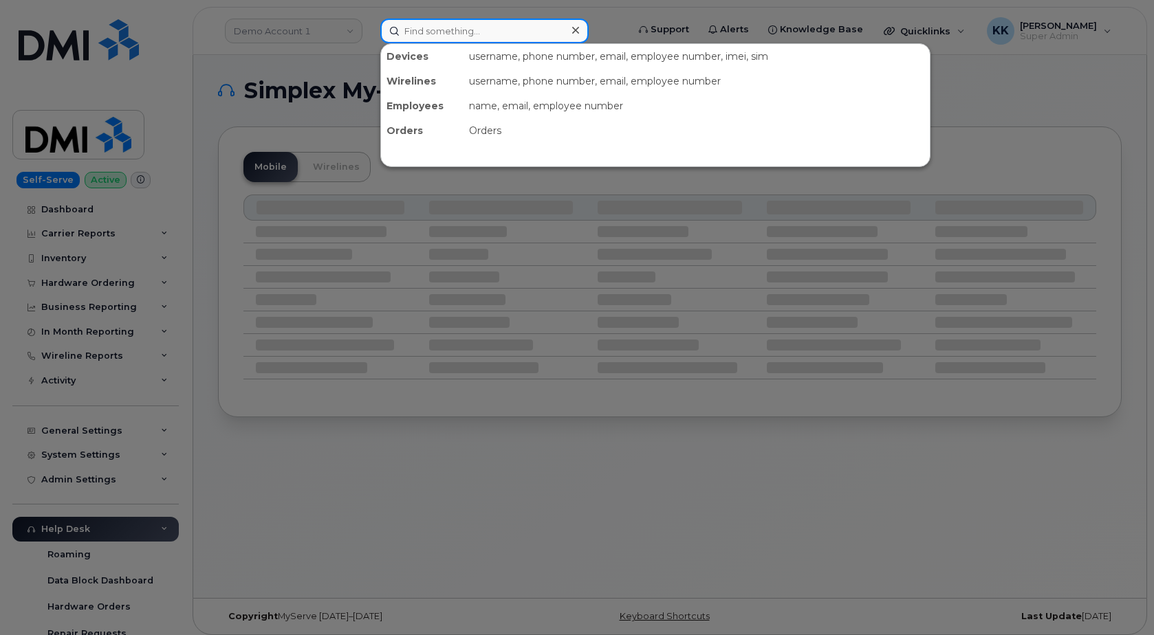
paste input "4035853897"
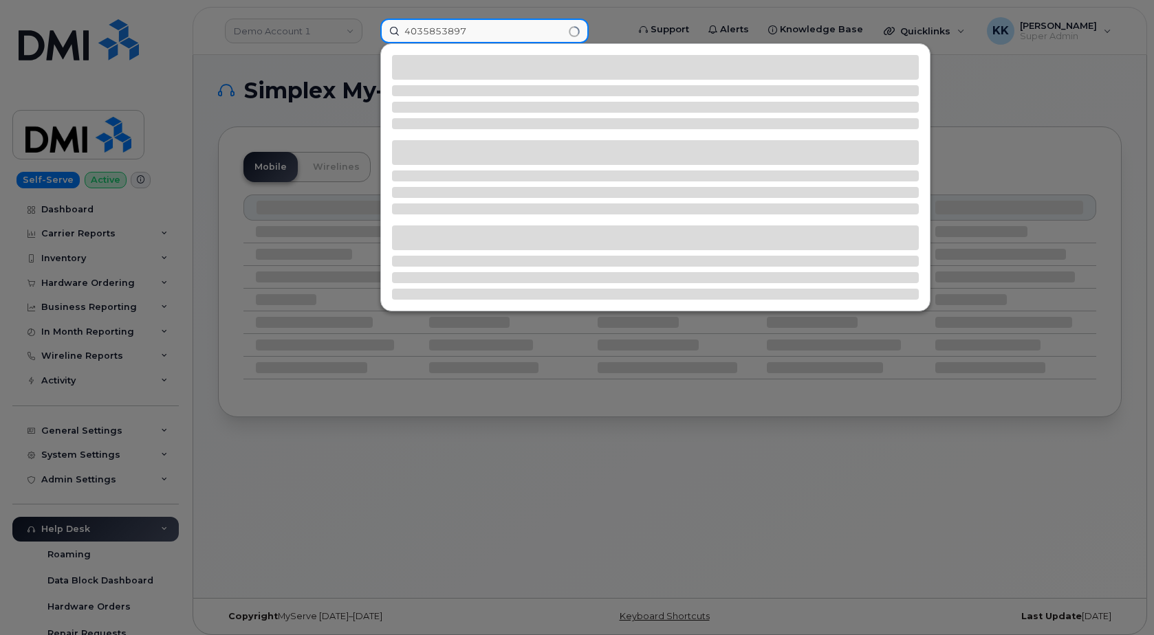
type input "4035853897"
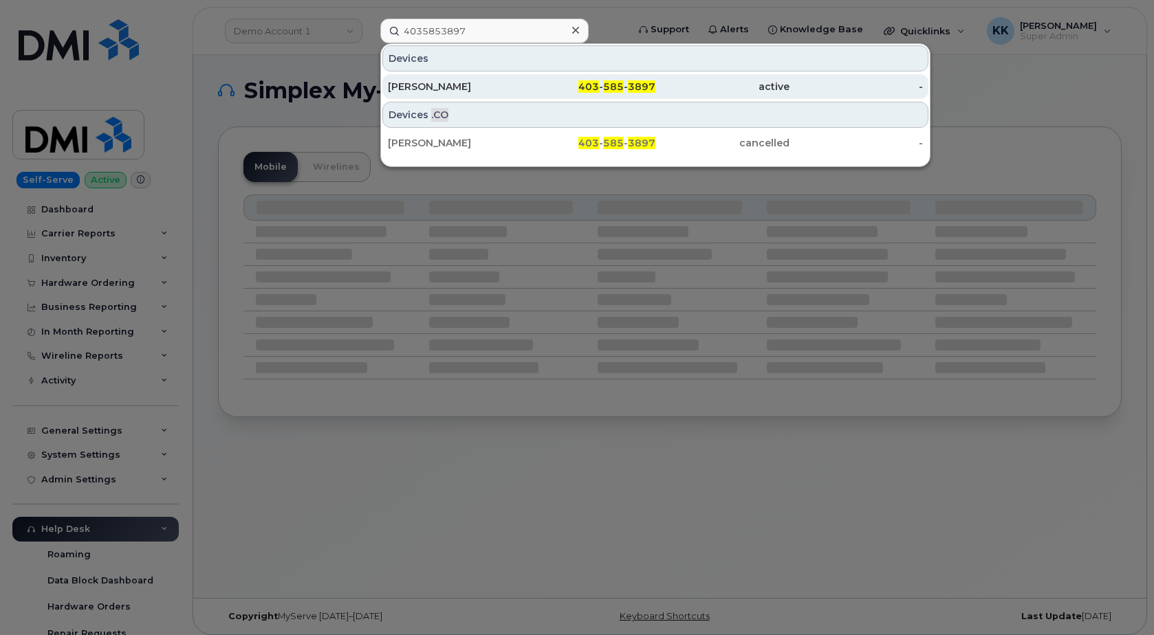
click at [597, 86] on span "403" at bounding box center [588, 86] width 21 height 12
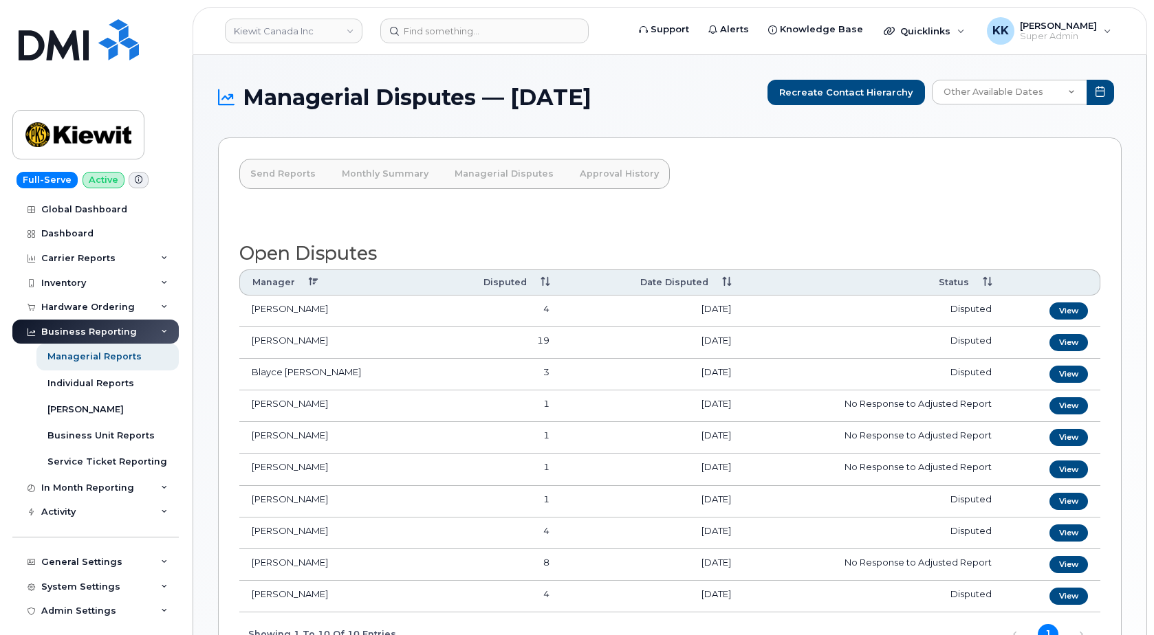
click at [674, 284] on th "Date Disputed" at bounding box center [653, 282] width 182 height 25
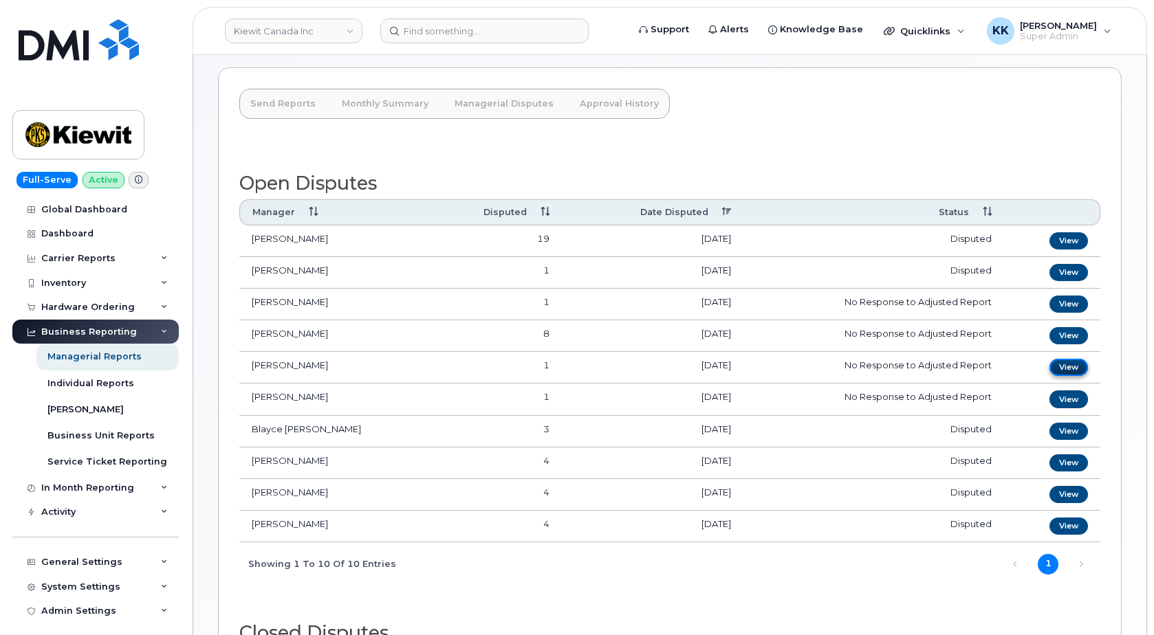
click at [1064, 366] on link "View" at bounding box center [1068, 367] width 39 height 17
click at [1058, 243] on link "View" at bounding box center [1068, 240] width 39 height 17
click at [1071, 336] on link "View" at bounding box center [1068, 335] width 39 height 17
click at [1070, 248] on link "View" at bounding box center [1068, 240] width 39 height 17
click at [1076, 270] on link "View" at bounding box center [1068, 272] width 39 height 17
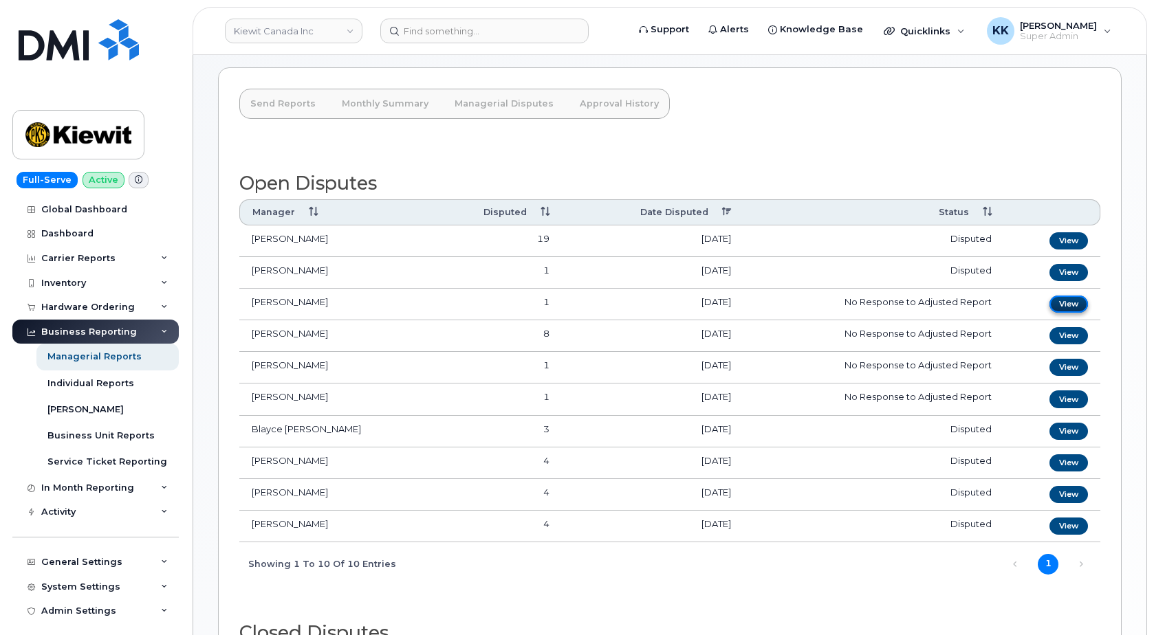
click at [1063, 305] on link "View" at bounding box center [1068, 304] width 39 height 17
click at [1073, 336] on link "View" at bounding box center [1068, 335] width 39 height 17
click at [1068, 369] on link "View" at bounding box center [1068, 367] width 39 height 17
click at [1071, 397] on link "View" at bounding box center [1068, 399] width 39 height 17
click at [1057, 434] on link "View" at bounding box center [1068, 431] width 39 height 17
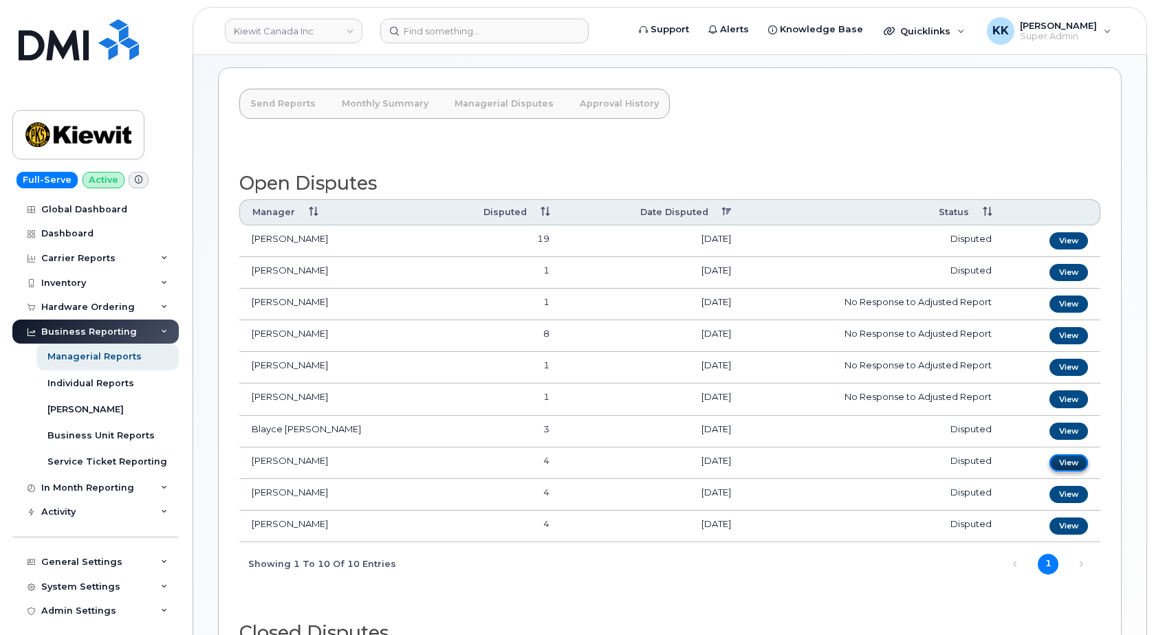
click at [1071, 463] on link "View" at bounding box center [1068, 462] width 39 height 17
click at [1065, 234] on link "View" at bounding box center [1068, 240] width 39 height 17
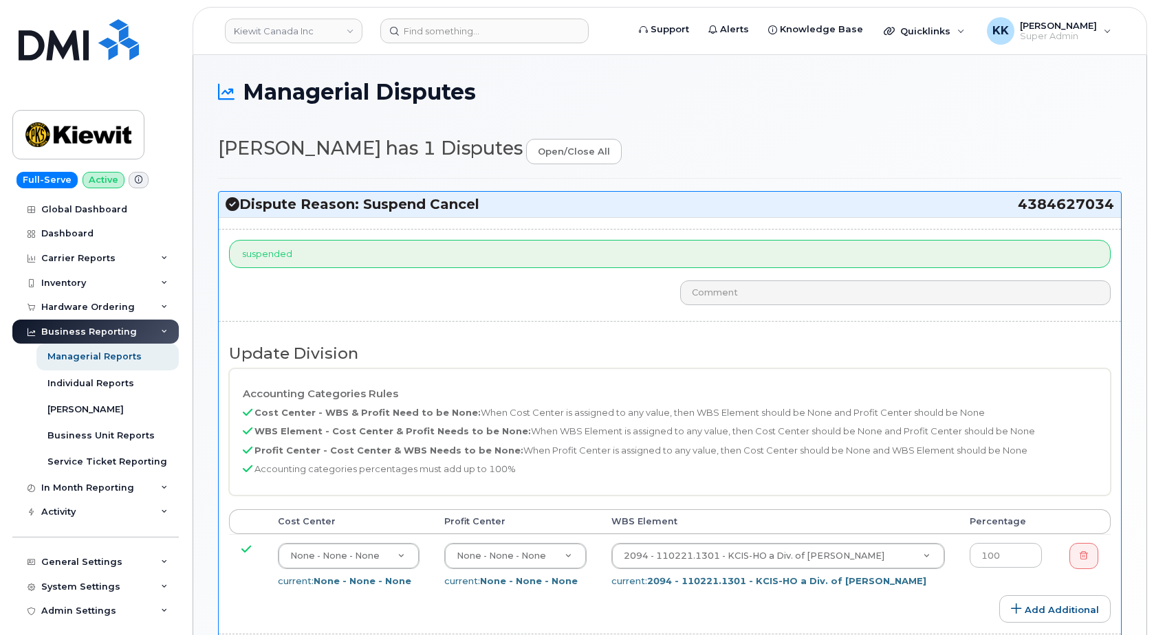
select select "14059"
click at [404, 204] on h3 "Dispute Reason: Suspend Cancel 4384627034" at bounding box center [670, 204] width 888 height 19
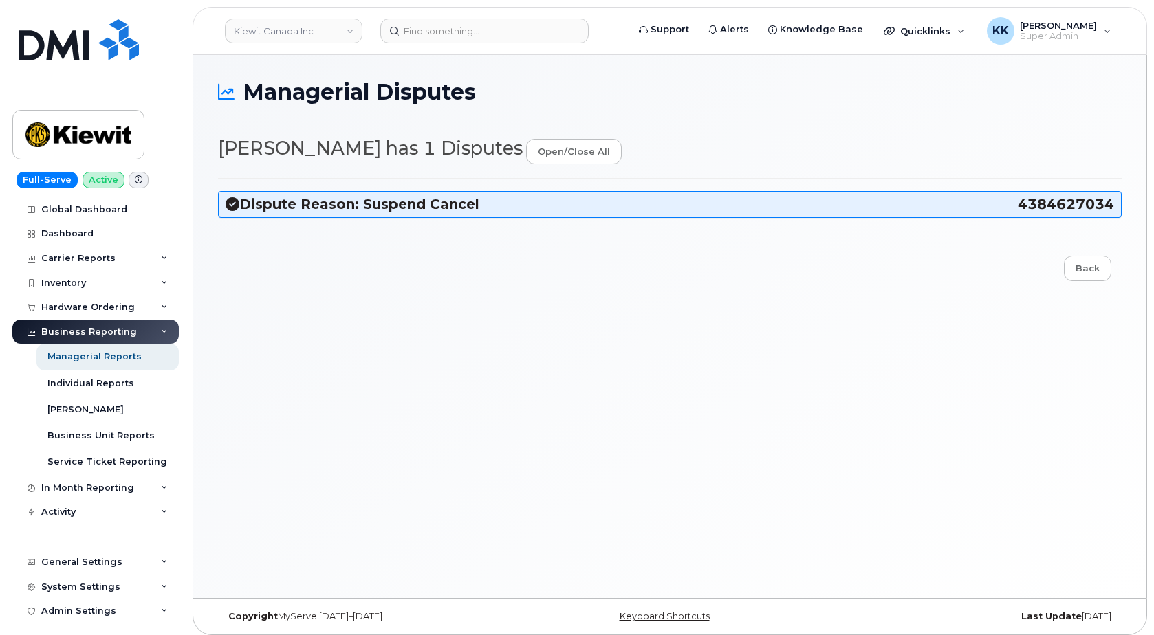
click at [404, 204] on h3 "Dispute Reason: Suspend Cancel 4384627034" at bounding box center [670, 204] width 888 height 19
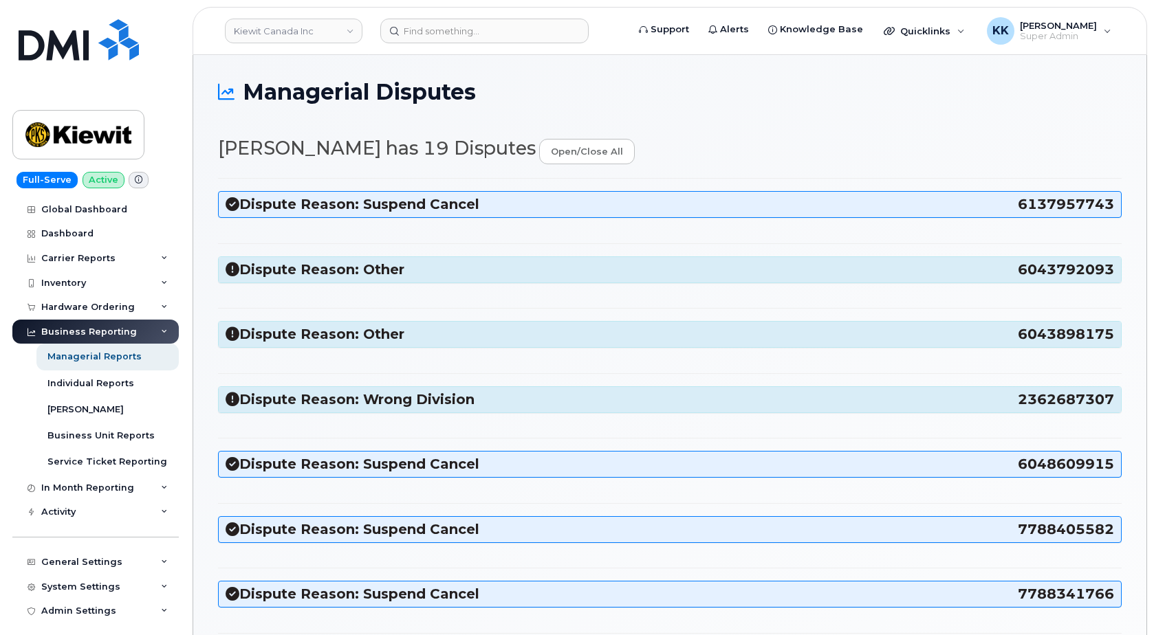
click at [369, 194] on div "Dispute Reason: Suspend Cancel 6137957743" at bounding box center [670, 204] width 902 height 25
click at [377, 210] on h3 "Dispute Reason: Suspend Cancel 6137957743" at bounding box center [670, 204] width 888 height 19
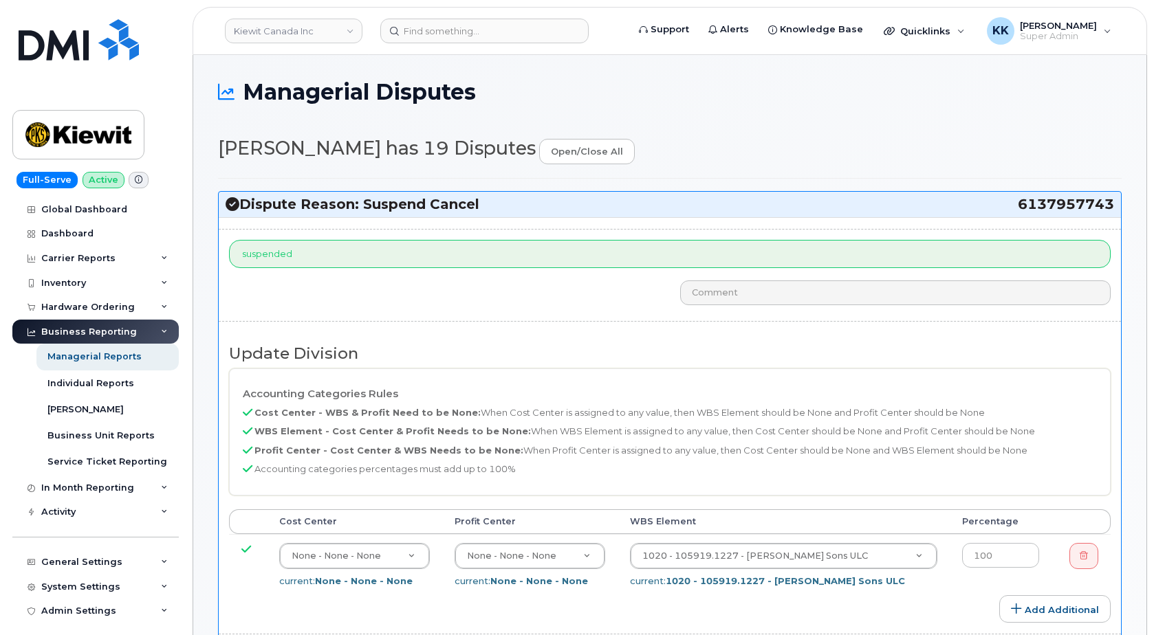
click at [390, 211] on h3 "Dispute Reason: Suspend Cancel 6137957743" at bounding box center [670, 204] width 888 height 19
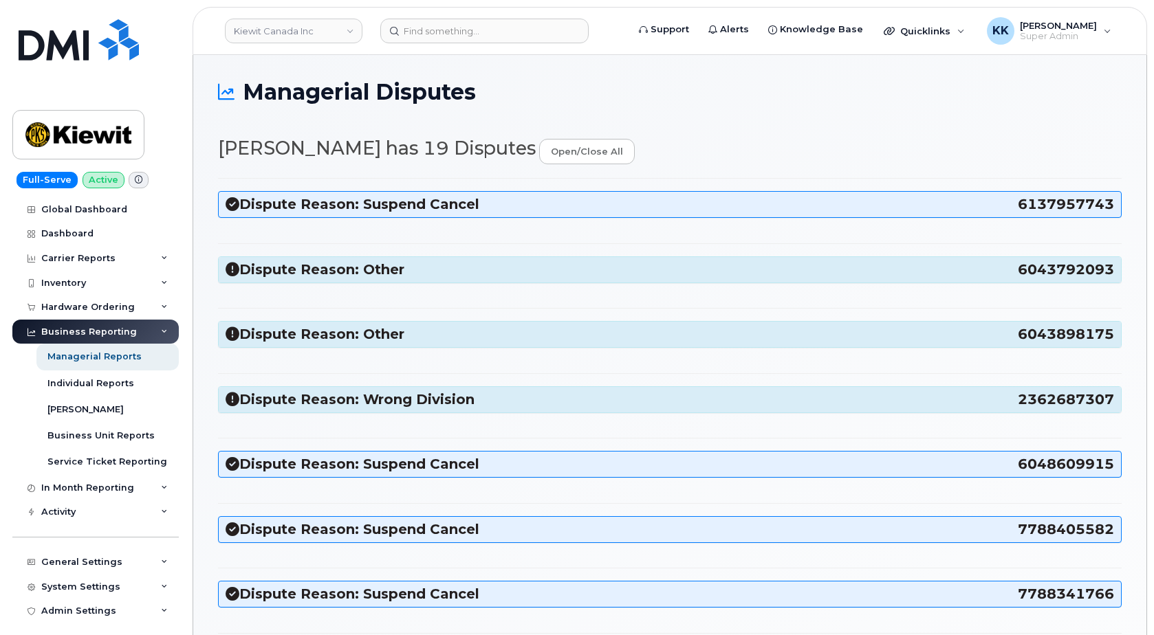
click at [366, 264] on h3 "Dispute Reason: Other 6043792093" at bounding box center [670, 270] width 888 height 19
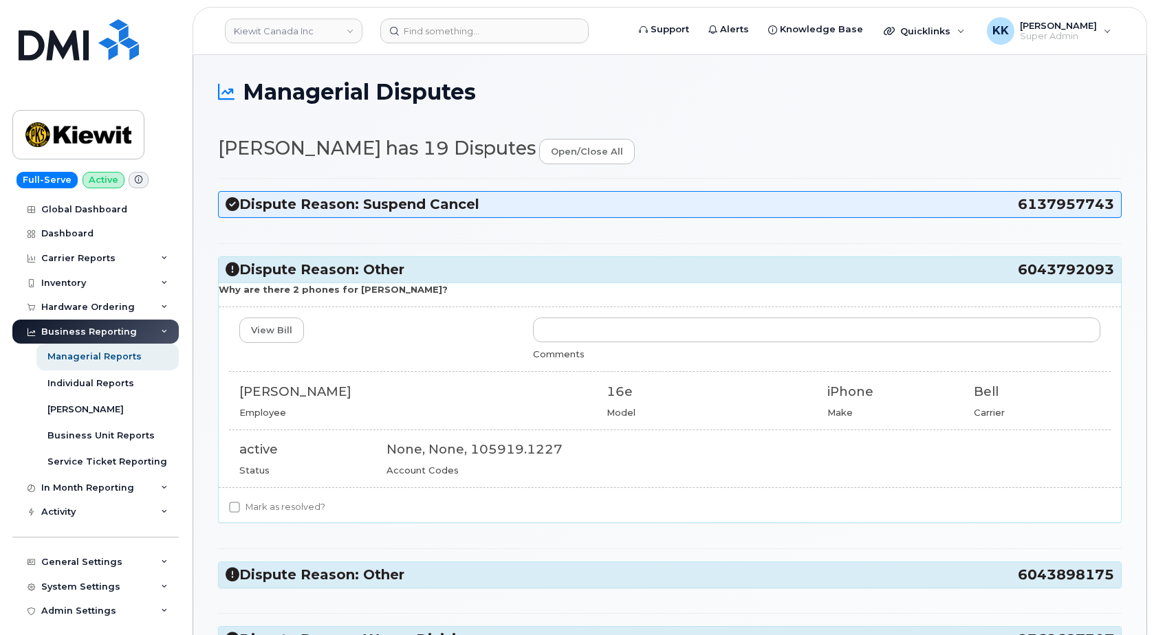
click at [375, 269] on h3 "Dispute Reason: Other 6043792093" at bounding box center [670, 270] width 888 height 19
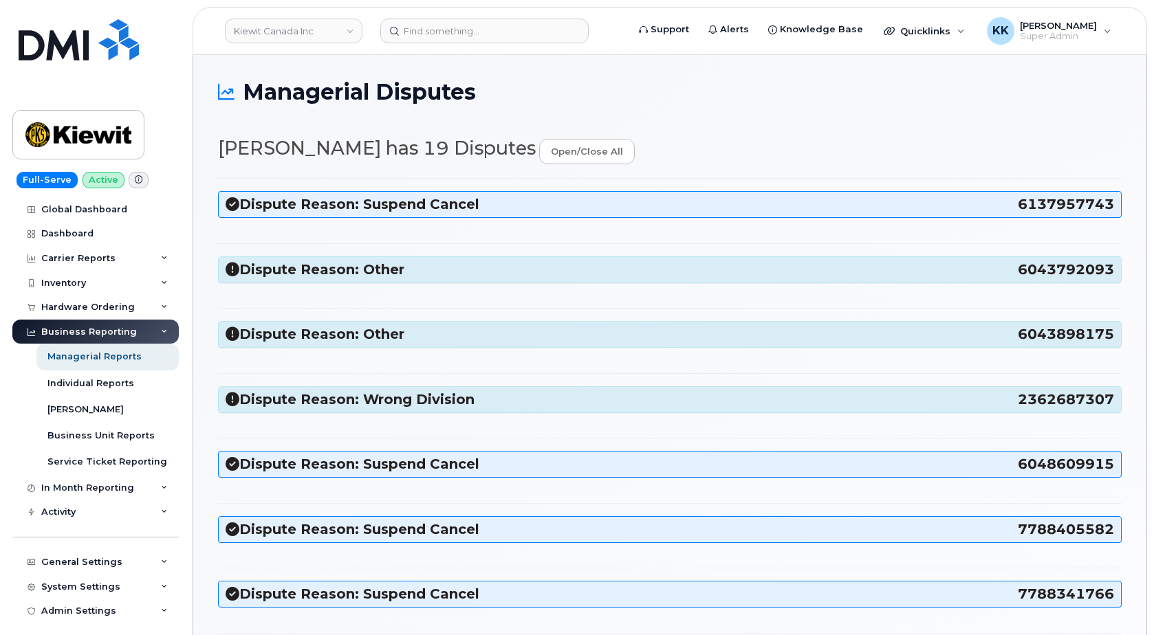
click at [359, 329] on h3 "Dispute Reason: Other 6043898175" at bounding box center [670, 334] width 888 height 19
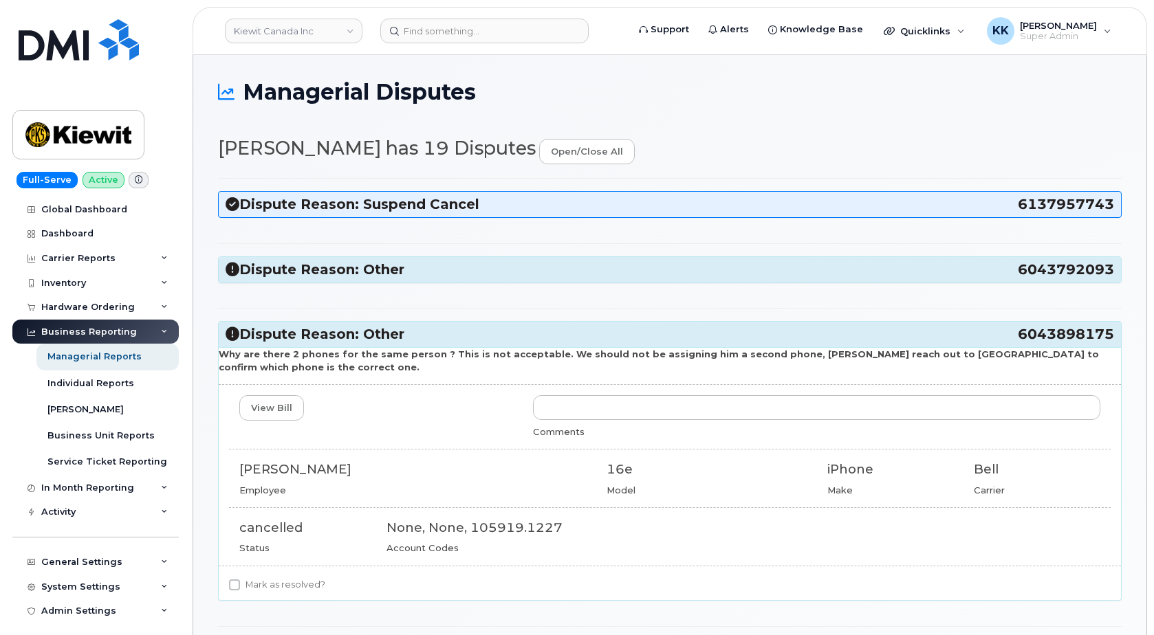
click at [360, 335] on h3 "Dispute Reason: Other 6043898175" at bounding box center [670, 334] width 888 height 19
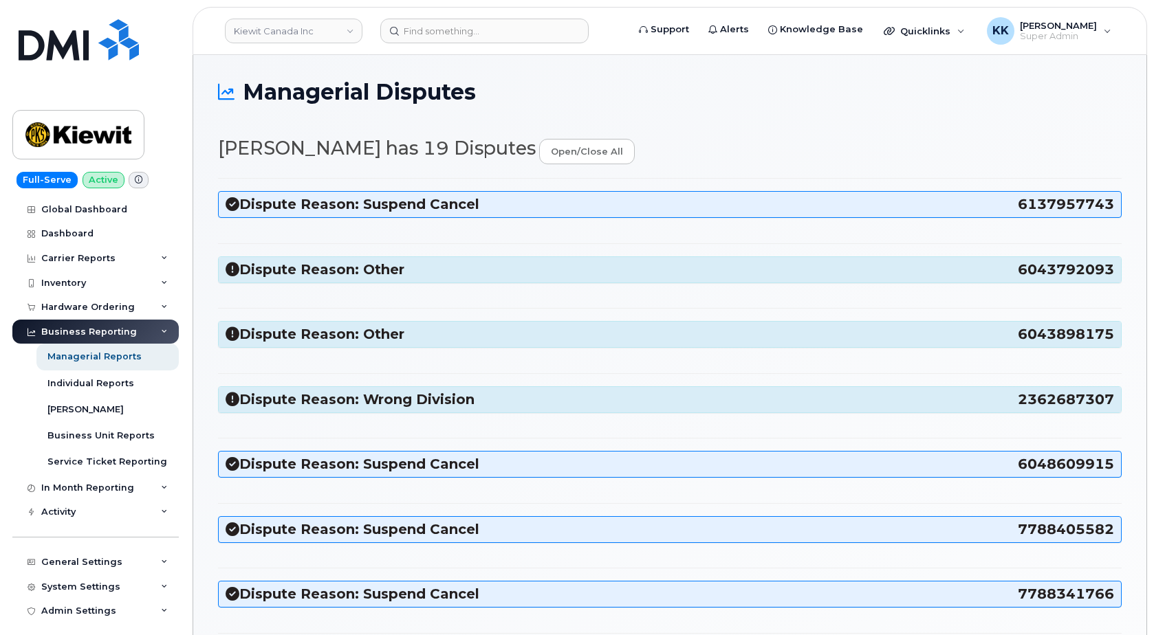
click at [360, 402] on h3 "Dispute Reason: Wrong Division 2362687307" at bounding box center [670, 400] width 888 height 19
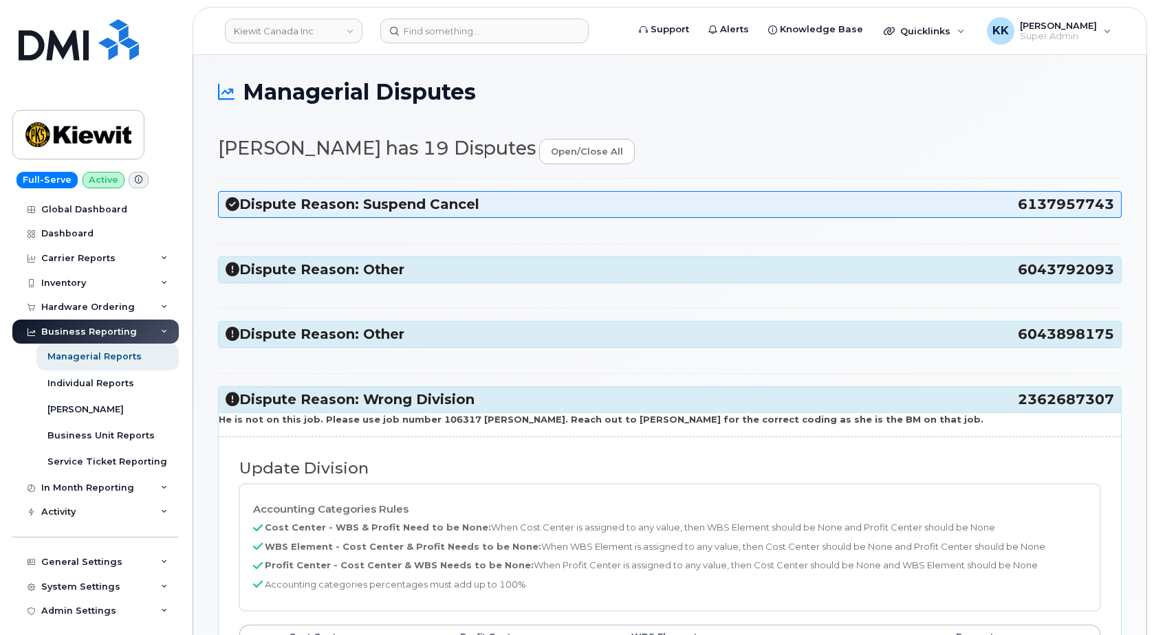
click at [356, 401] on h3 "Dispute Reason: Wrong Division 2362687307" at bounding box center [670, 400] width 888 height 19
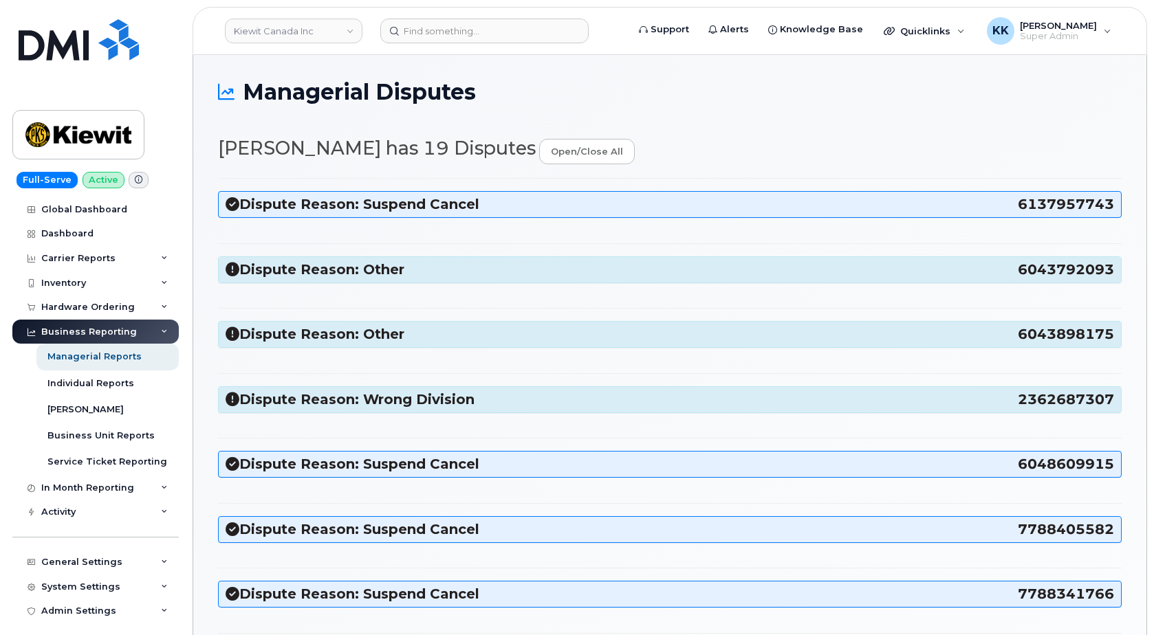
click at [342, 462] on h3 "Dispute Reason: Suspend Cancel 6048609915" at bounding box center [670, 464] width 888 height 19
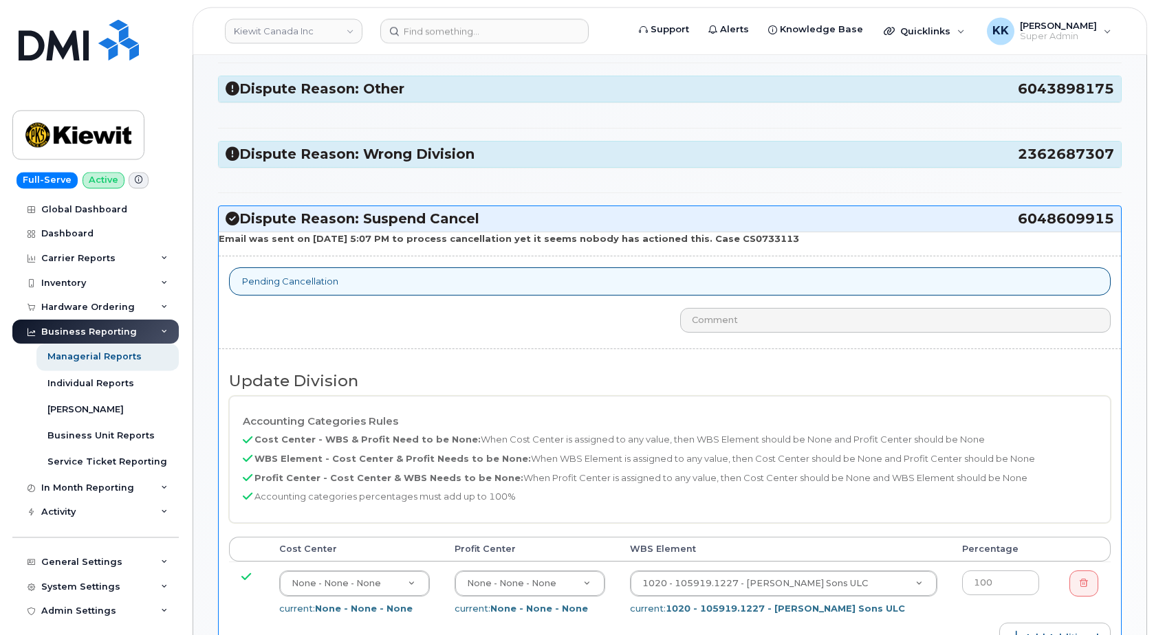
scroll to position [210, 0]
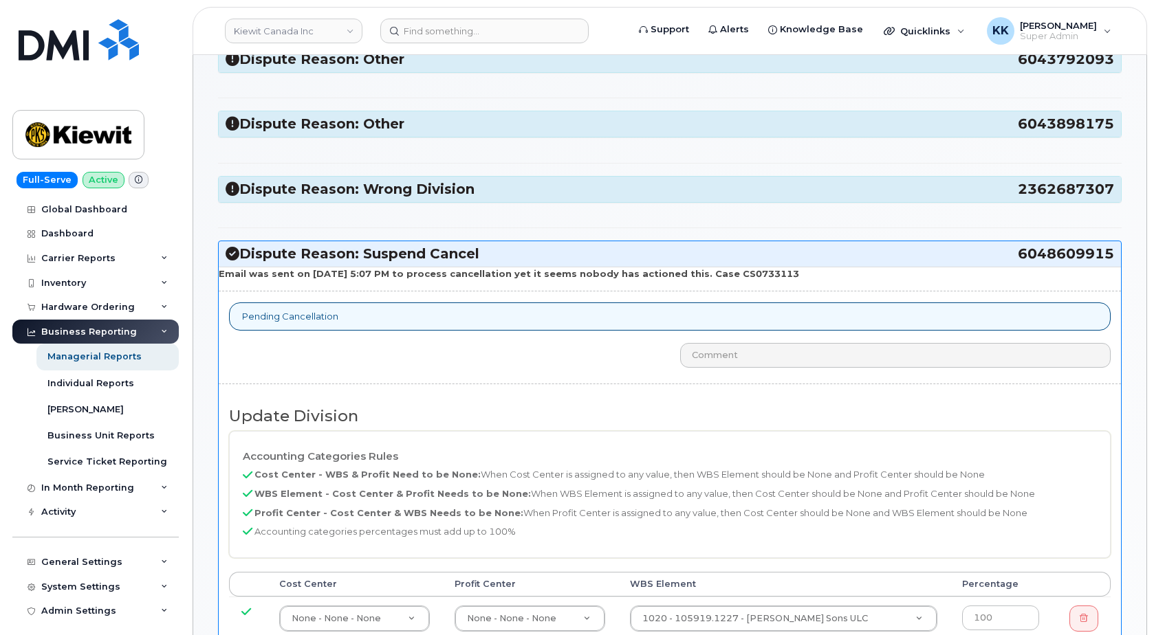
click at [341, 254] on h3 "Dispute Reason: Suspend Cancel 6048609915" at bounding box center [670, 254] width 888 height 19
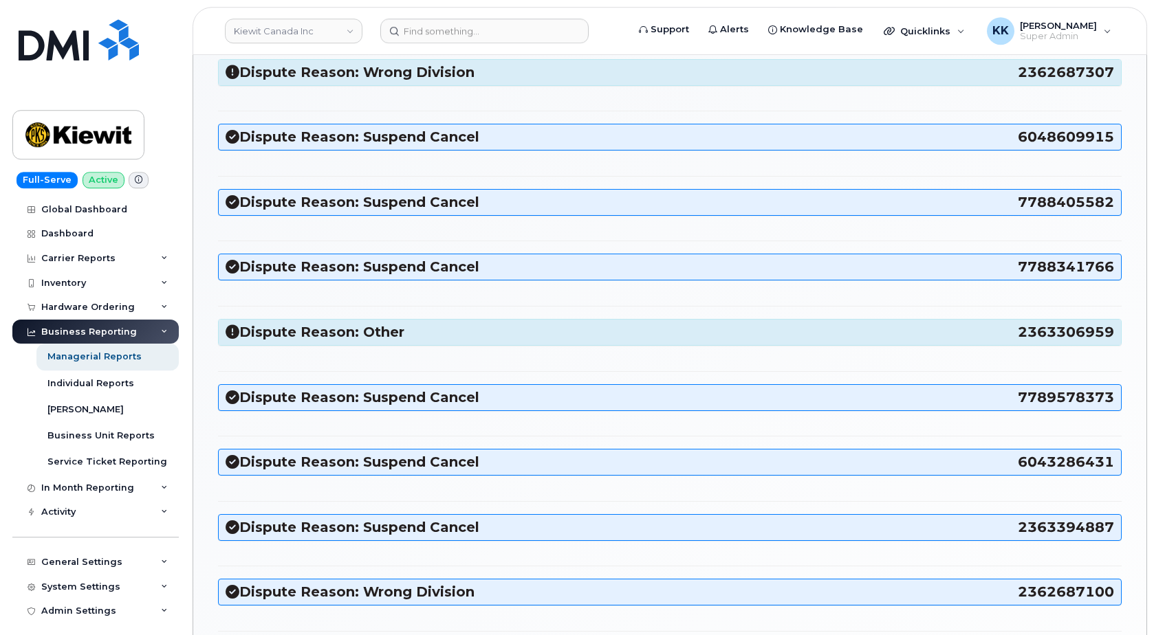
scroll to position [0, 0]
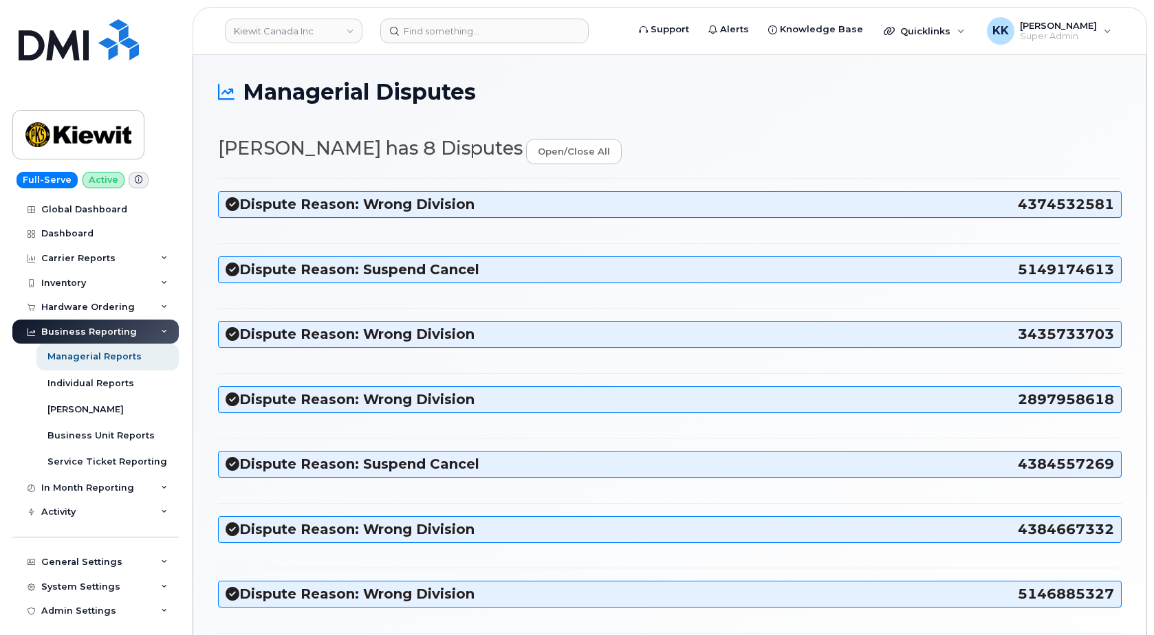
select select "14059"
click at [428, 205] on h3 "Dispute Reason: Wrong Division 4374532581" at bounding box center [670, 204] width 888 height 19
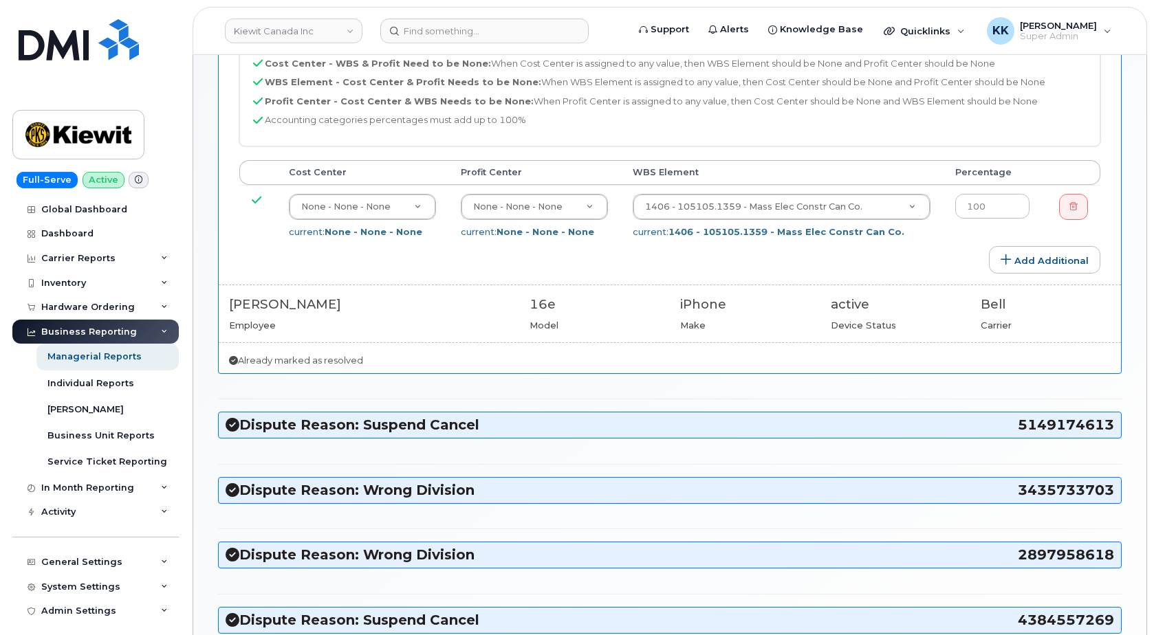
scroll to position [281, 0]
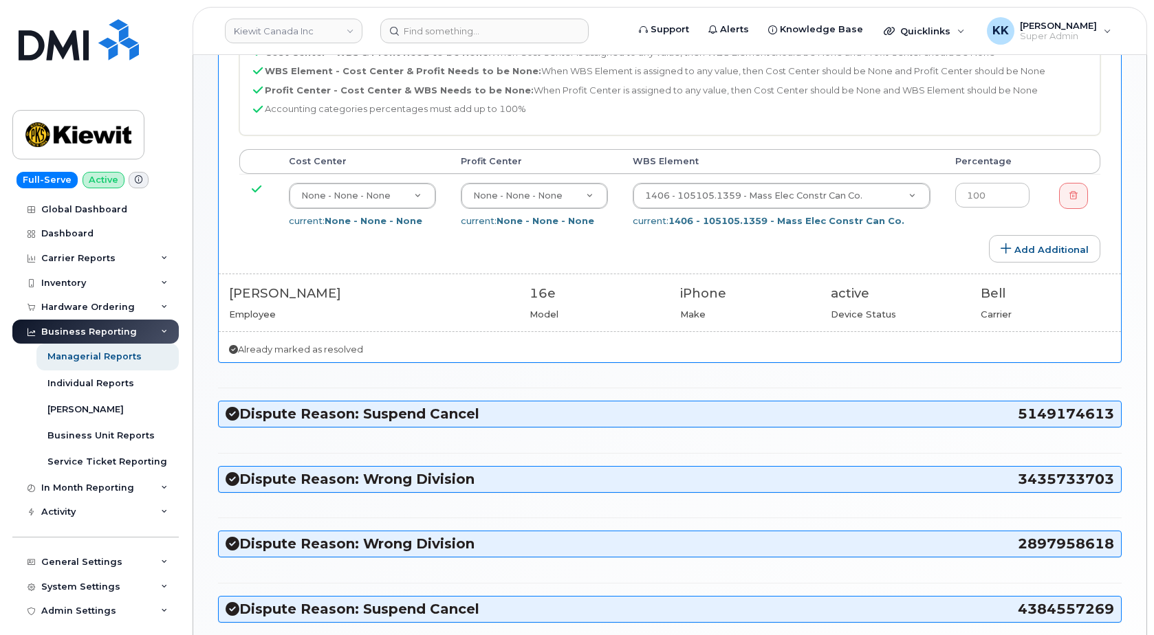
click at [527, 414] on h3 "Dispute Reason: Suspend Cancel 5149174613" at bounding box center [670, 414] width 888 height 19
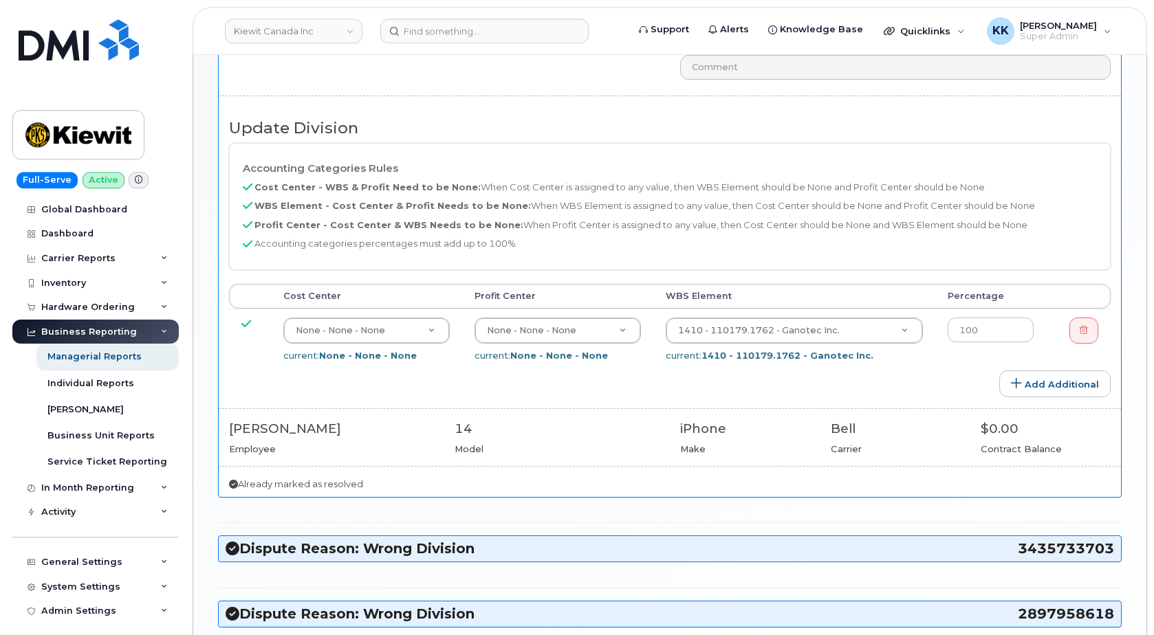
scroll to position [912, 0]
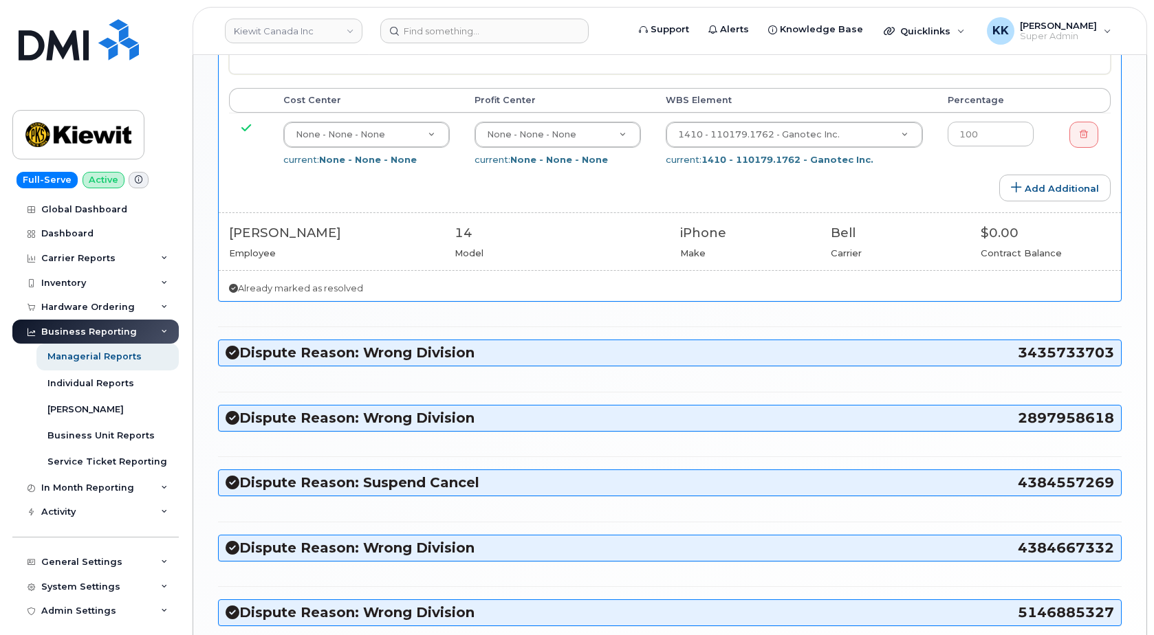
click at [531, 347] on h3 "Dispute Reason: Wrong Division 3435733703" at bounding box center [670, 353] width 888 height 19
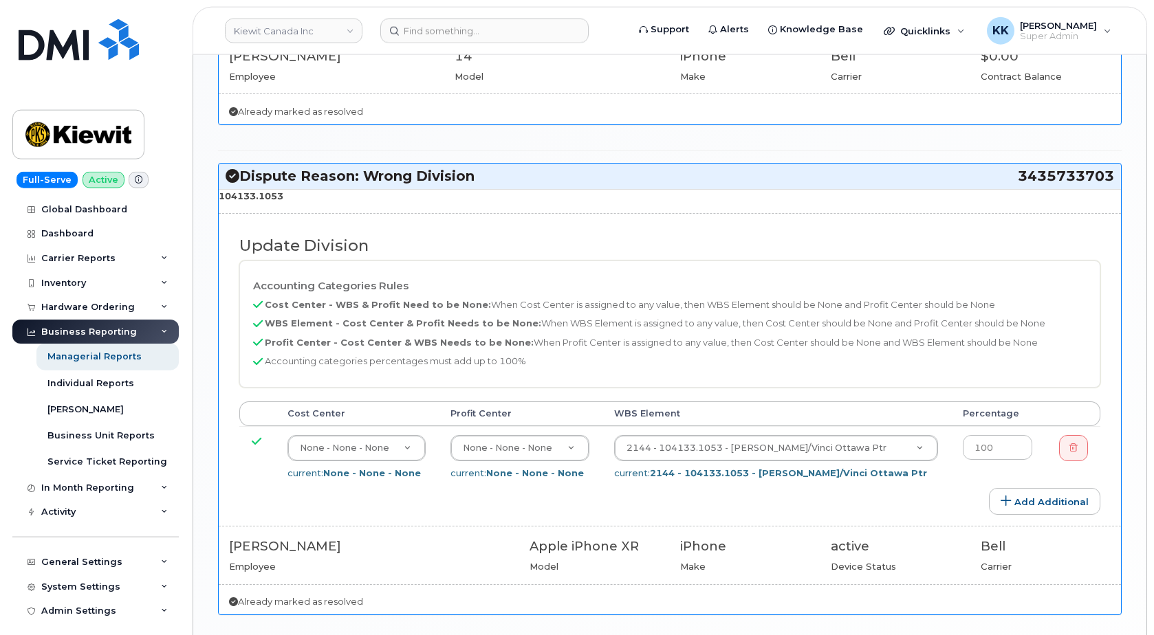
scroll to position [1192, 0]
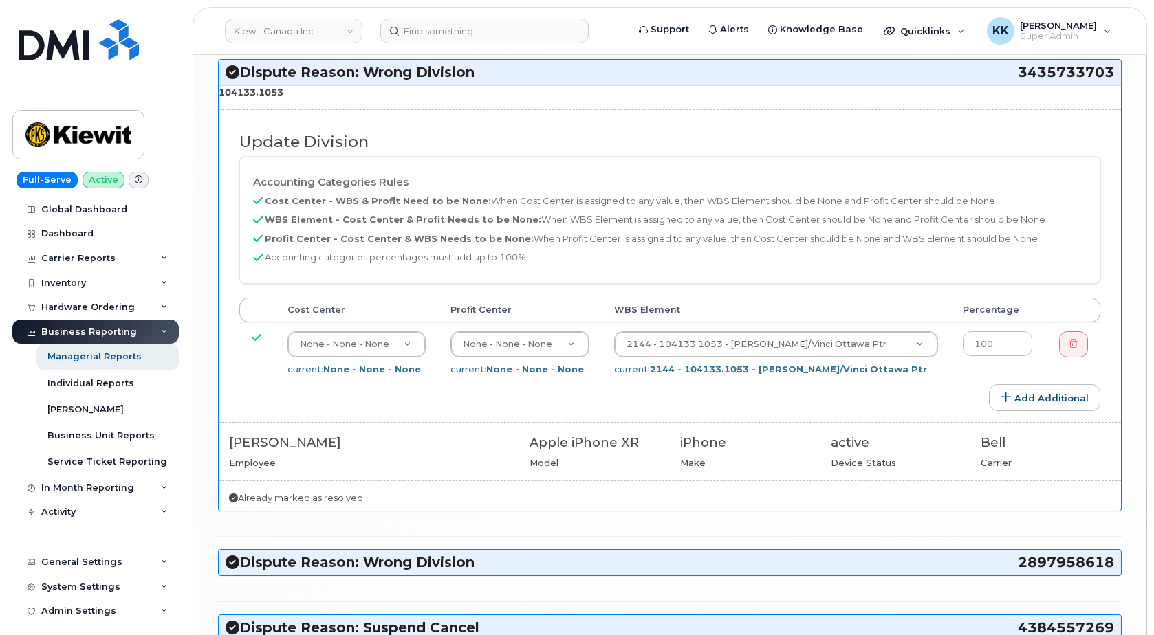
click at [543, 553] on h3 "Dispute Reason: Wrong Division 2897958618" at bounding box center [670, 562] width 888 height 19
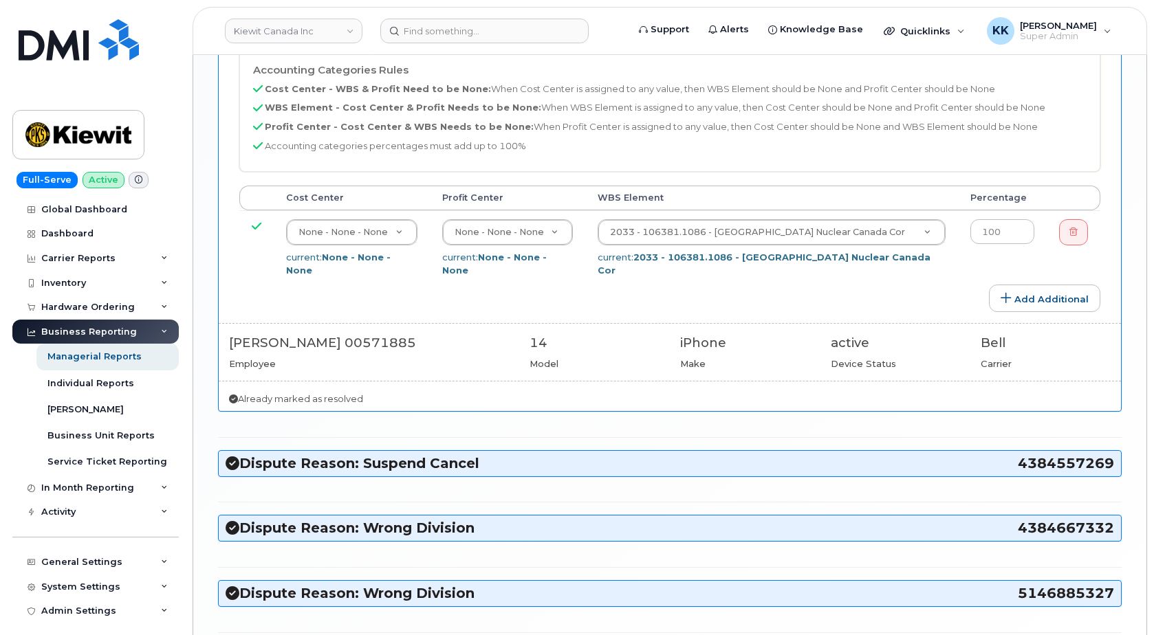
scroll to position [1823, 0]
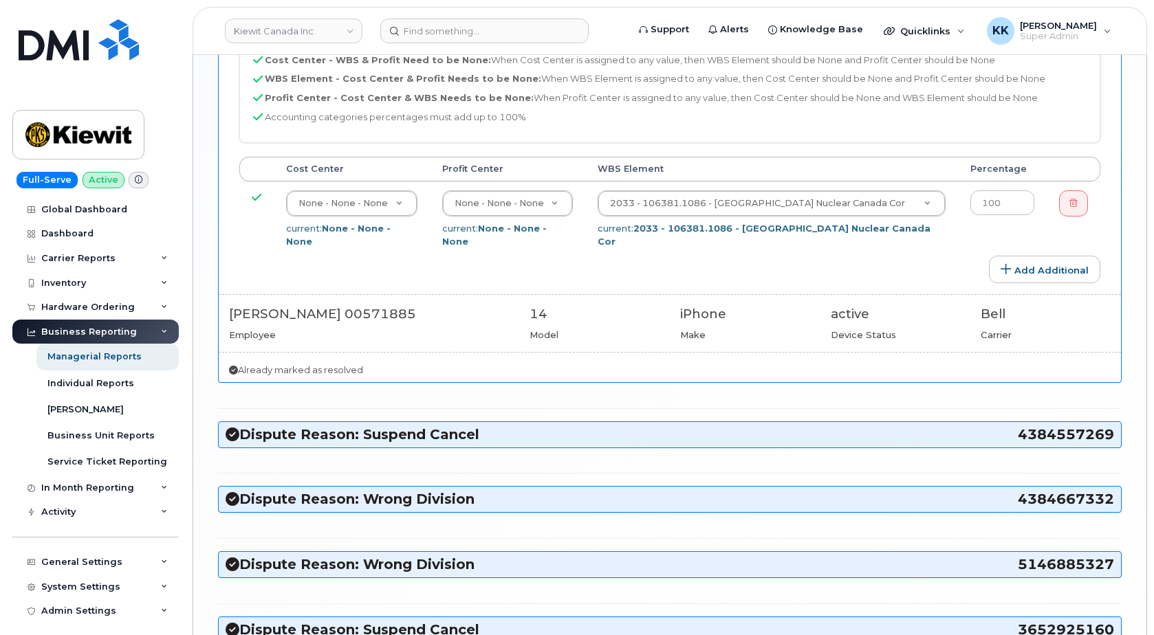
click at [520, 426] on h3 "Dispute Reason: Suspend Cancel 4384557269" at bounding box center [670, 435] width 888 height 19
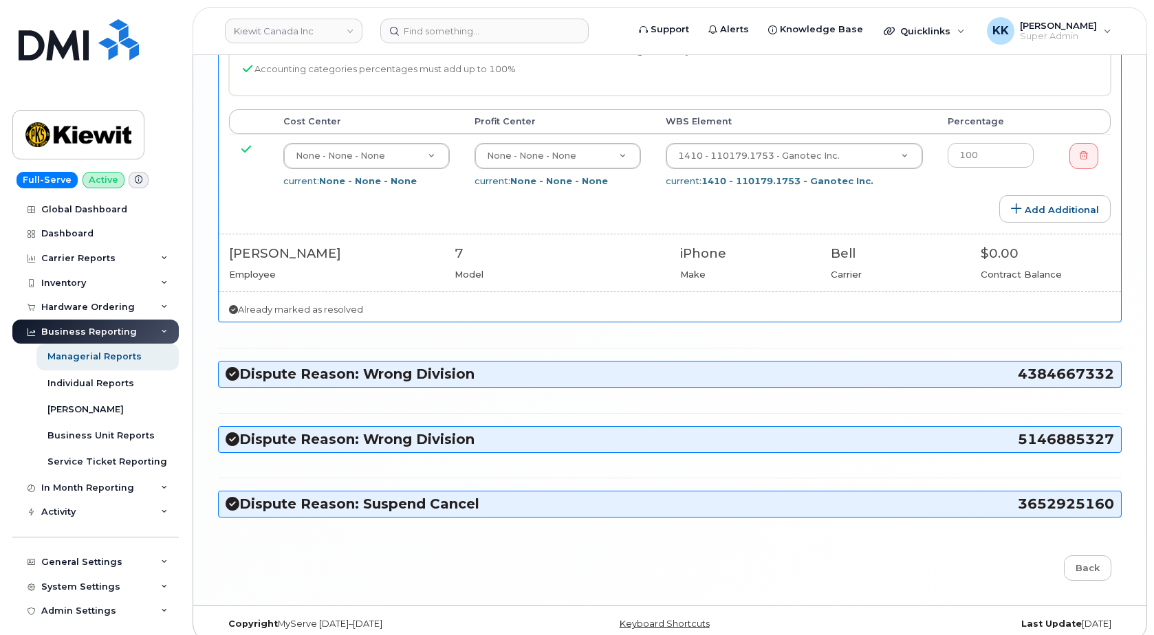
click at [516, 365] on h3 "Dispute Reason: Wrong Division 4384667332" at bounding box center [670, 374] width 888 height 19
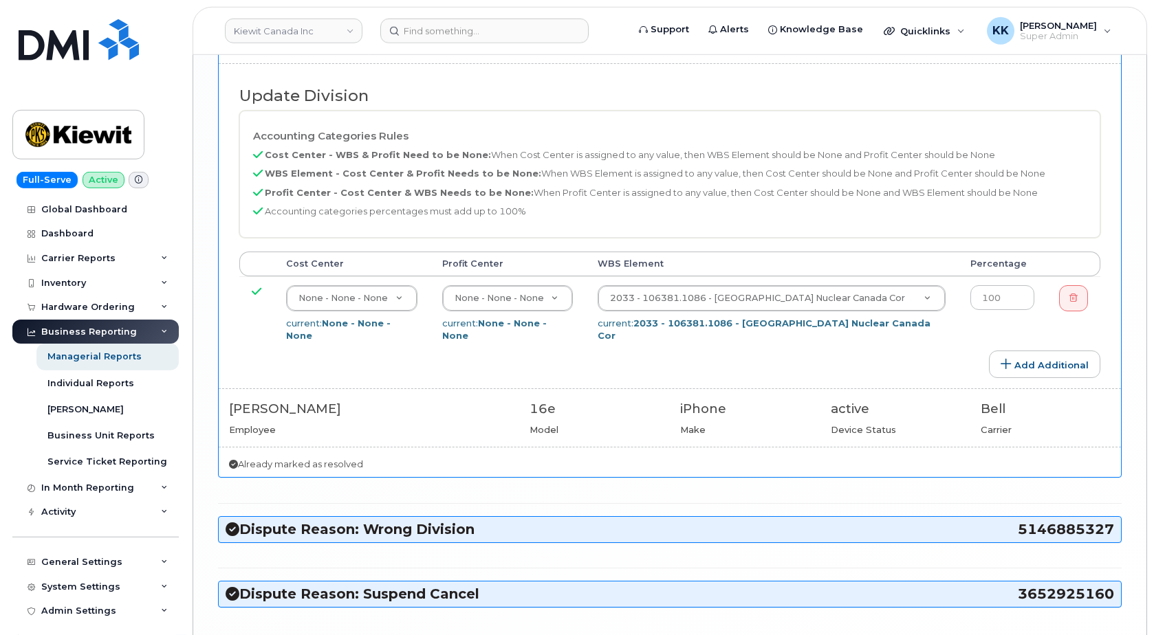
scroll to position [2805, 0]
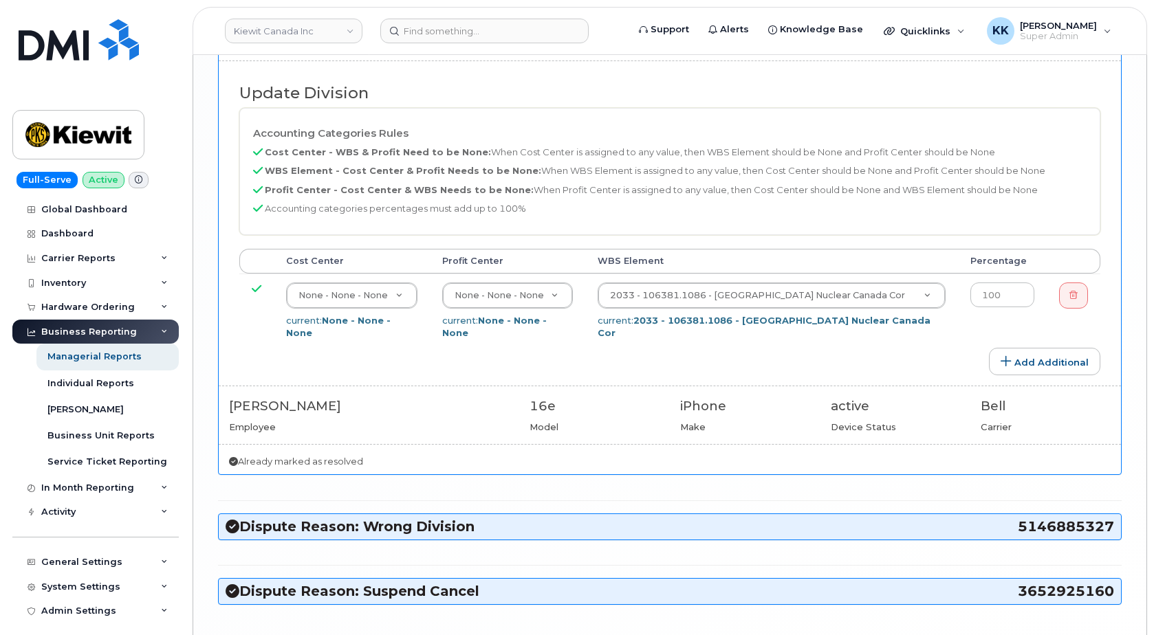
click at [492, 514] on div "Dispute Reason: Wrong Division 5146885327" at bounding box center [670, 526] width 902 height 25
click at [507, 518] on h3 "Dispute Reason: Wrong Division 5146885327" at bounding box center [670, 527] width 888 height 19
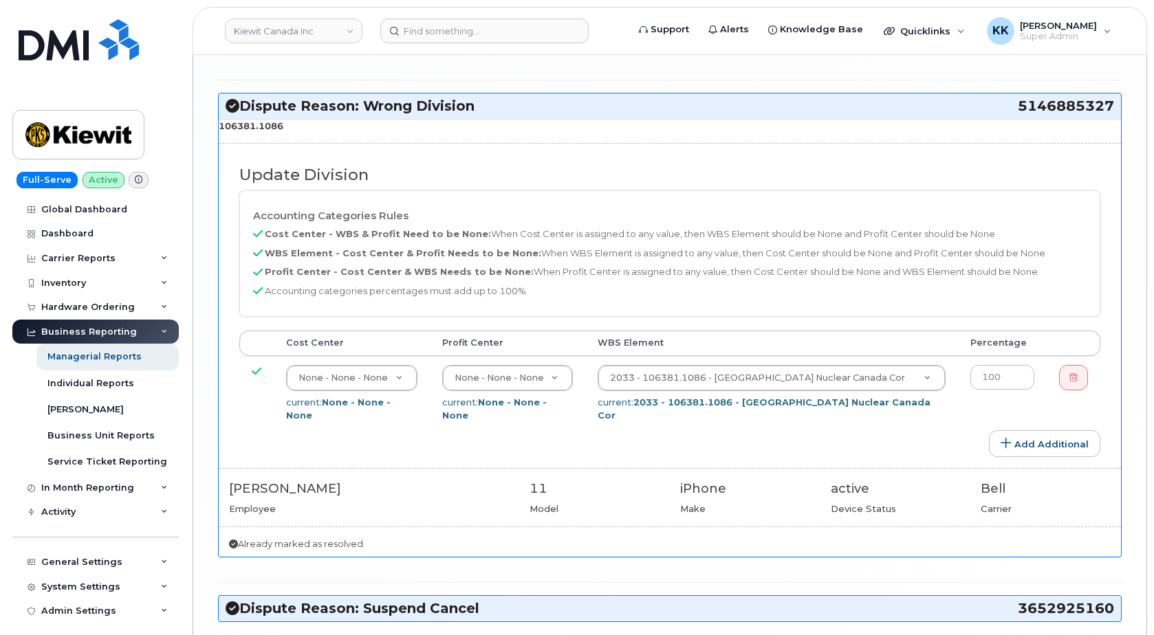
click at [481, 600] on h3 "Dispute Reason: Suspend Cancel 3652925160" at bounding box center [670, 609] width 888 height 19
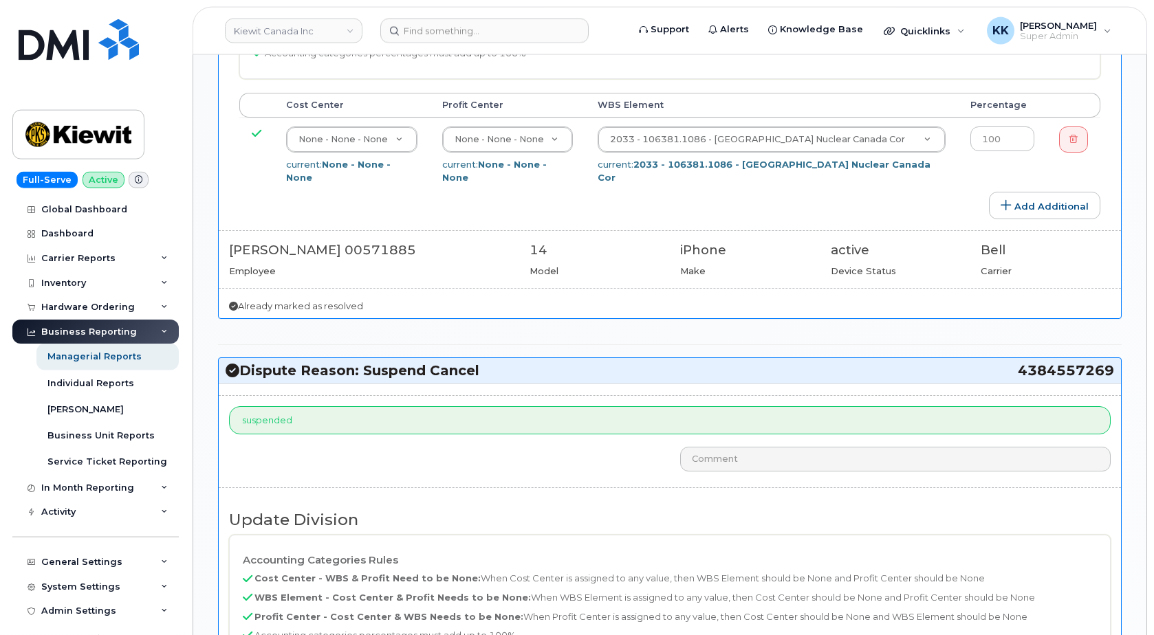
scroll to position [1402, 0]
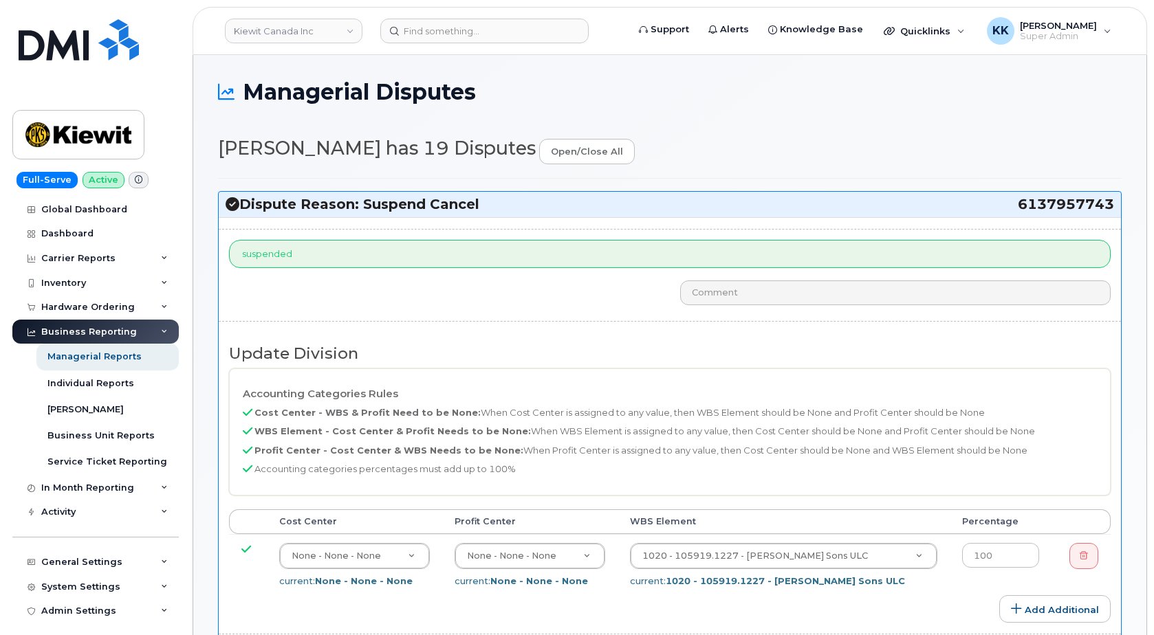
select select "14059"
click at [478, 211] on h3 "Dispute Reason: Suspend Cancel 6137957743" at bounding box center [670, 204] width 888 height 19
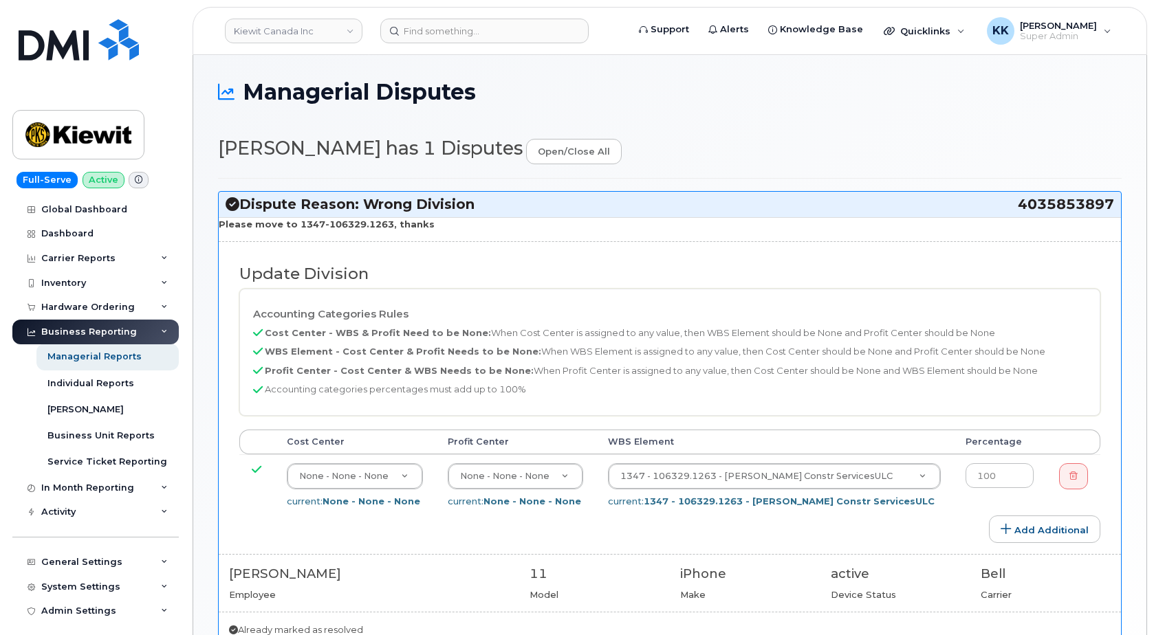
select select "14059"
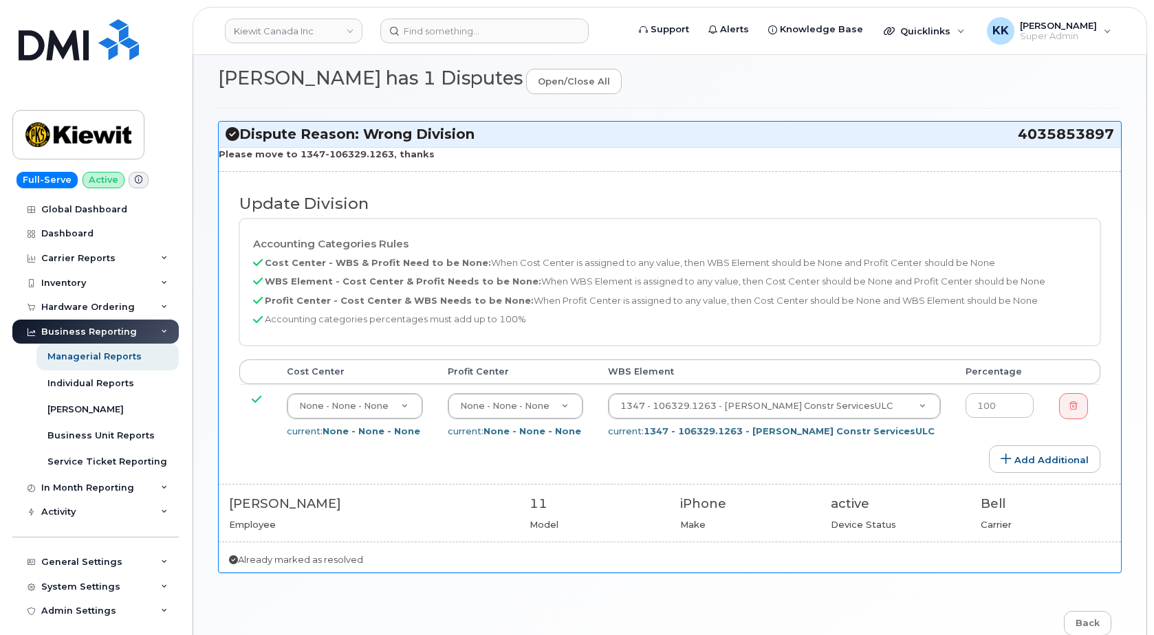
scroll to position [140, 0]
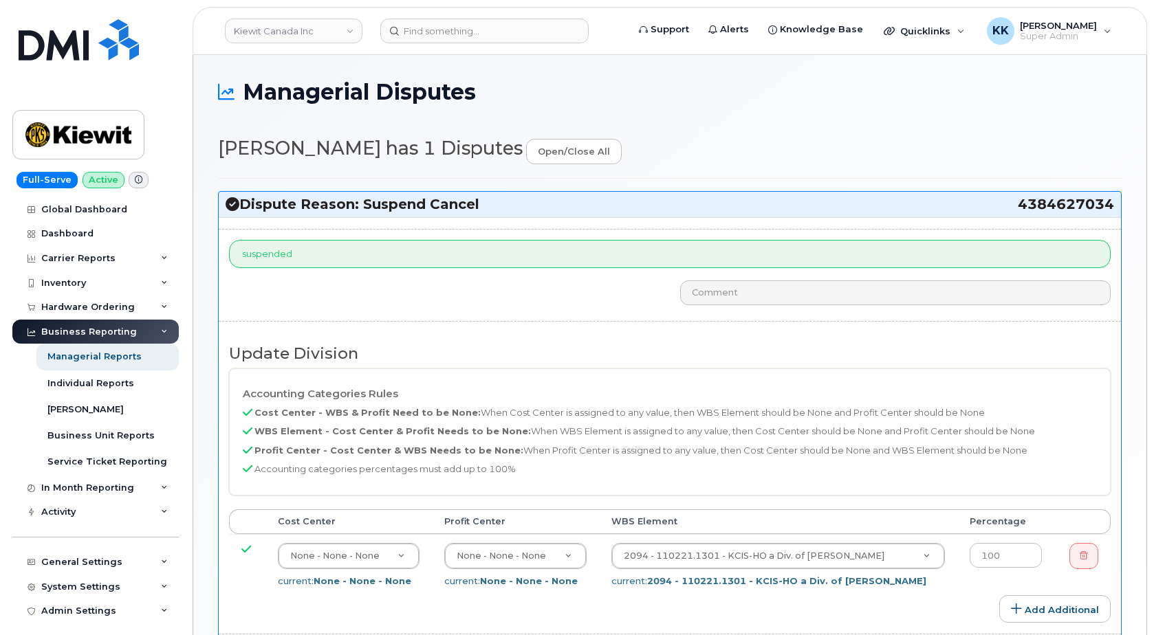
select select "14059"
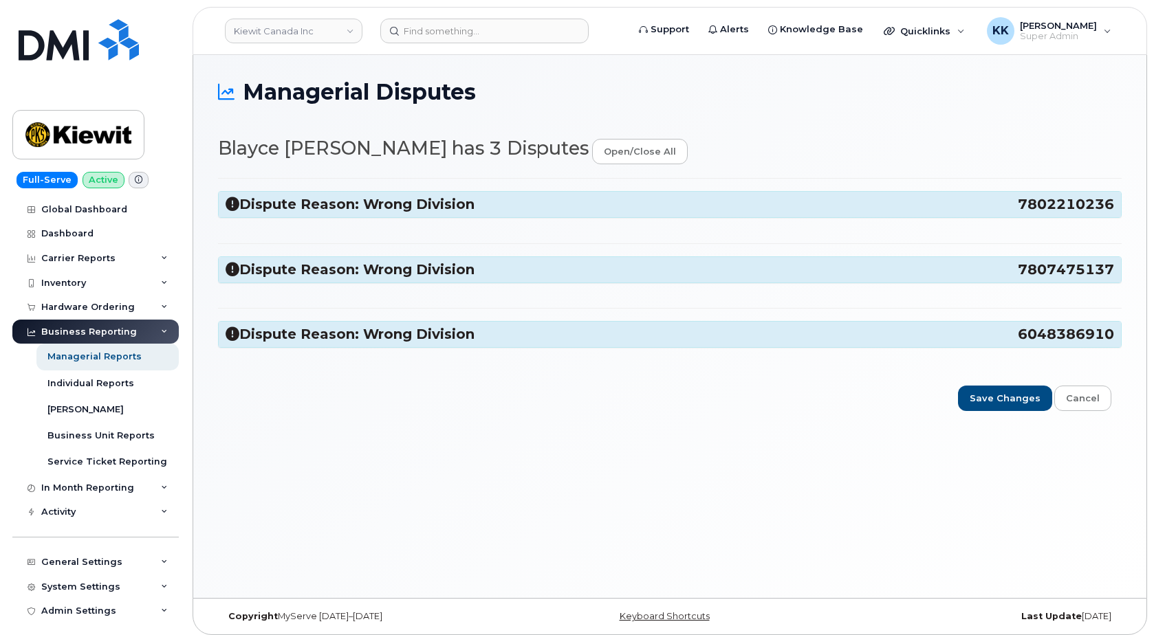
select select "14059"
click at [384, 332] on h3 "Dispute Reason: Wrong Division 6048386910" at bounding box center [670, 334] width 888 height 19
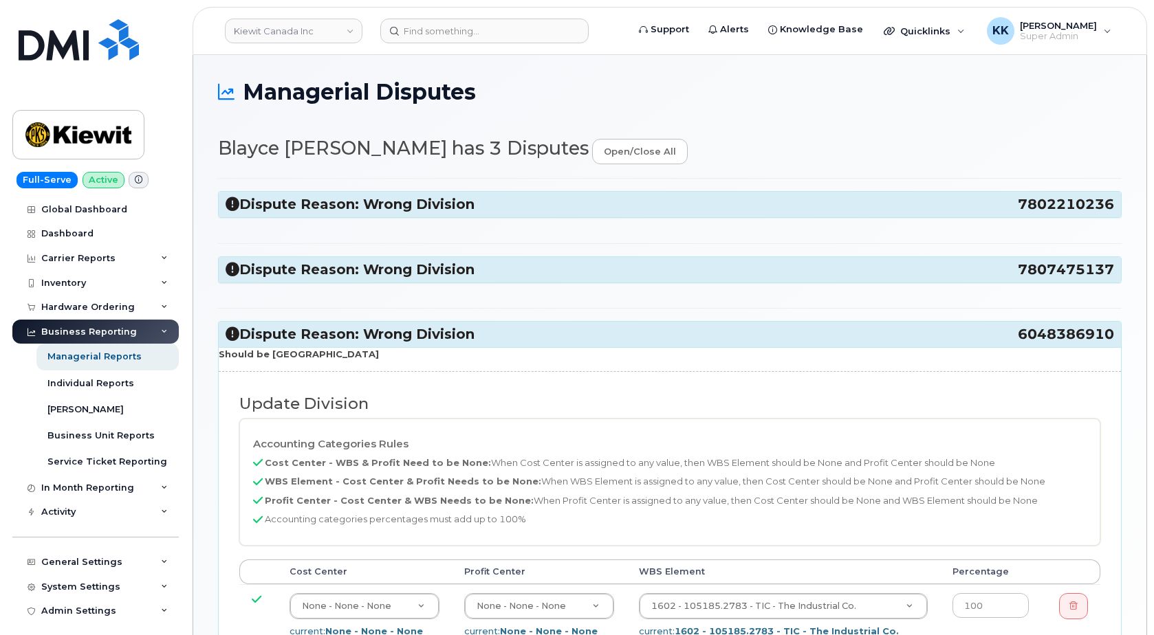
click at [410, 204] on h3 "Dispute Reason: Wrong Division 7802210236" at bounding box center [670, 204] width 888 height 19
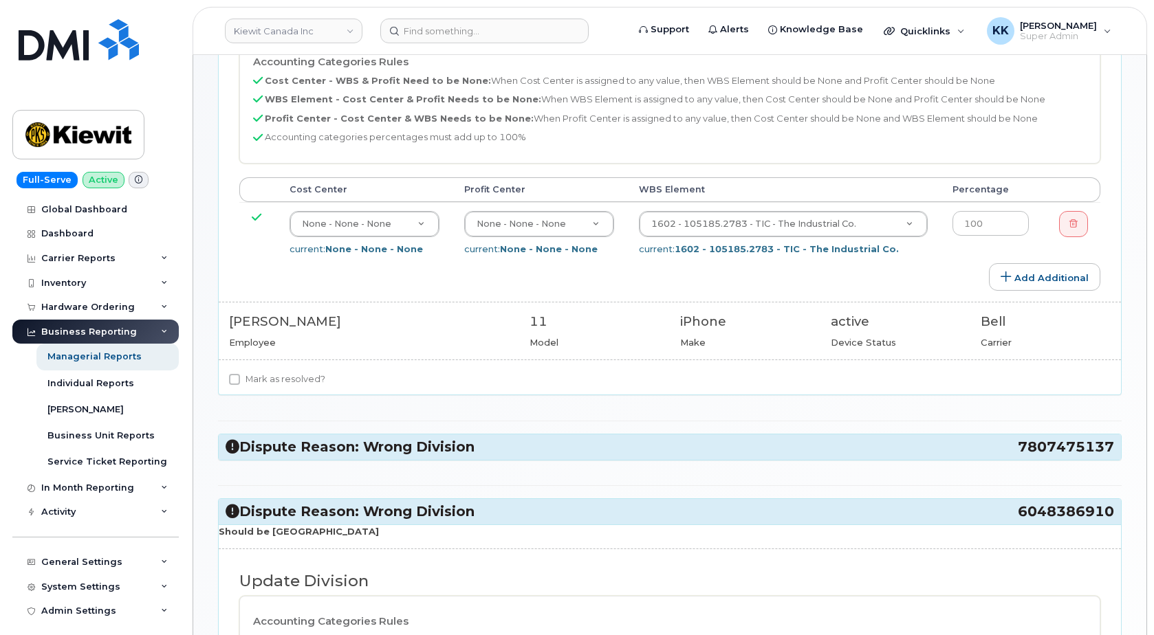
scroll to position [281, 0]
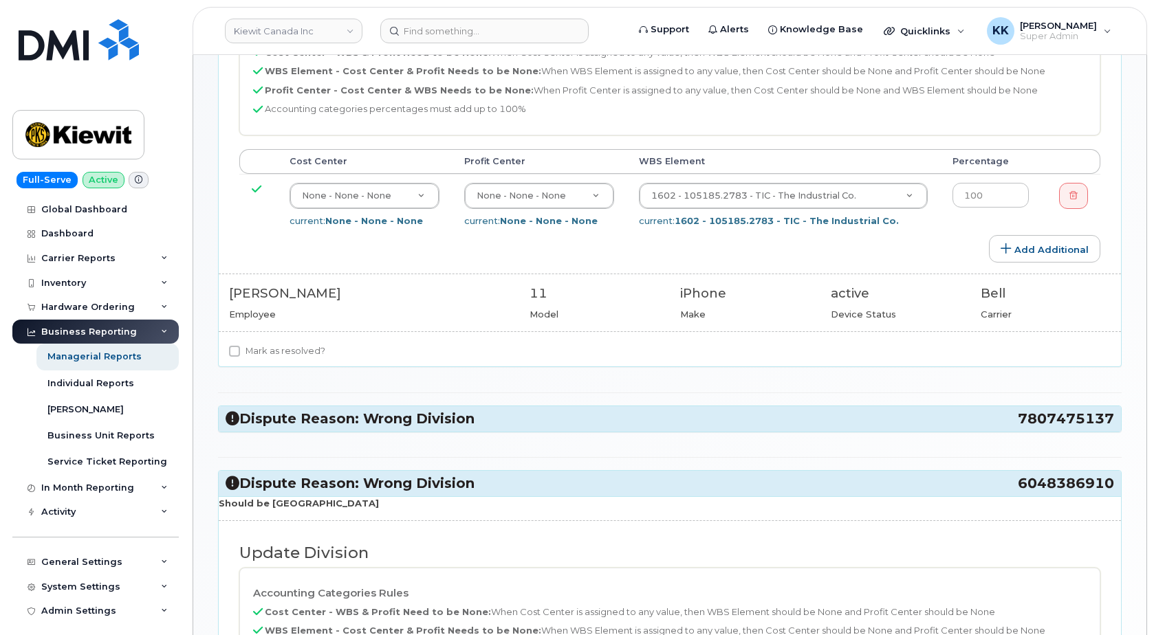
click at [435, 410] on h3 "Dispute Reason: Wrong Division 7807475137" at bounding box center [670, 419] width 888 height 19
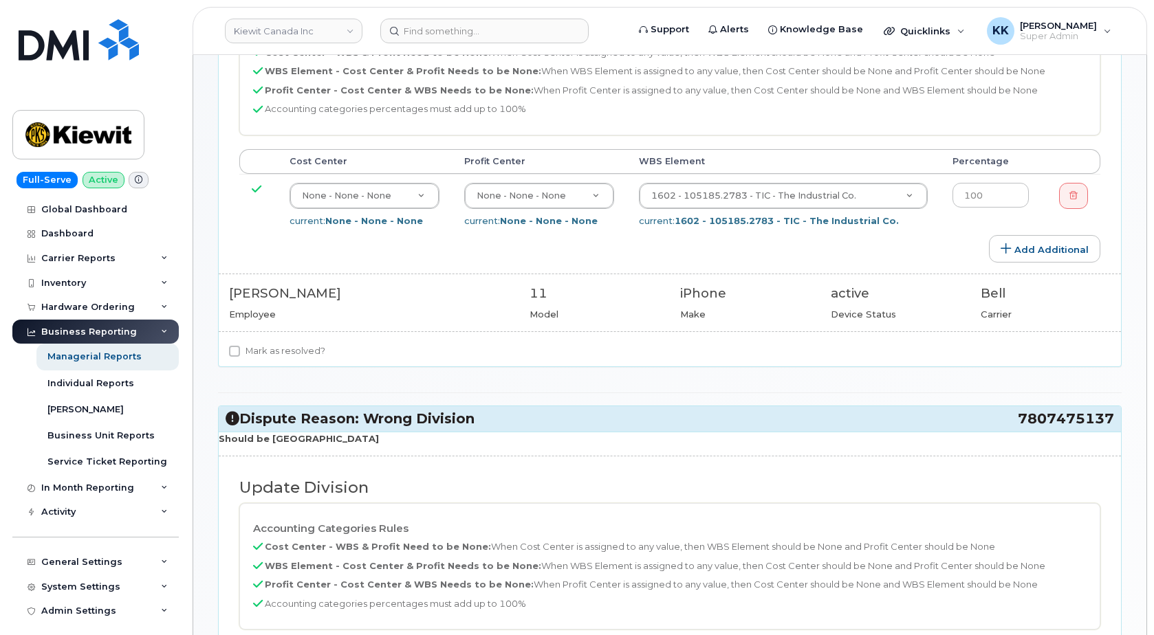
click at [435, 410] on h3 "Dispute Reason: Wrong Division 7807475137" at bounding box center [670, 419] width 888 height 19
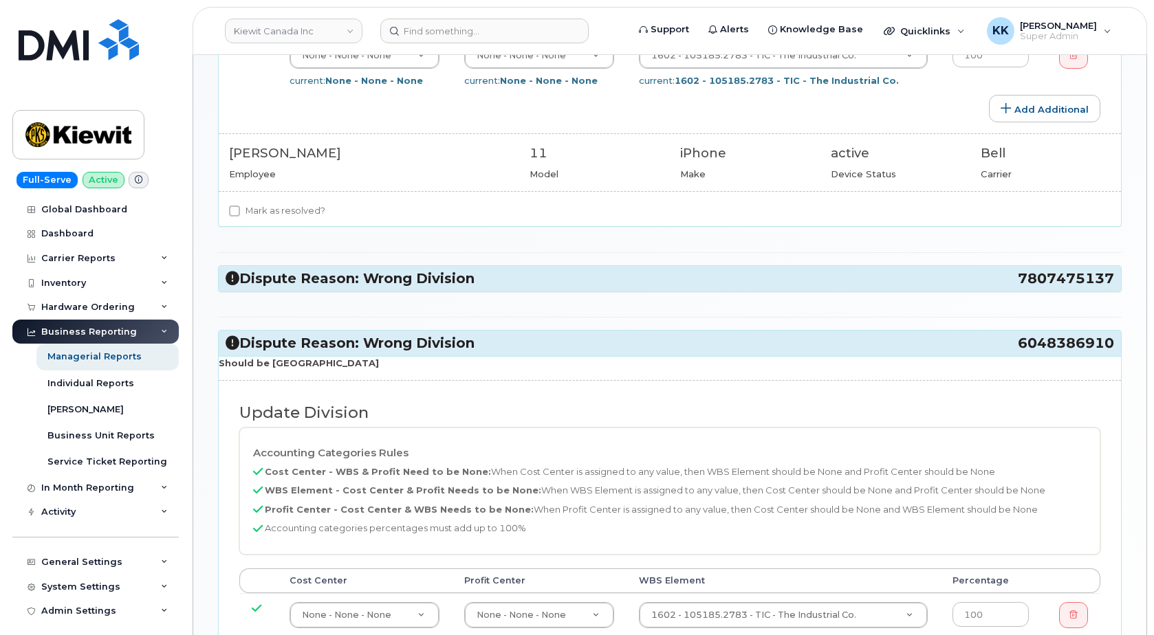
click at [424, 342] on h3 "Dispute Reason: Wrong Division 6048386910" at bounding box center [670, 343] width 888 height 19
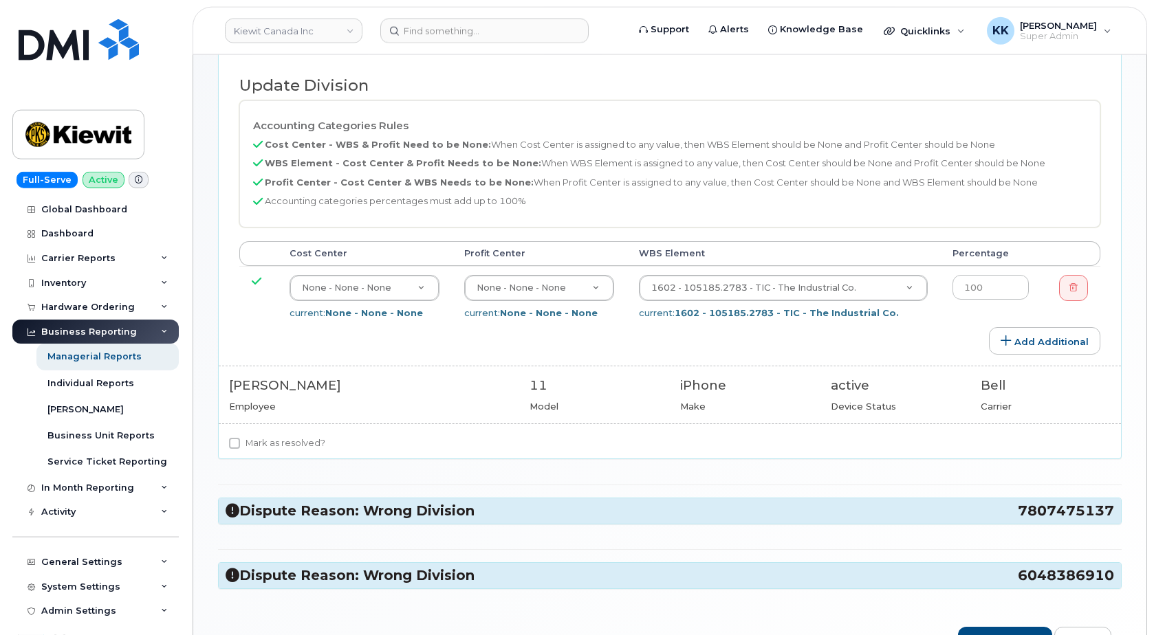
scroll to position [0, 0]
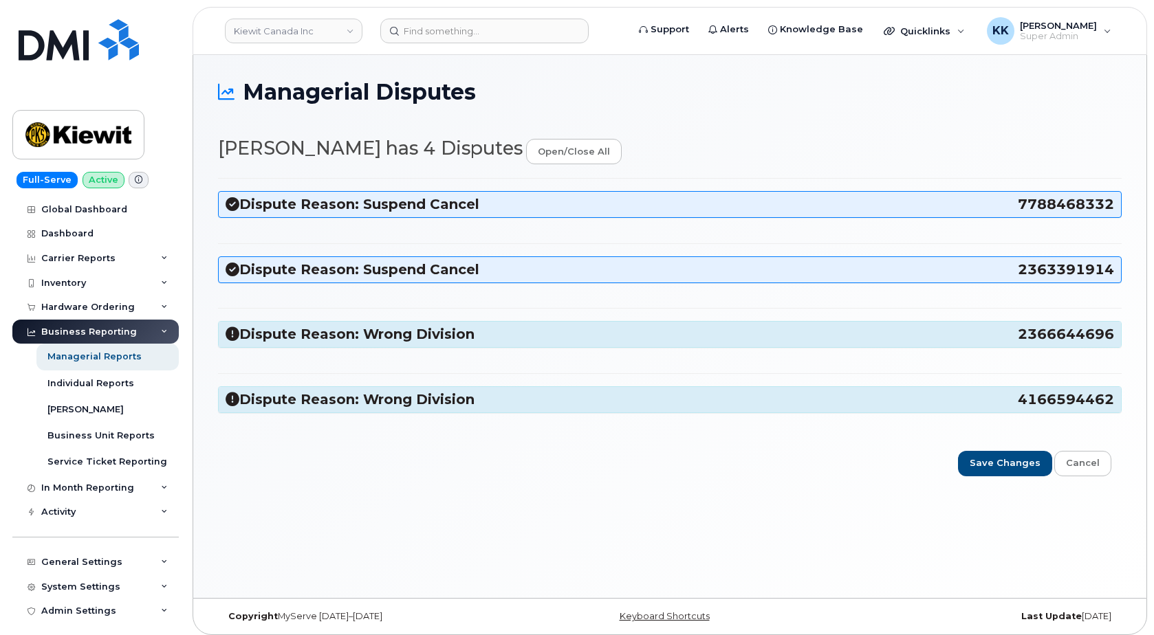
select select "14059"
click at [446, 405] on h3 "Dispute Reason: Wrong Division 4166594462" at bounding box center [670, 400] width 888 height 19
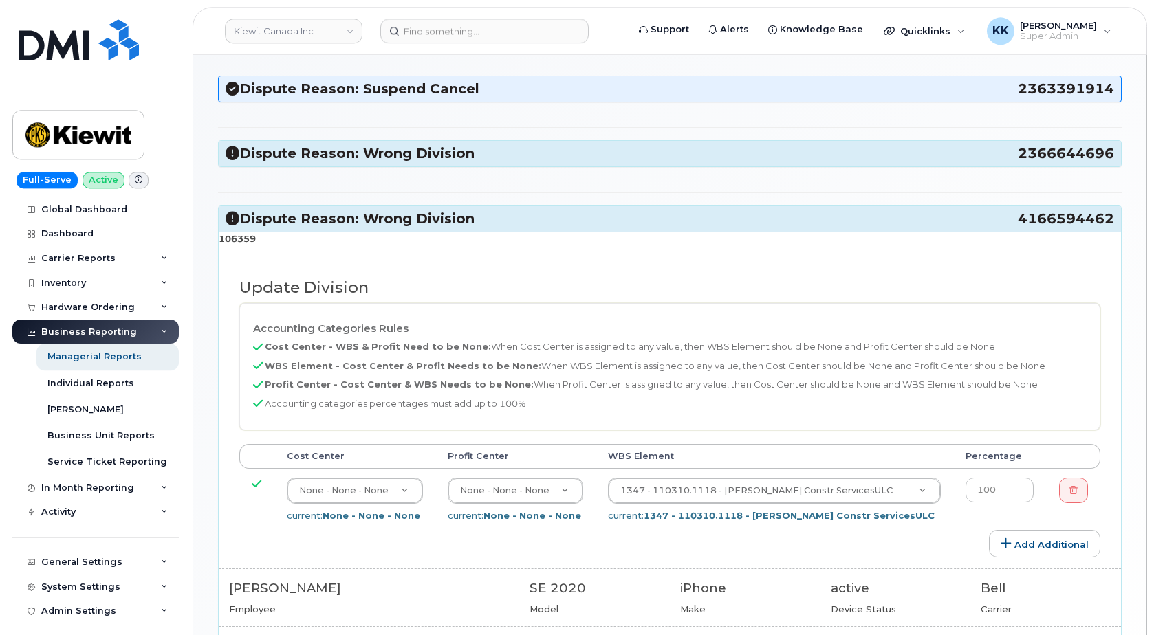
scroll to position [210, 0]
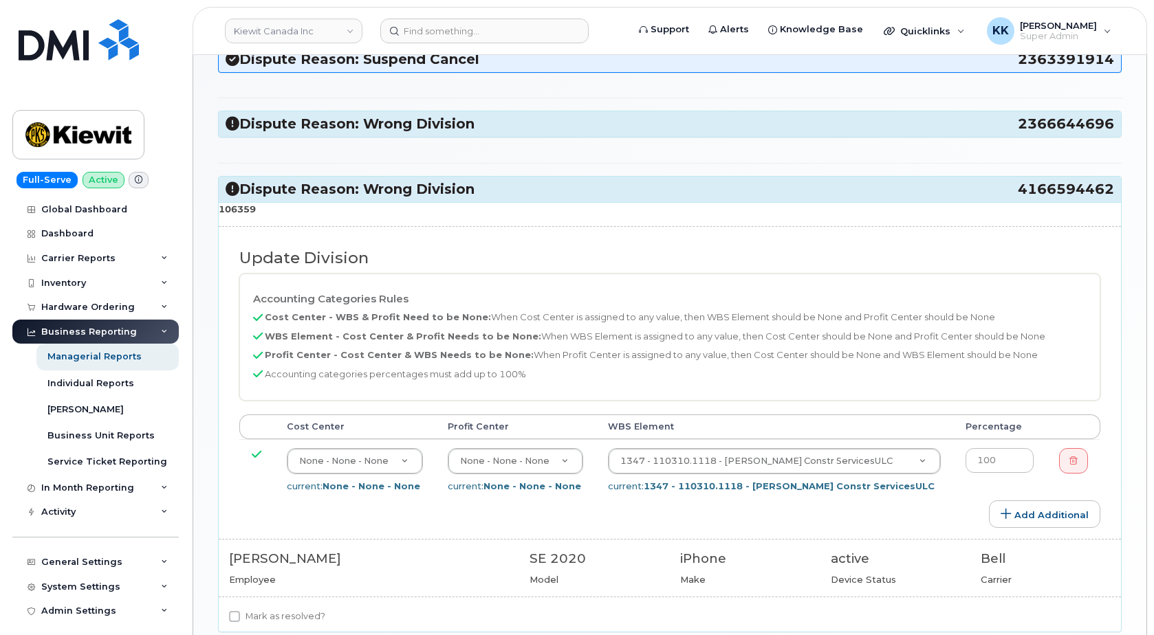
click at [439, 191] on h3 "Dispute Reason: Wrong Division 4166594462" at bounding box center [670, 189] width 888 height 19
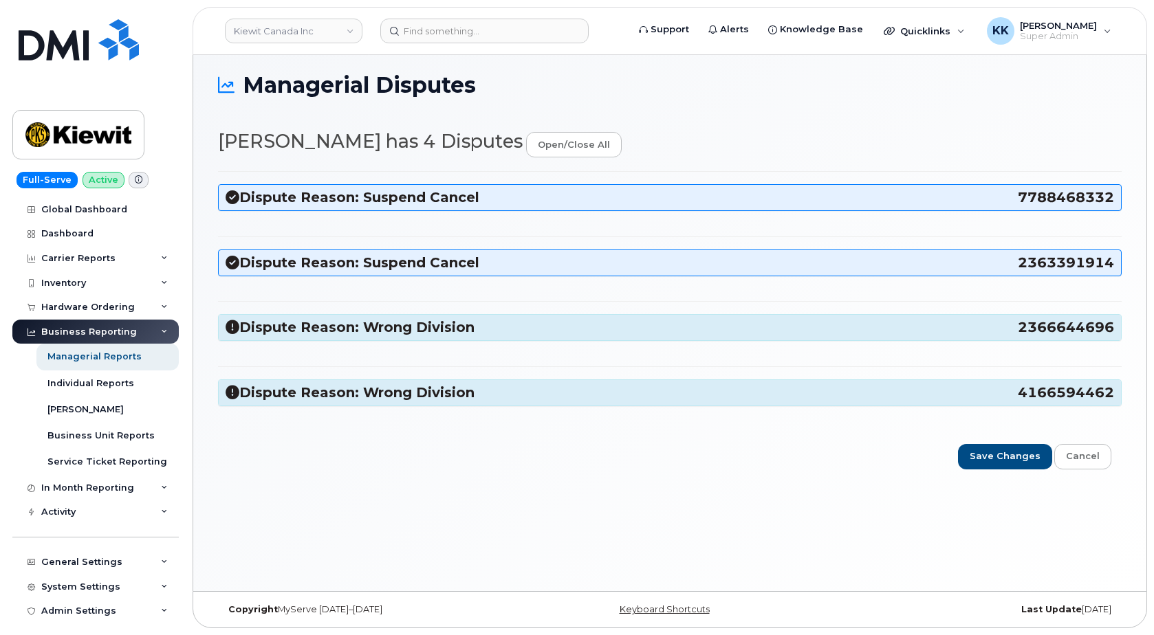
scroll to position [7, 0]
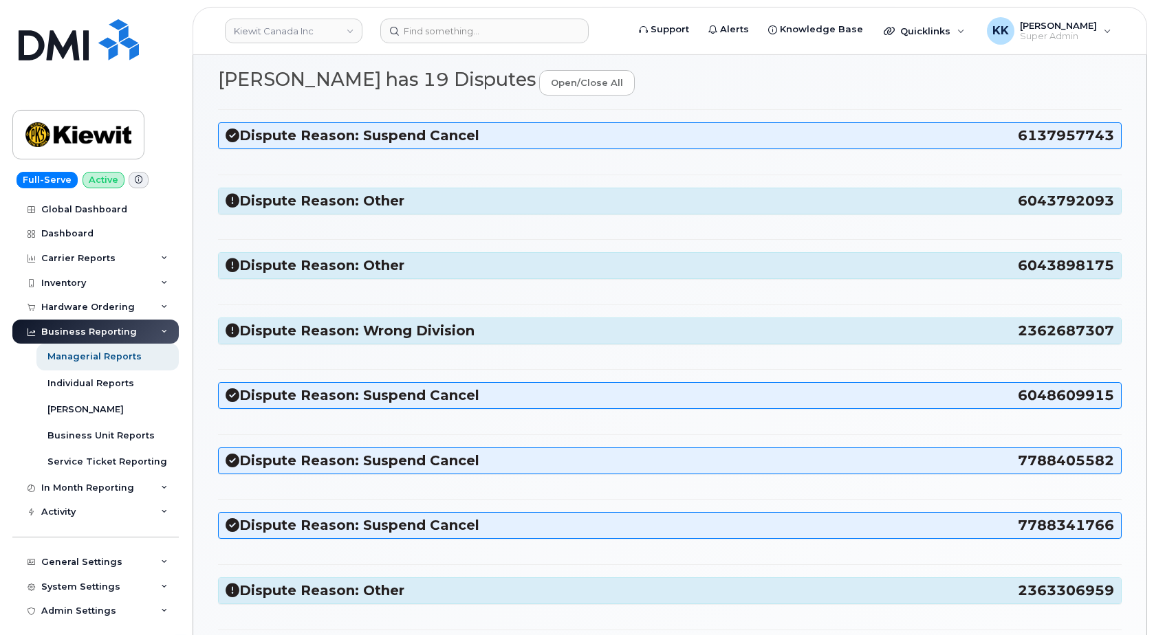
scroll to position [70, 0]
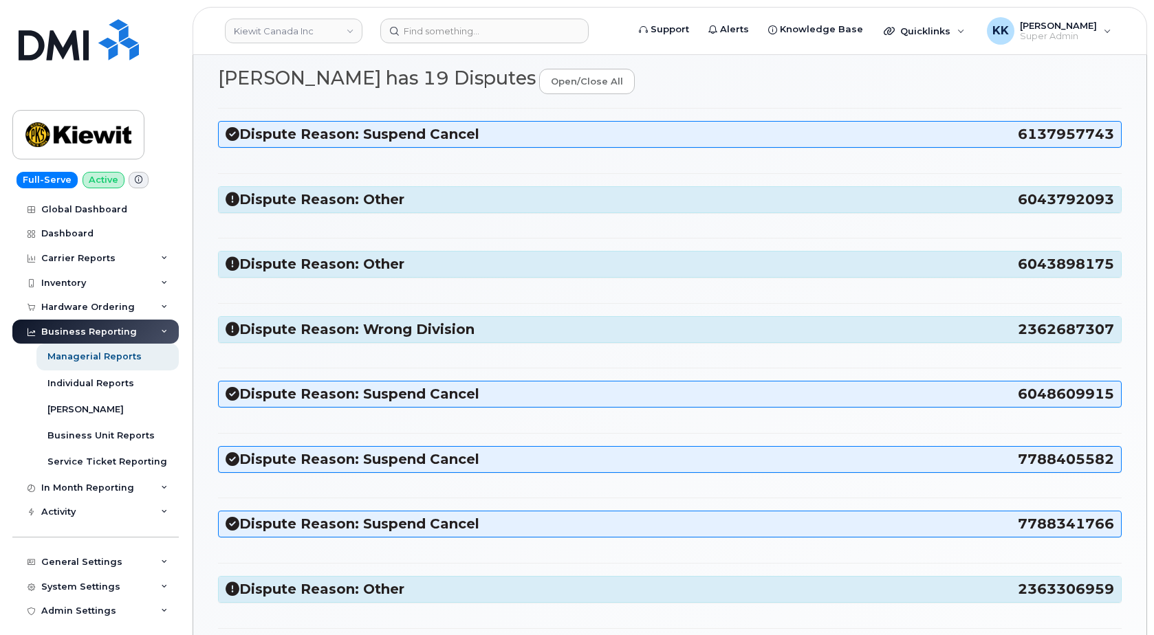
click at [437, 199] on h3 "Dispute Reason: Other 6043792093" at bounding box center [670, 199] width 888 height 19
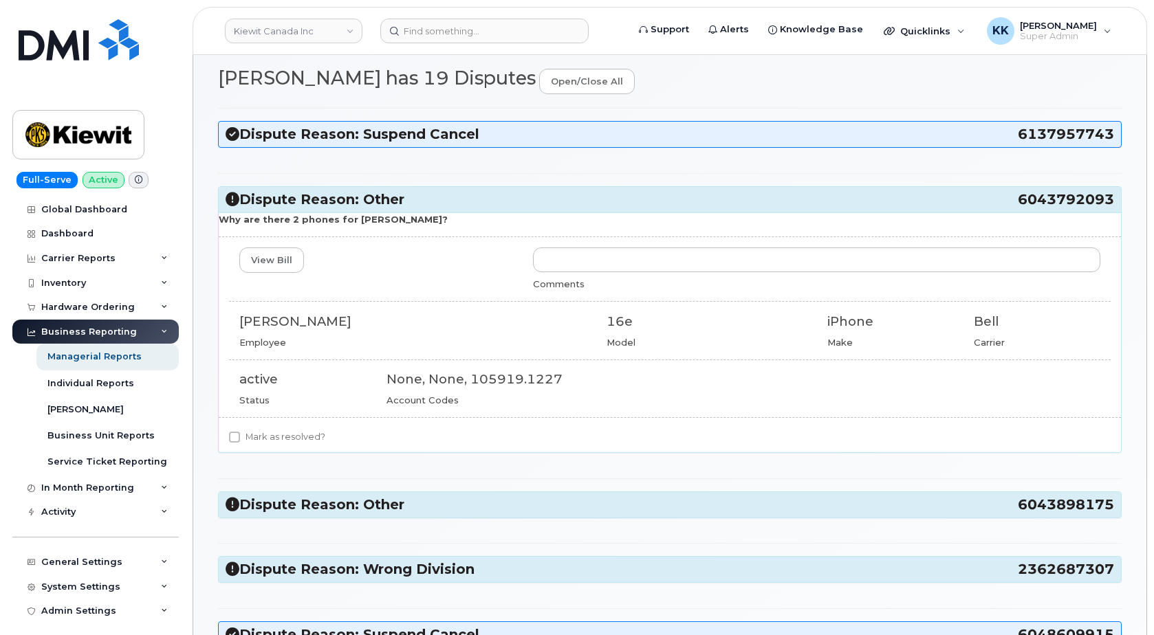
click at [437, 198] on h3 "Dispute Reason: Other 6043792093" at bounding box center [670, 199] width 888 height 19
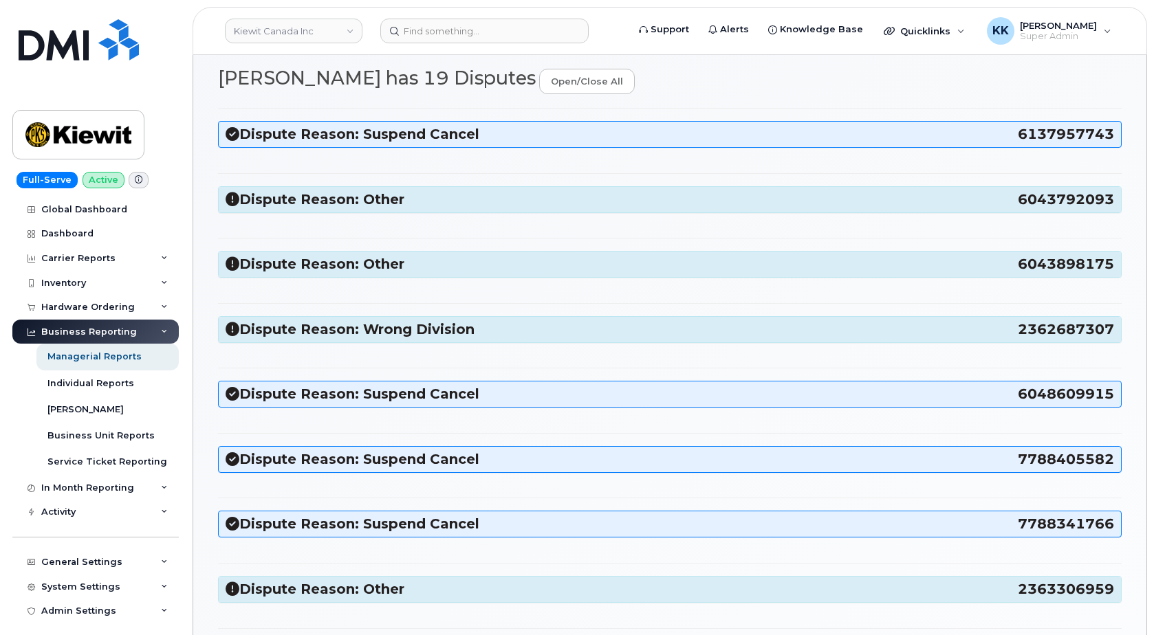
click at [433, 328] on h3 "Dispute Reason: Wrong Division 2362687307" at bounding box center [670, 329] width 888 height 19
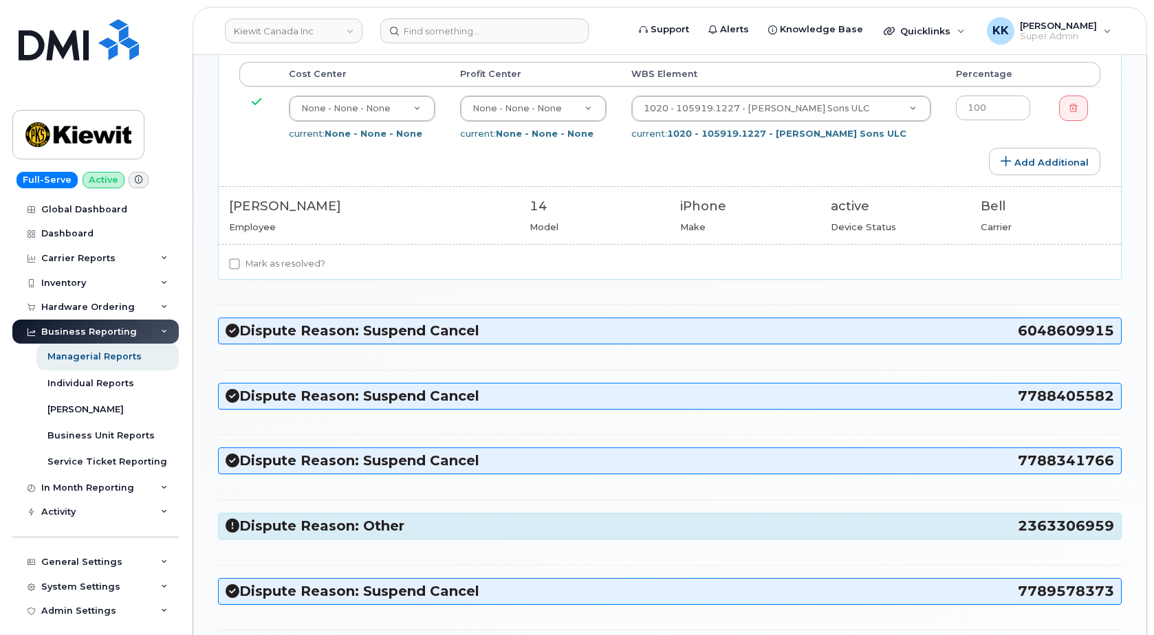
scroll to position [701, 0]
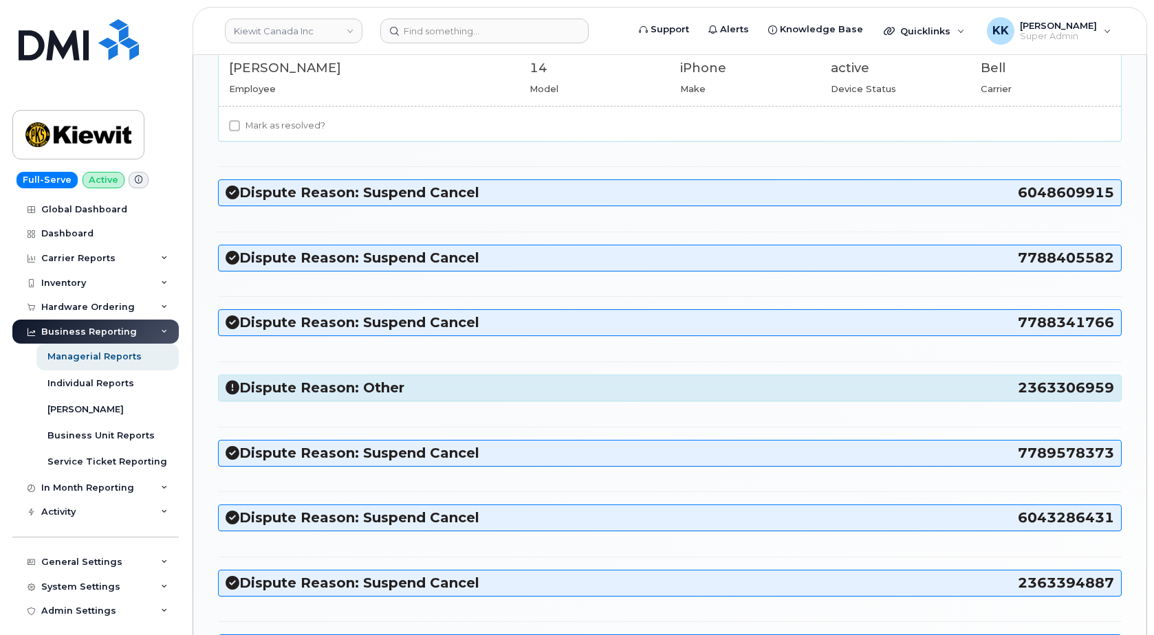
click at [363, 391] on h3 "Dispute Reason: Other 2363306959" at bounding box center [670, 388] width 888 height 19
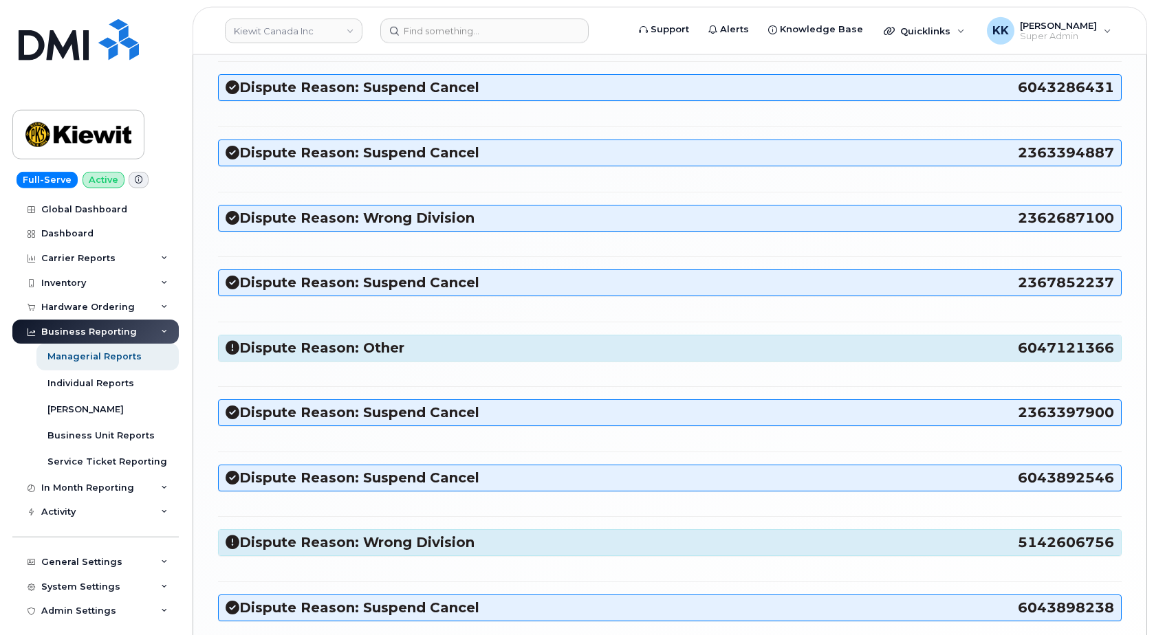
scroll to position [1403, 0]
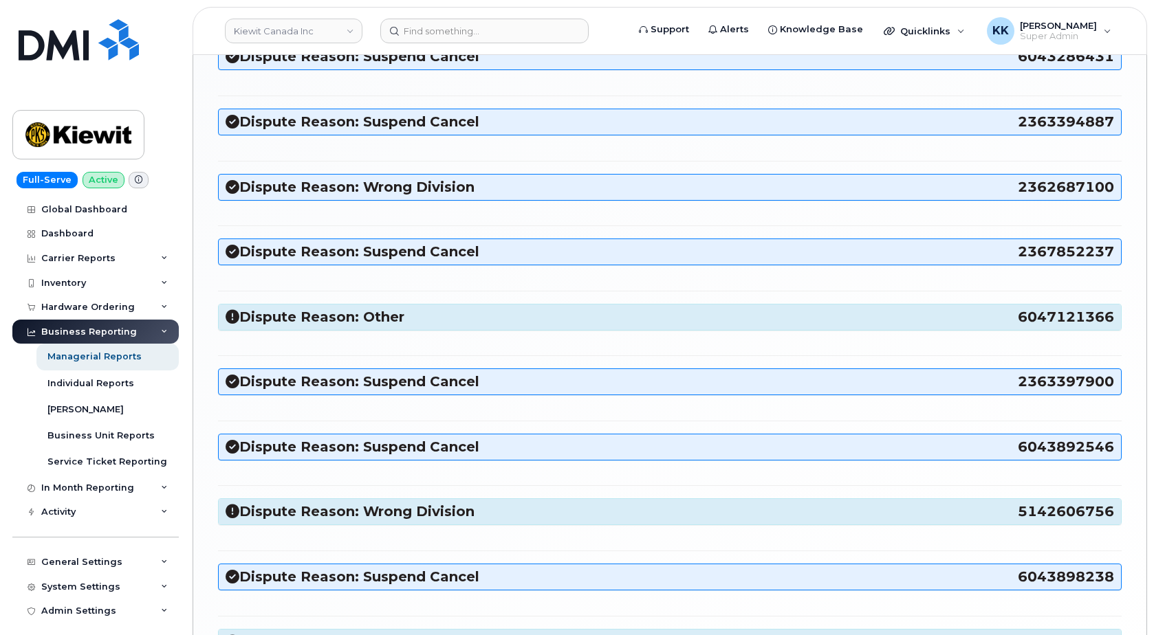
click at [381, 316] on h3 "Dispute Reason: Other 6047121366" at bounding box center [670, 317] width 888 height 19
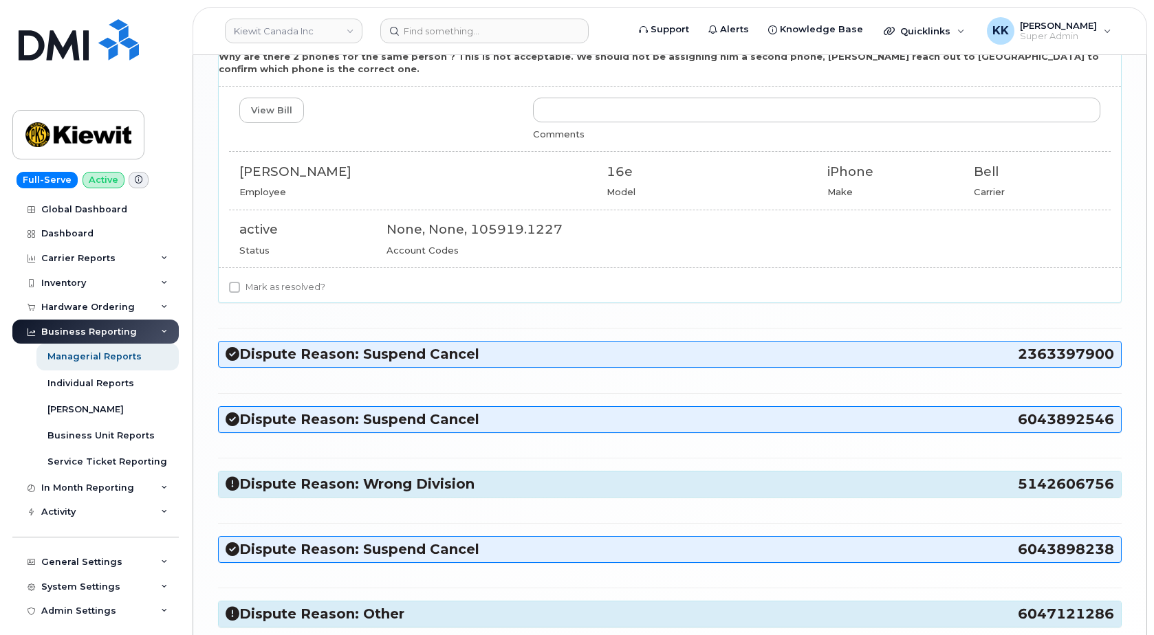
scroll to position [1753, 0]
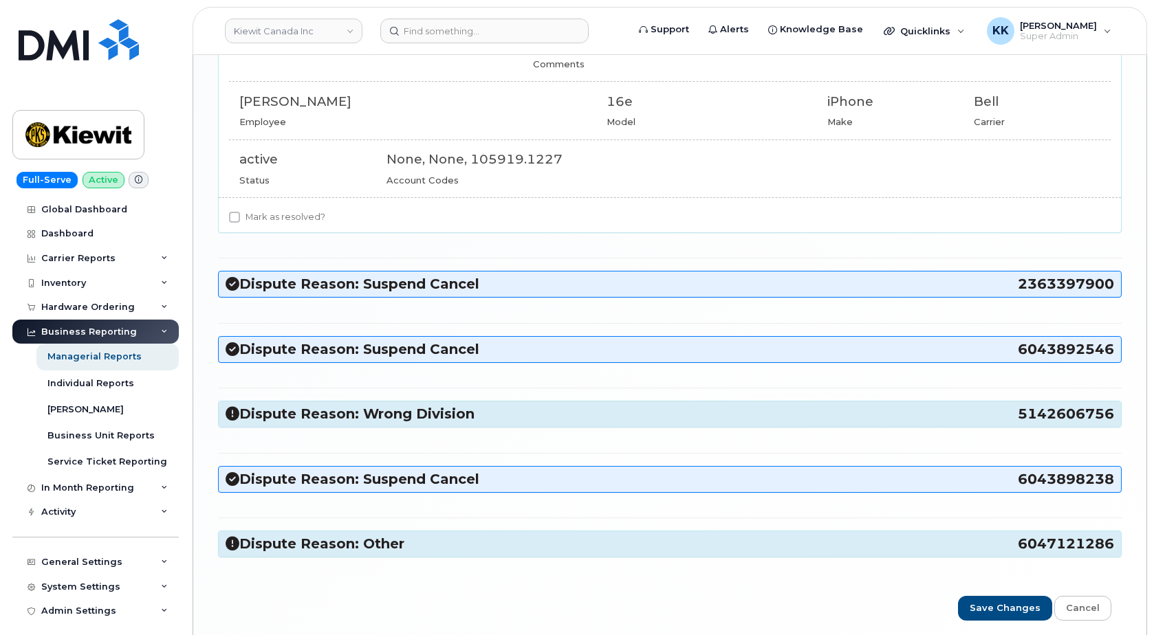
click at [425, 405] on h3 "Dispute Reason: Wrong Division 5142606756" at bounding box center [670, 414] width 888 height 19
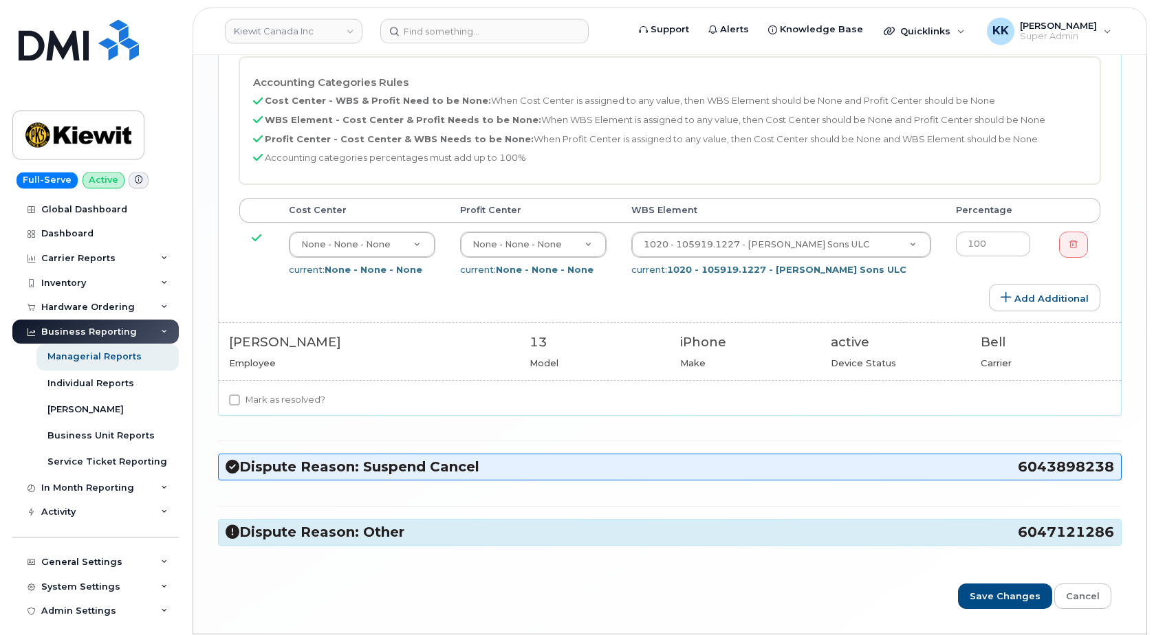
scroll to position [2224, 0]
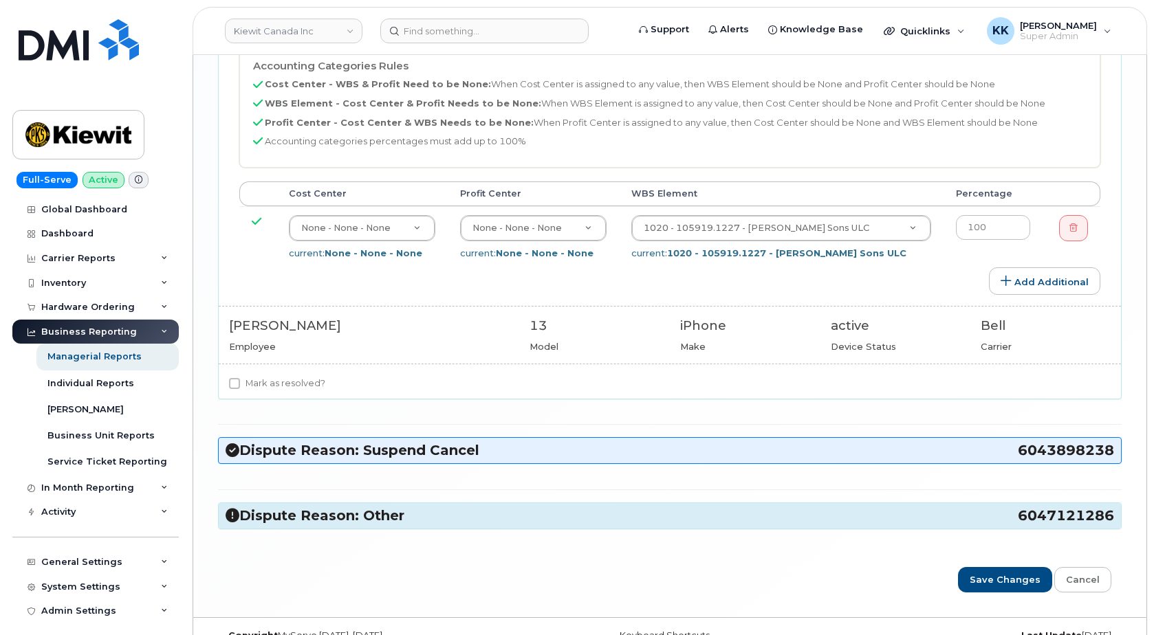
click at [371, 507] on h3 "Dispute Reason: Other 6047121286" at bounding box center [670, 516] width 888 height 19
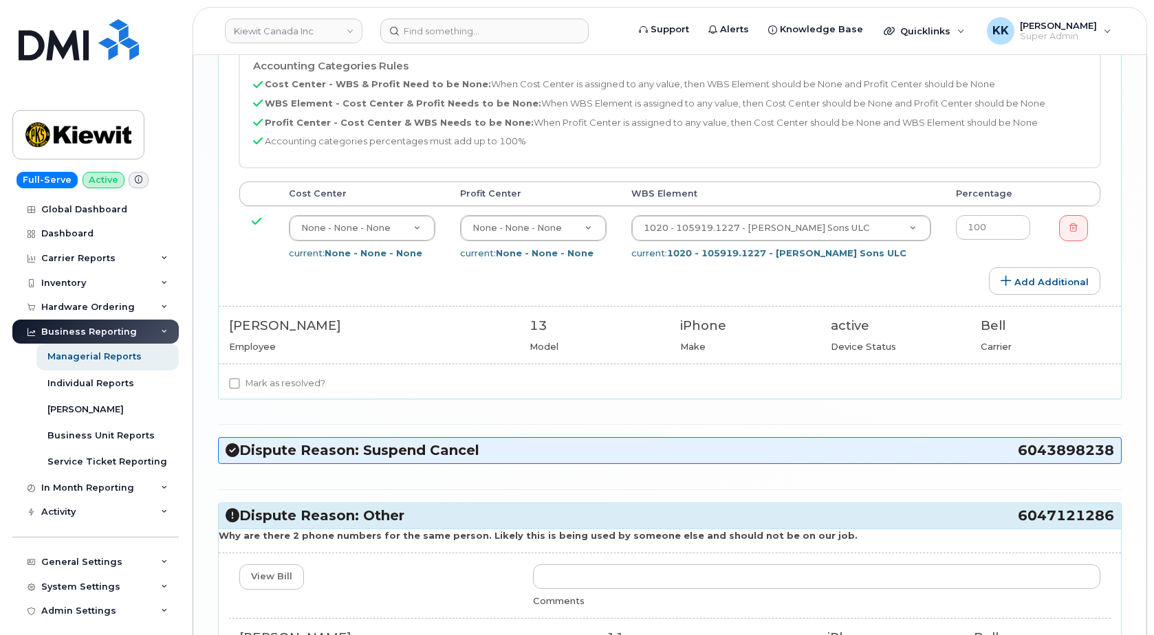
click at [375, 507] on h3 "Dispute Reason: Other 6047121286" at bounding box center [670, 516] width 888 height 19
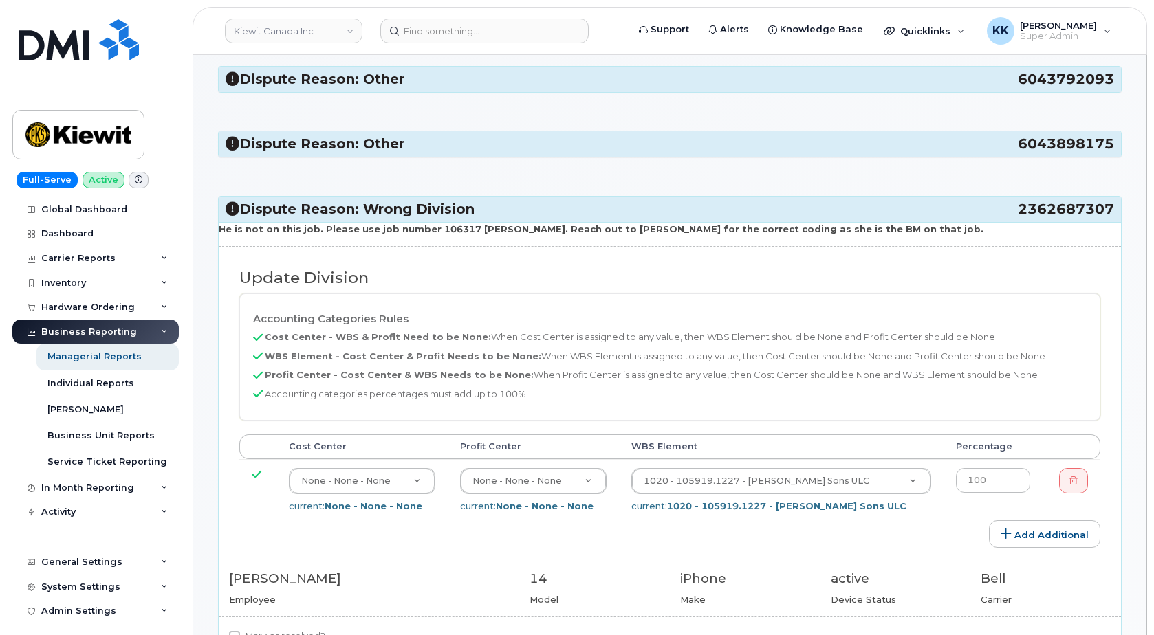
scroll to position [0, 0]
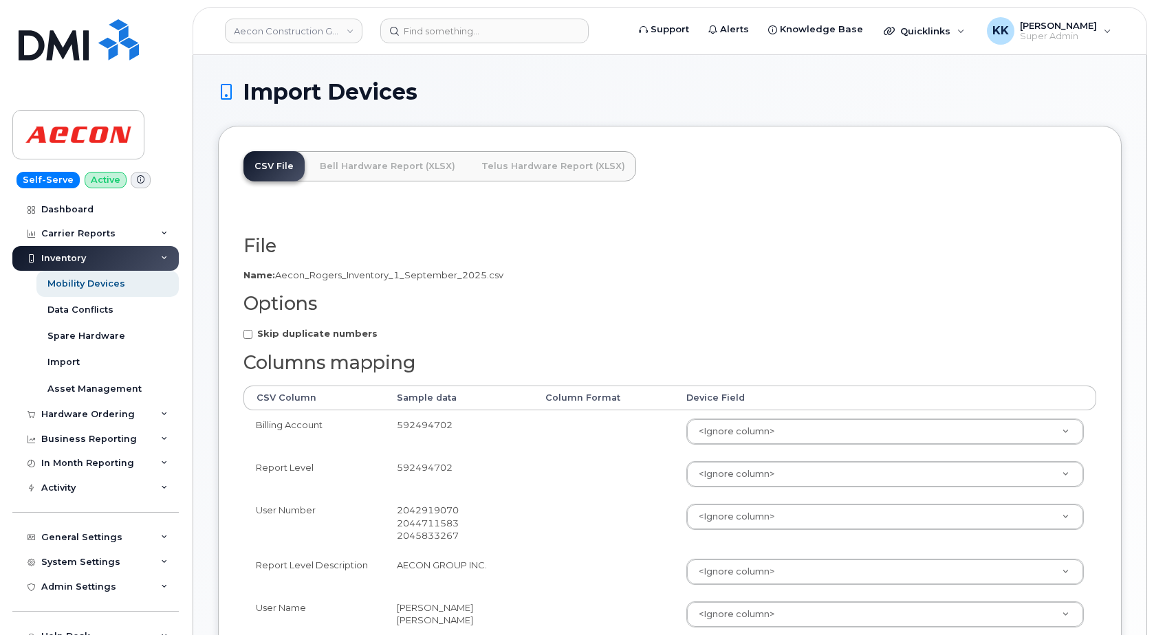
click at [294, 336] on strong "Skip duplicate numbers" at bounding box center [317, 333] width 120 height 11
click at [252, 336] on input "Skip duplicate numbers" at bounding box center [247, 334] width 9 height 9
checkbox input "true"
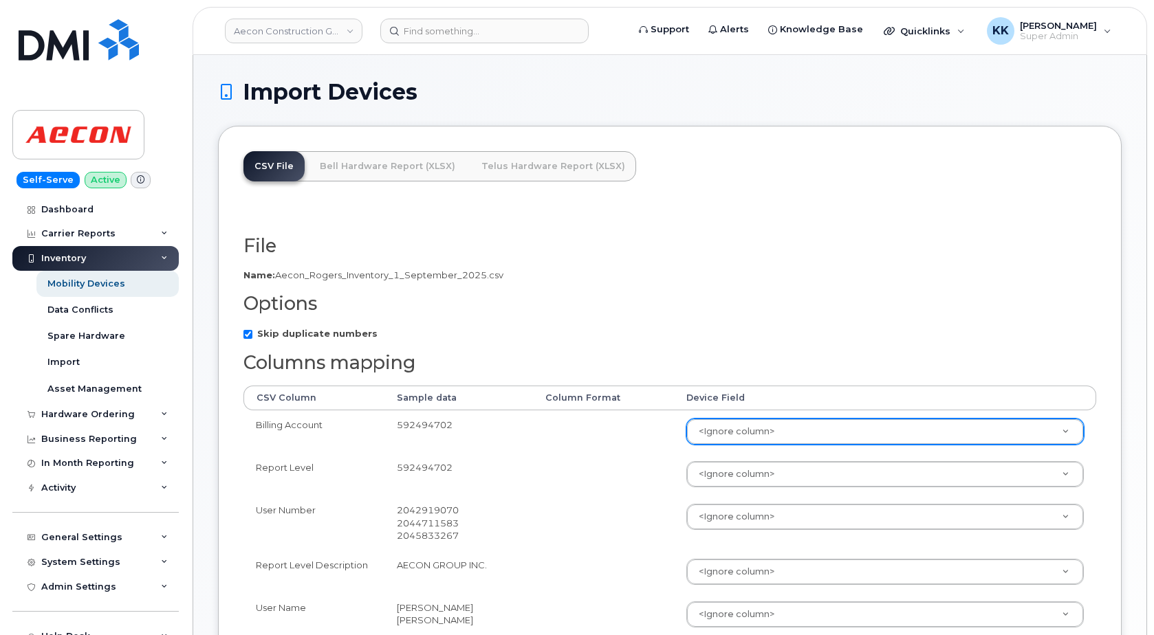
click at [769, 435] on body "Aecon Construction Group Inc Support Alerts Knowledge Base Quicklinks Suspend /…" at bounding box center [577, 504] width 1154 height 1009
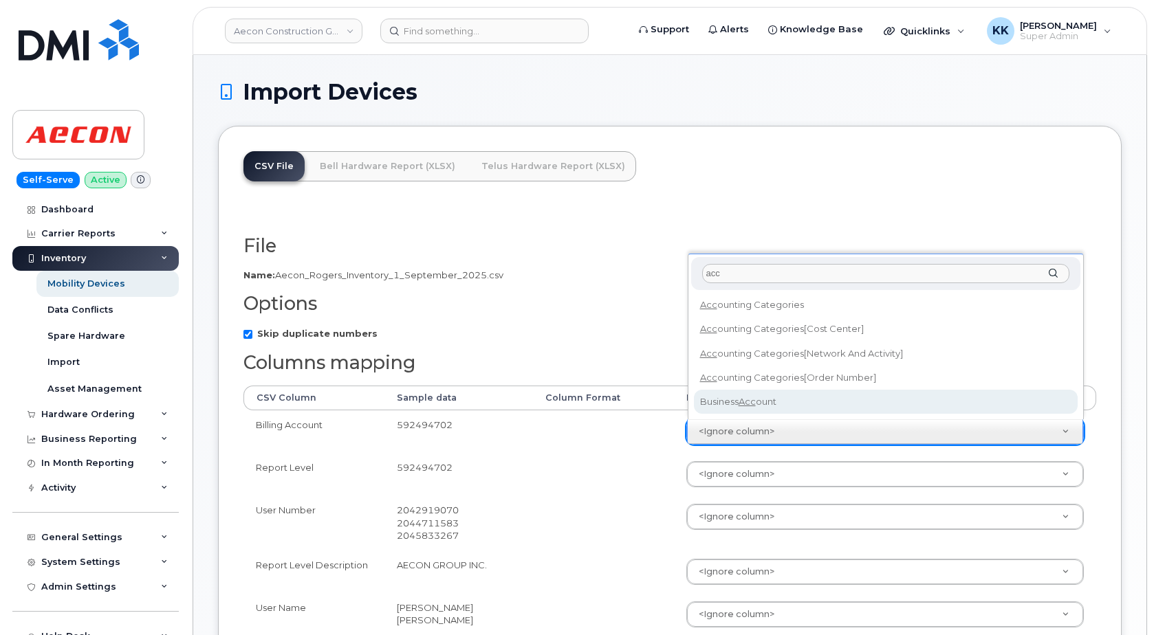
type input "acc"
select select "business_account_id"
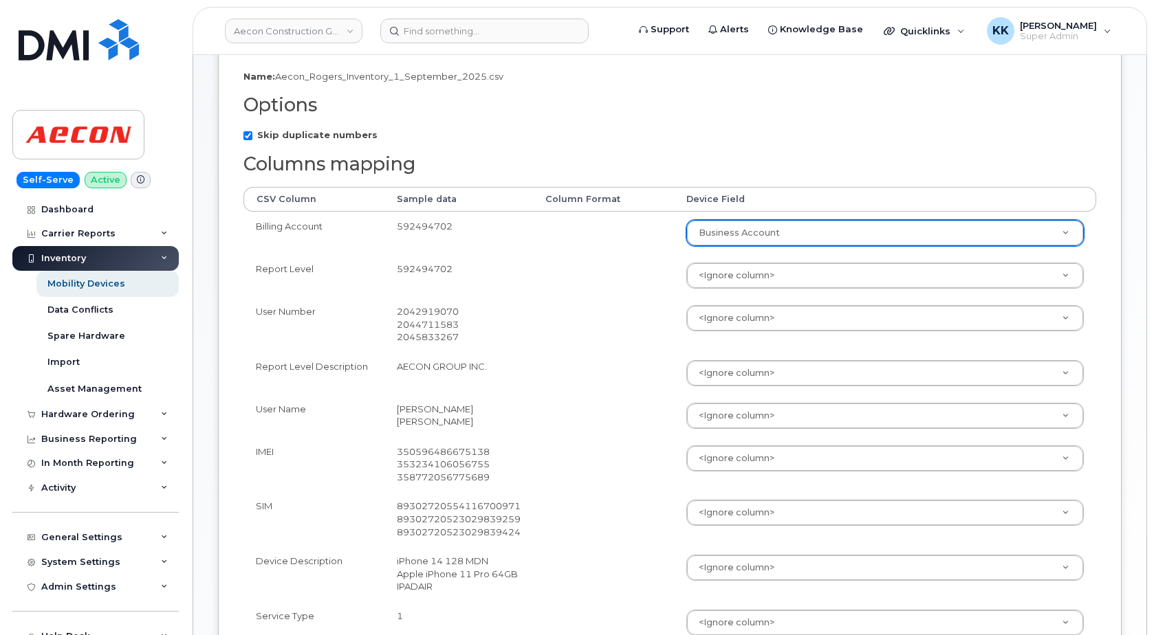
scroll to position [210, 0]
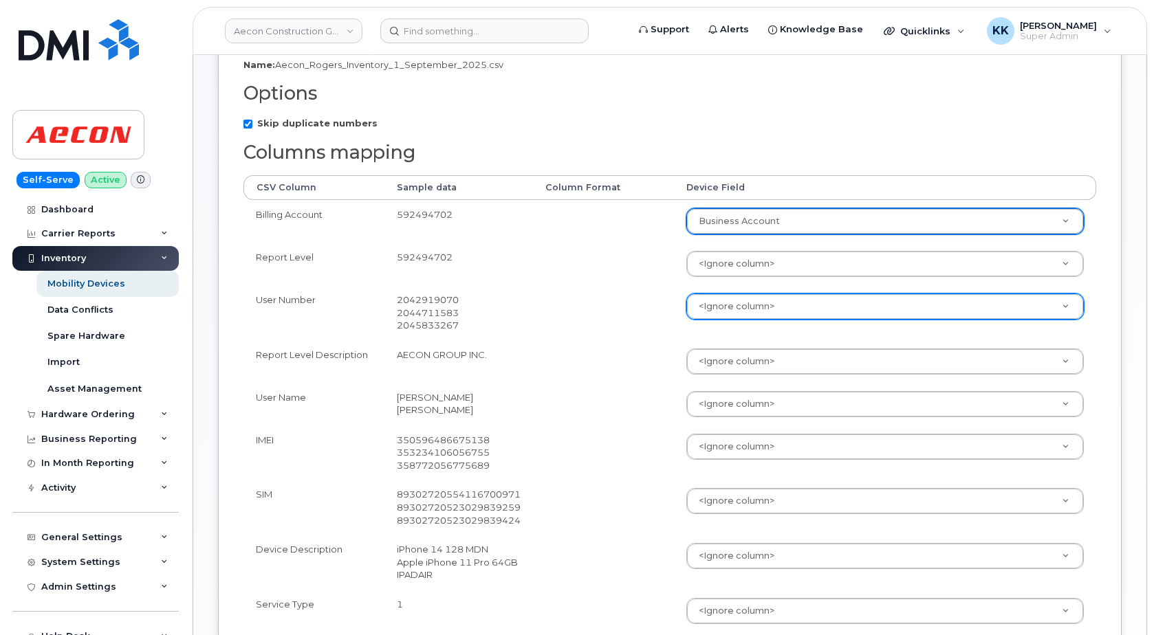
click at [711, 316] on body "Aecon Construction Group Inc Support Alerts Knowledge Base Quicklinks Suspend /…" at bounding box center [577, 294] width 1154 height 1009
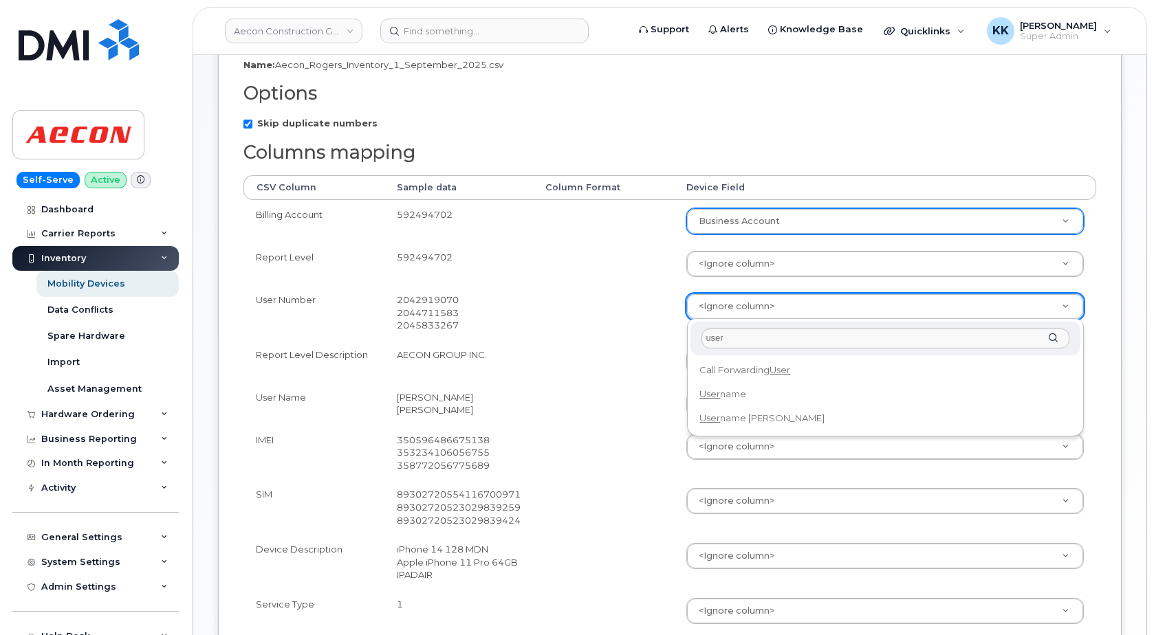
type input "user"
select select "username"
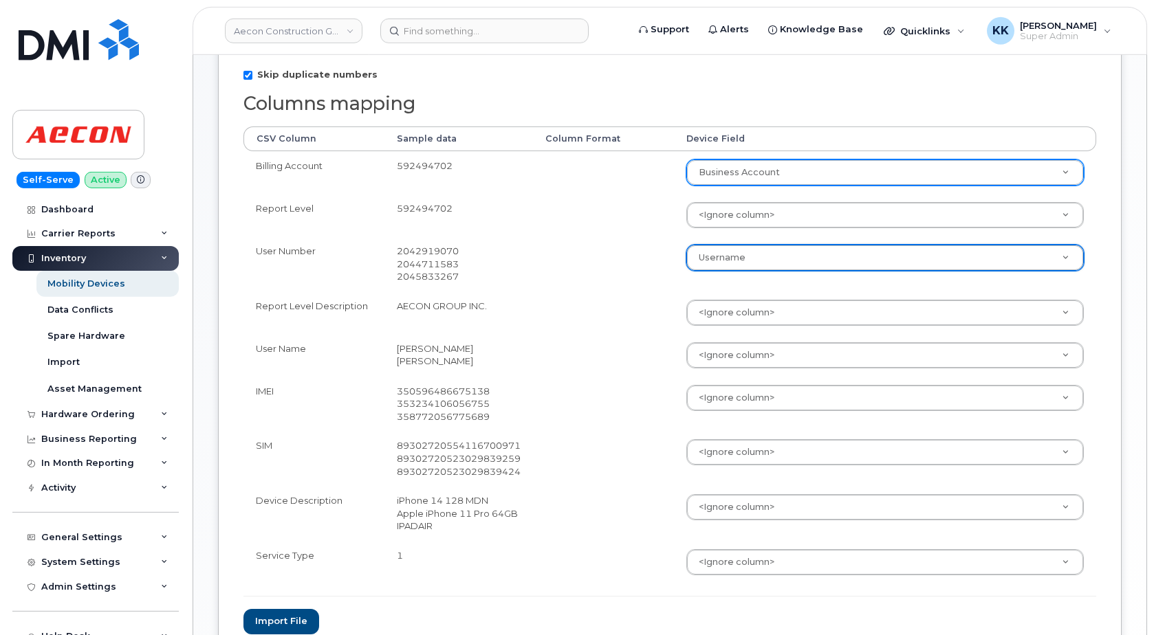
scroll to position [281, 0]
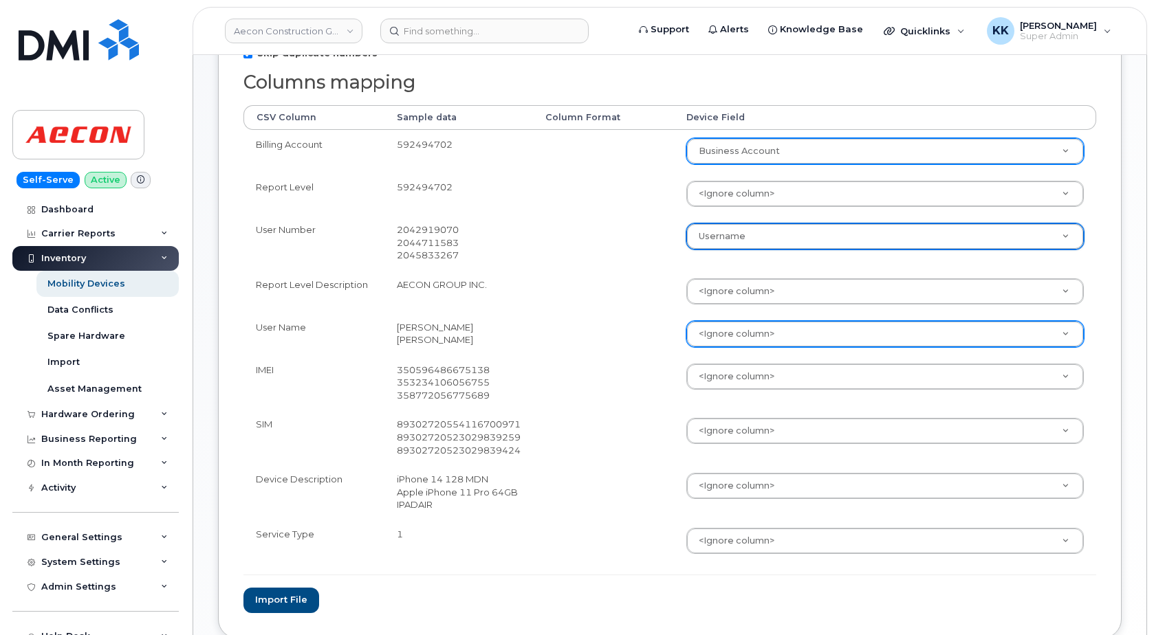
click at [756, 339] on body "Aecon Construction Group Inc Support Alerts Knowledge Base Quicklinks Suspend /…" at bounding box center [577, 223] width 1154 height 1009
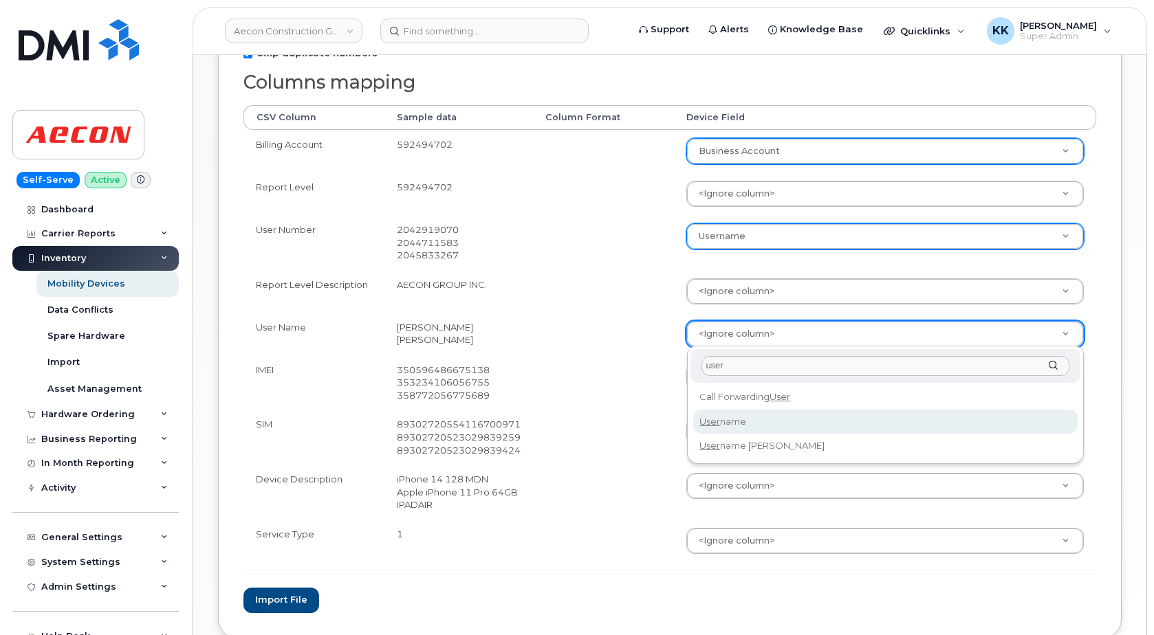
type input "user"
select select "username"
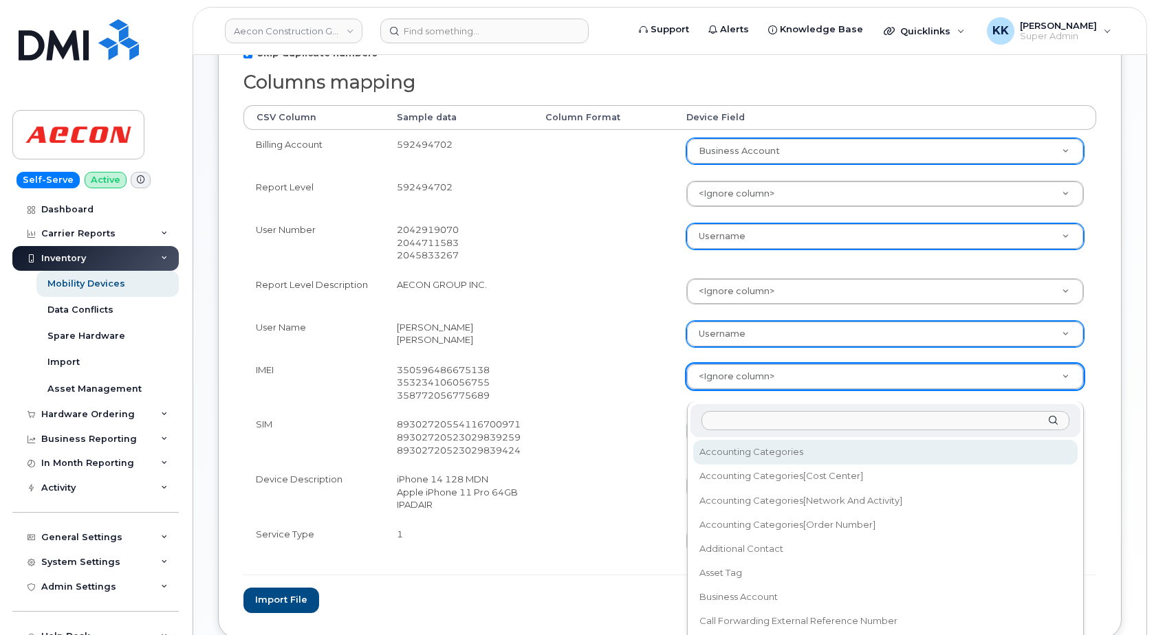
click at [732, 386] on body "Aecon Construction Group Inc Support Alerts Knowledge Base Quicklinks Suspend /…" at bounding box center [577, 223] width 1154 height 1009
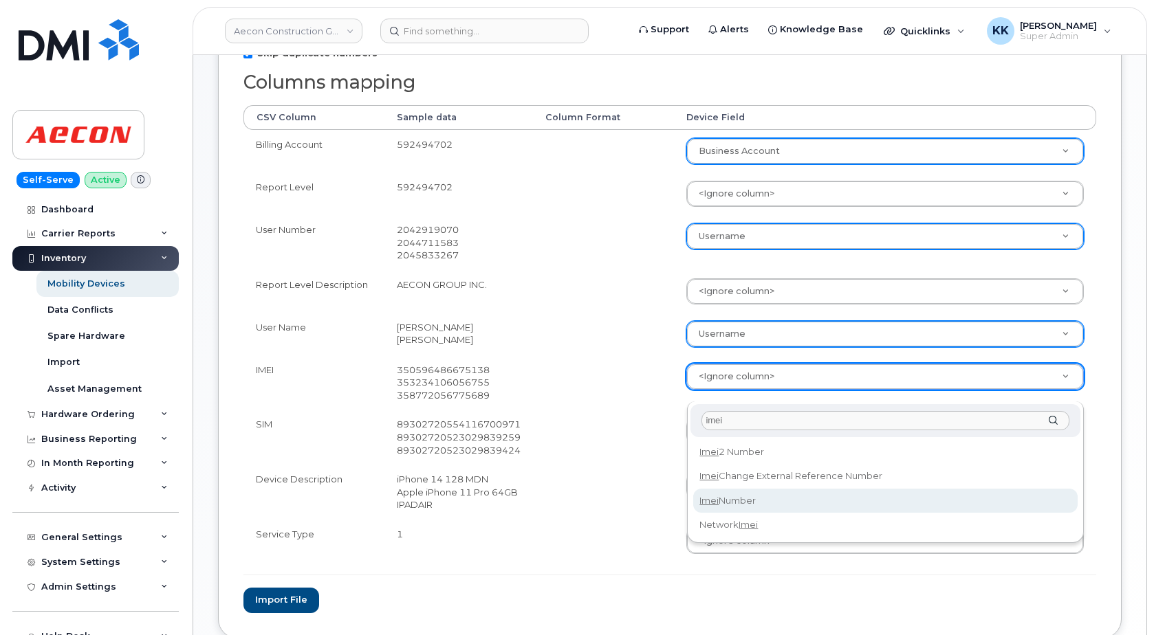
type input "imei"
select select "imei_number"
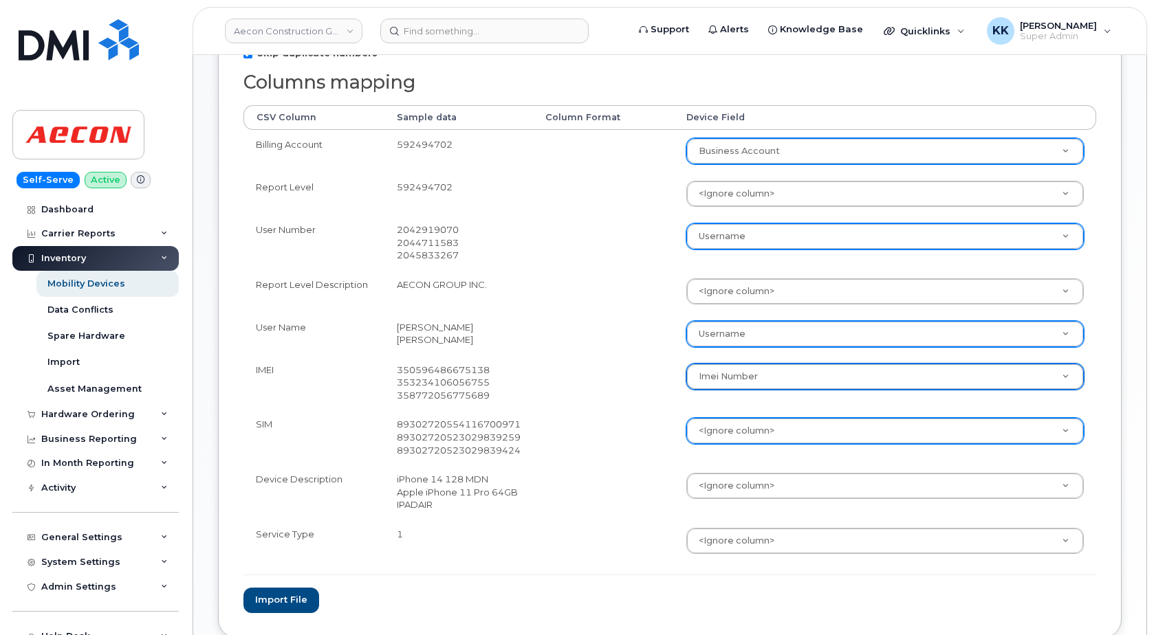
click at [745, 443] on body "Aecon Construction Group Inc Support Alerts Knowledge Base Quicklinks Suspend /…" at bounding box center [577, 223] width 1154 height 1009
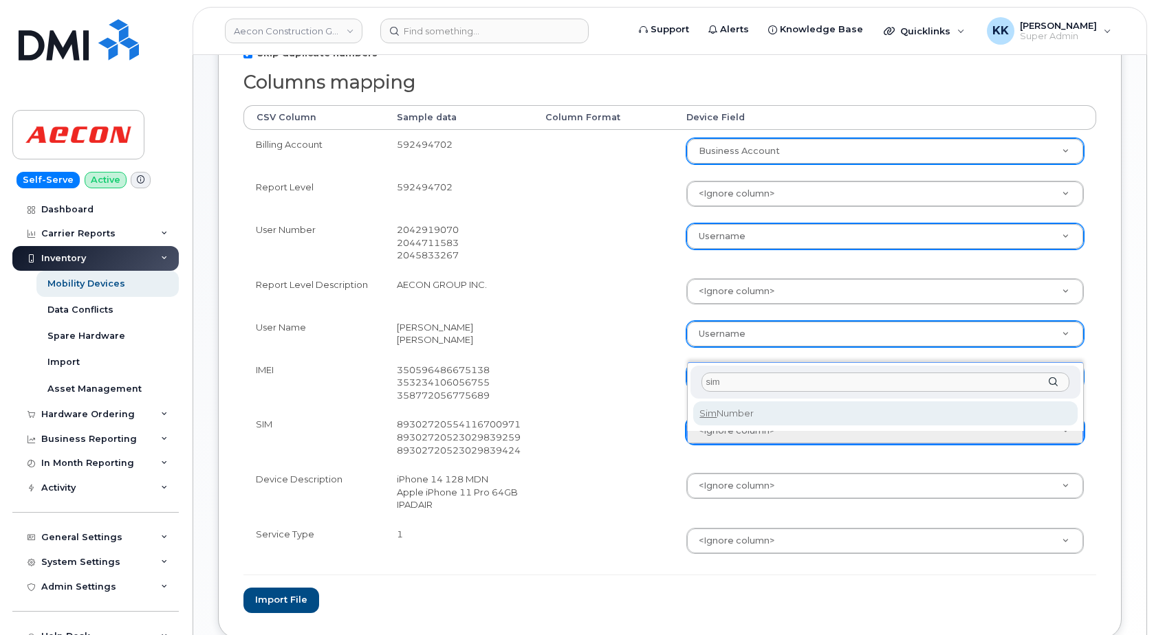
type input "sim"
select select "sim_number"
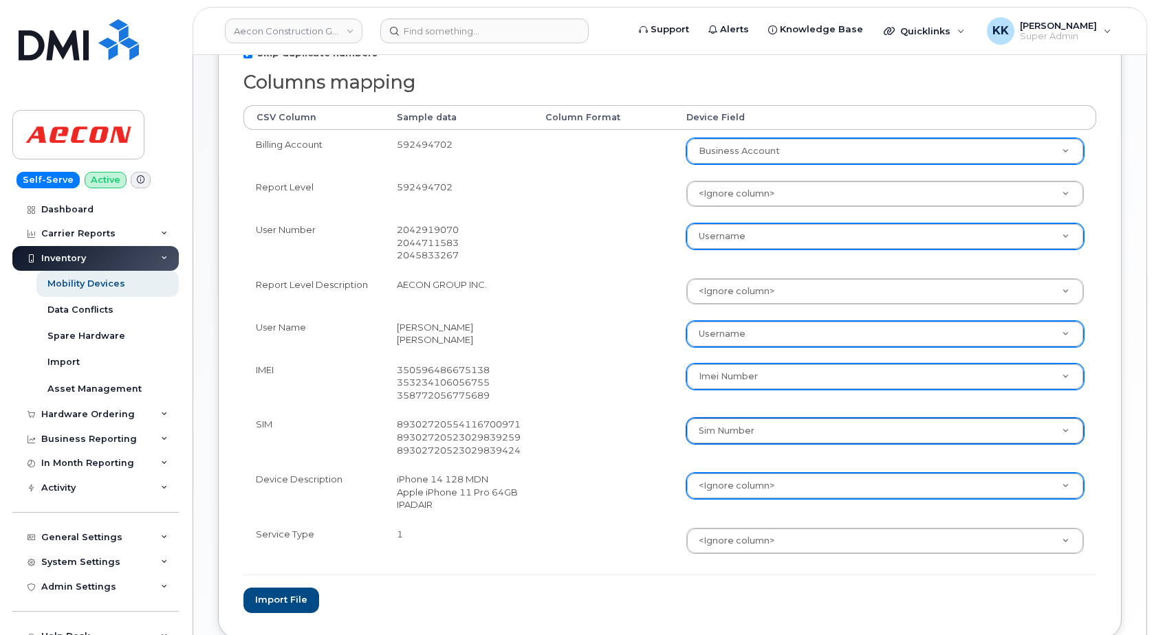
click at [722, 501] on body "Aecon Construction Group Inc Support Alerts Knowledge Base Quicklinks Suspend /…" at bounding box center [577, 223] width 1154 height 1009
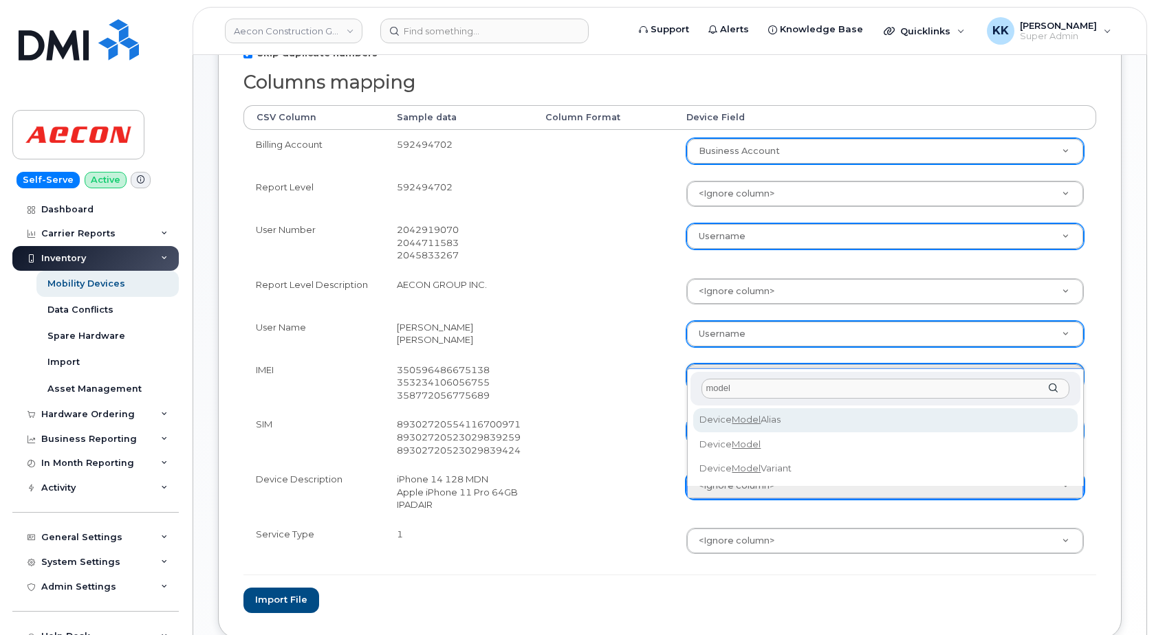
type input "model"
select select "device_model_alias"
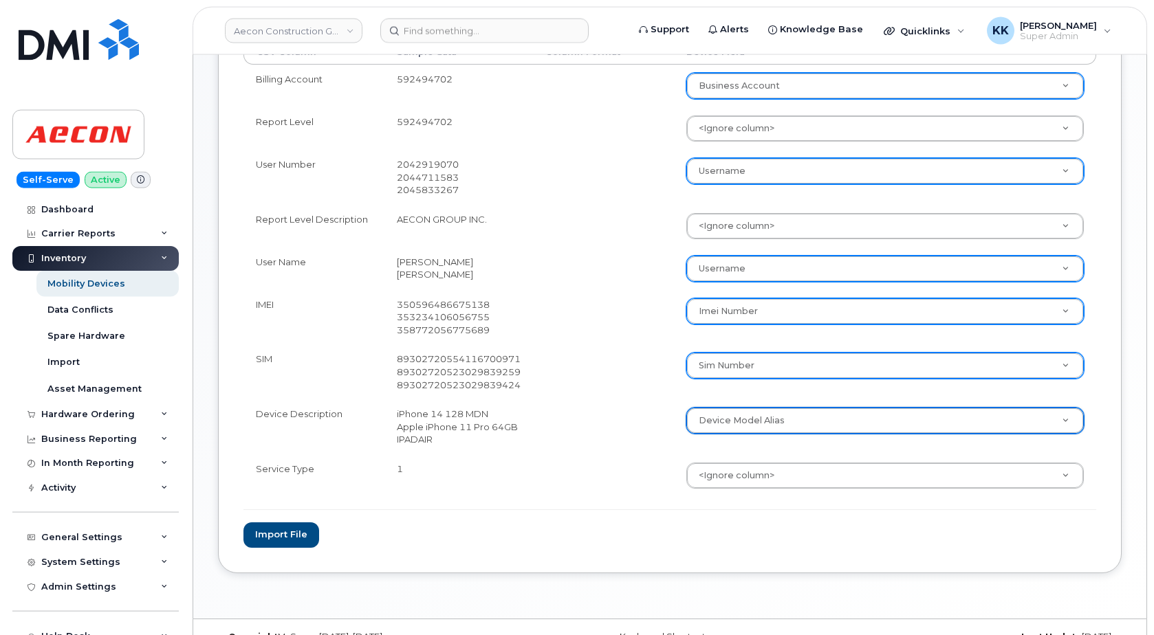
scroll to position [351, 0]
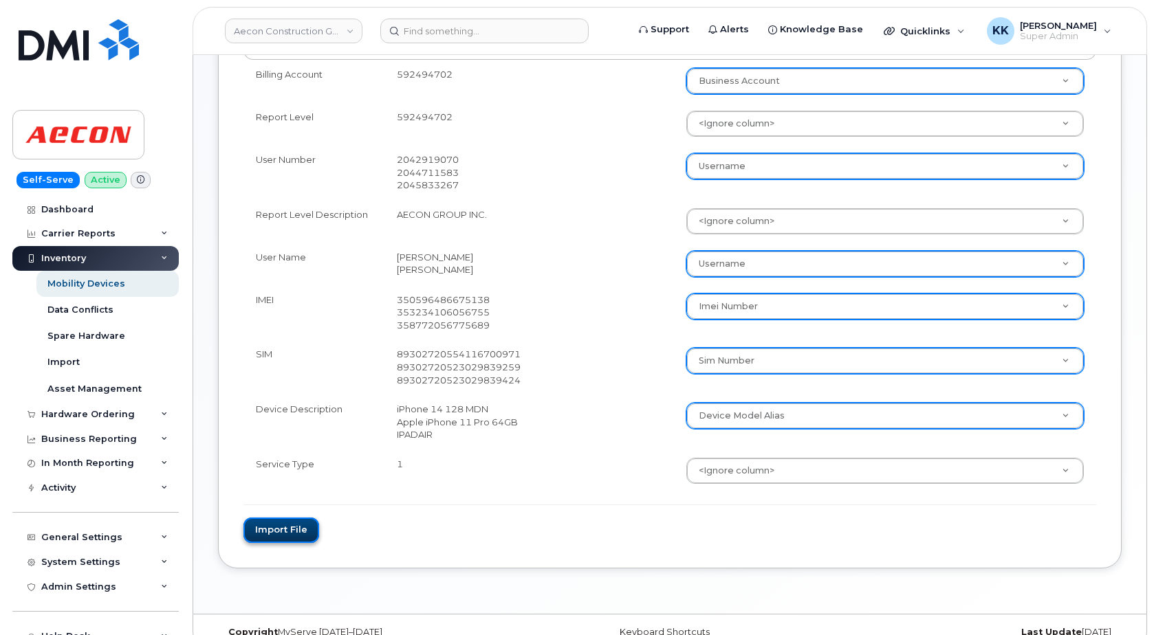
click at [304, 543] on button "Import file" at bounding box center [281, 530] width 76 height 25
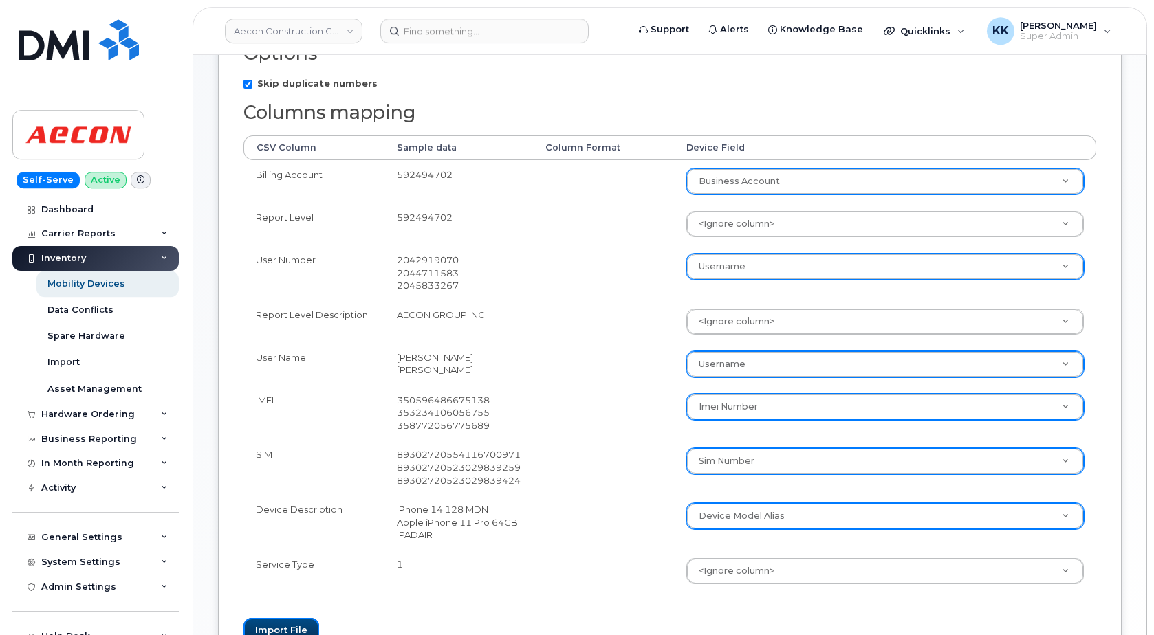
scroll to position [210, 0]
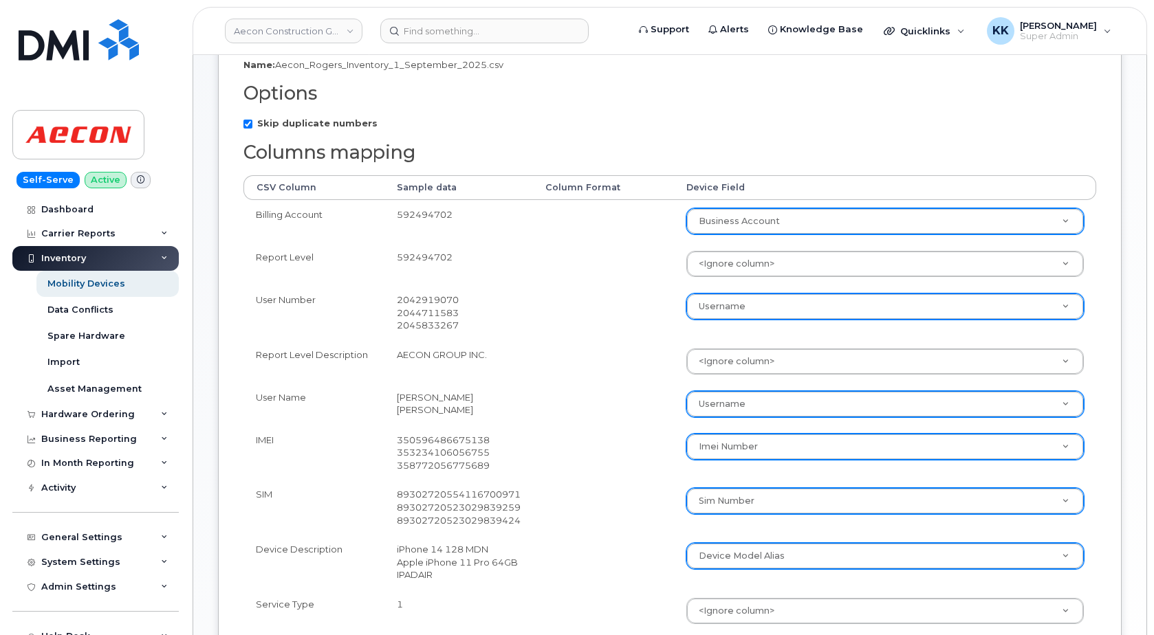
click at [761, 318] on body "Aecon Construction Group Inc Support Alerts Knowledge Base Quicklinks Suspend /…" at bounding box center [577, 294] width 1154 height 1009
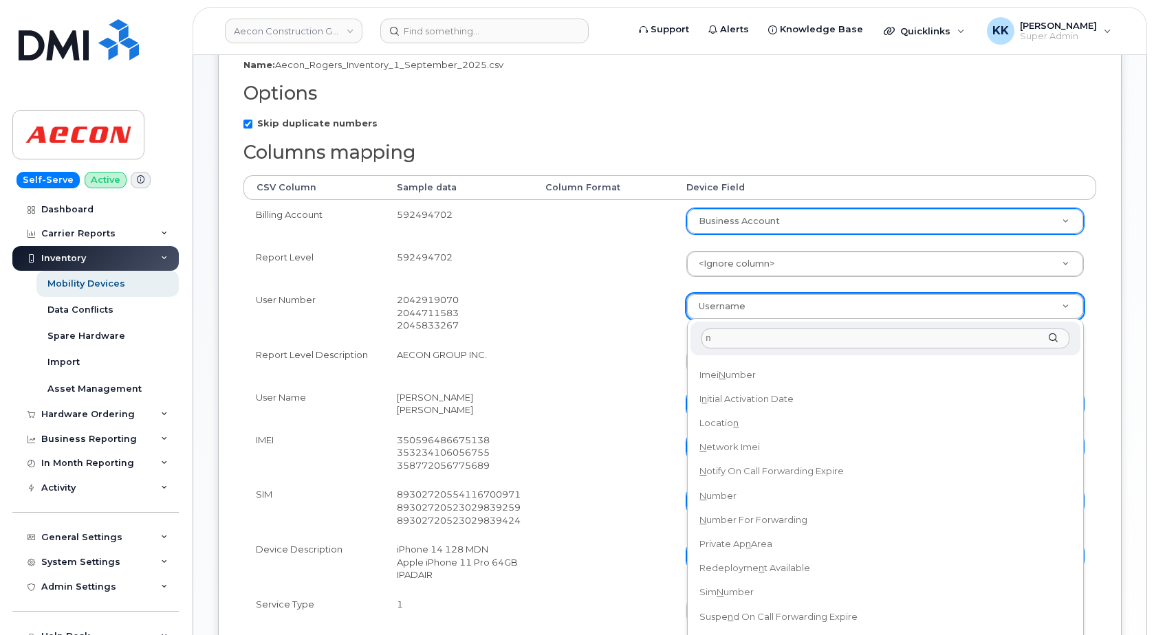
scroll to position [0, 0]
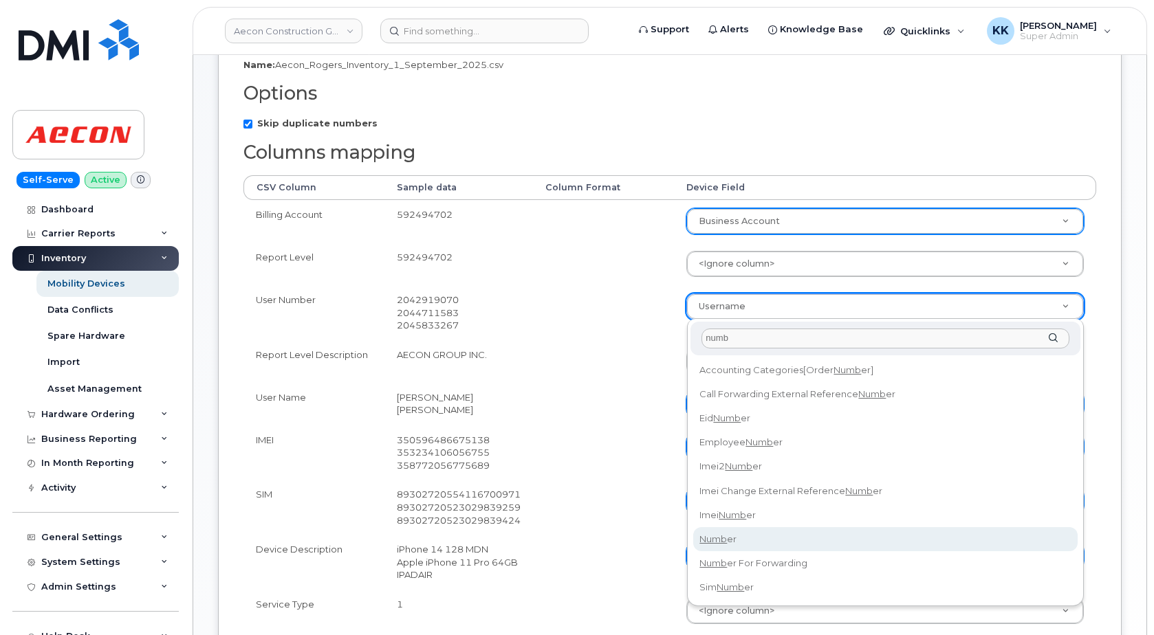
type input "numb"
select select "number"
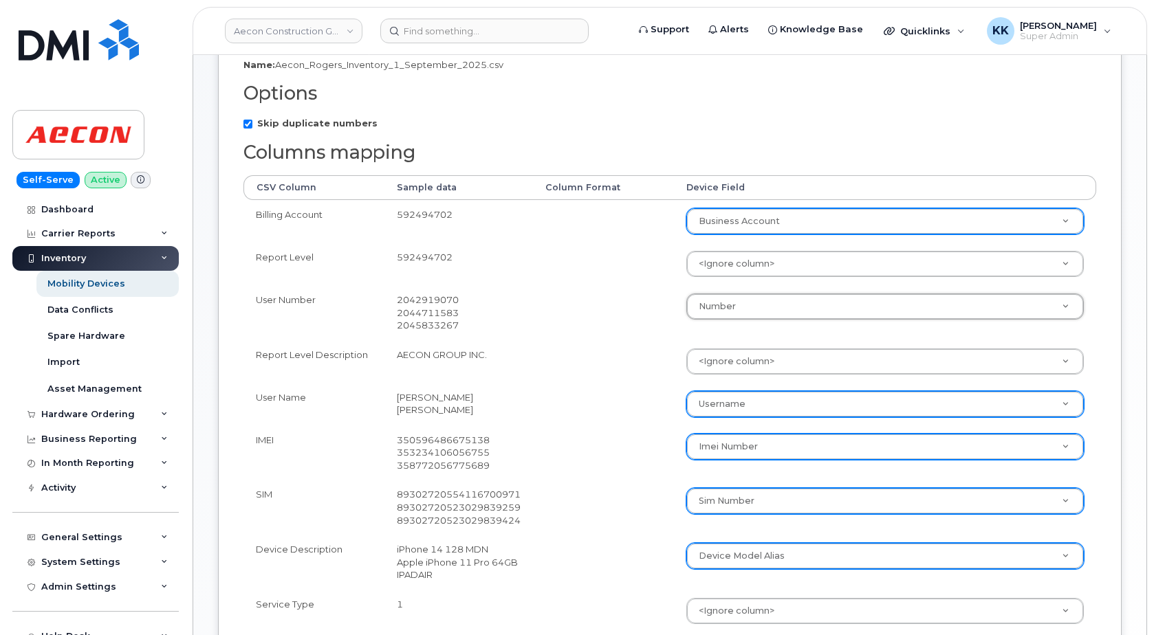
click at [590, 425] on td at bounding box center [603, 404] width 141 height 43
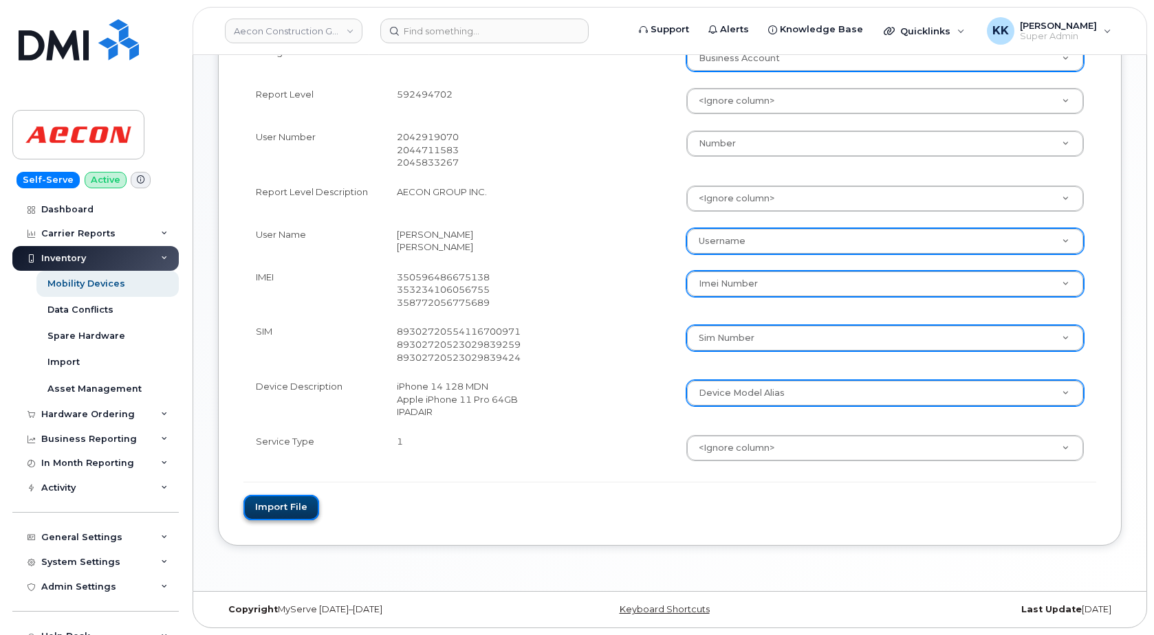
click at [286, 507] on button "Import file" at bounding box center [281, 507] width 76 height 25
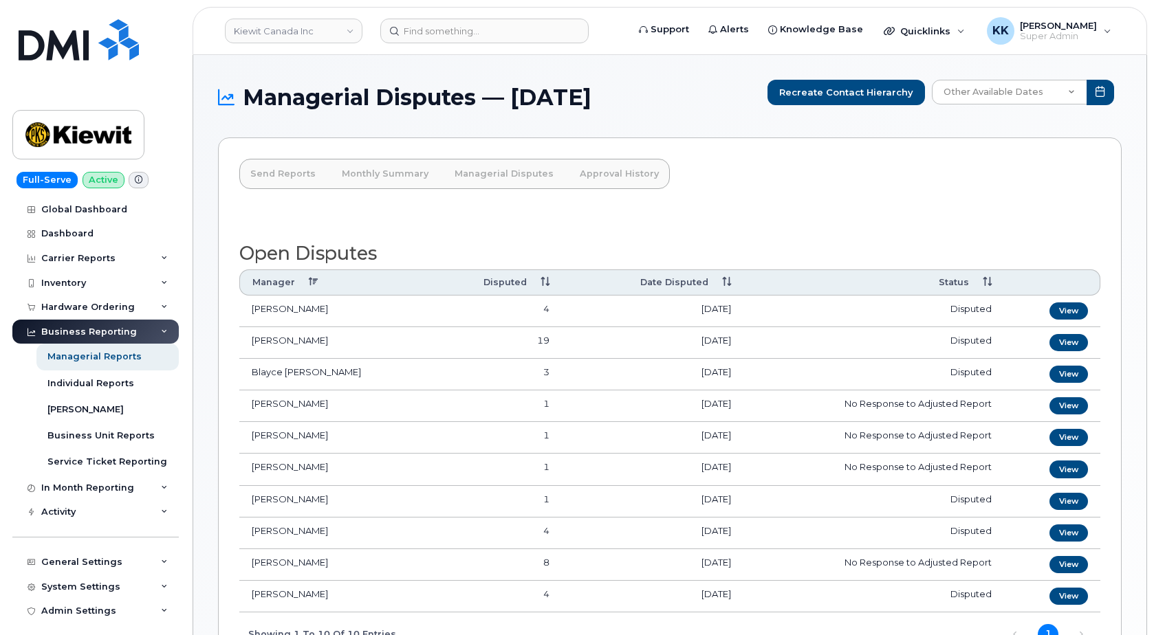
click at [699, 281] on th "Date Disputed" at bounding box center [653, 282] width 182 height 25
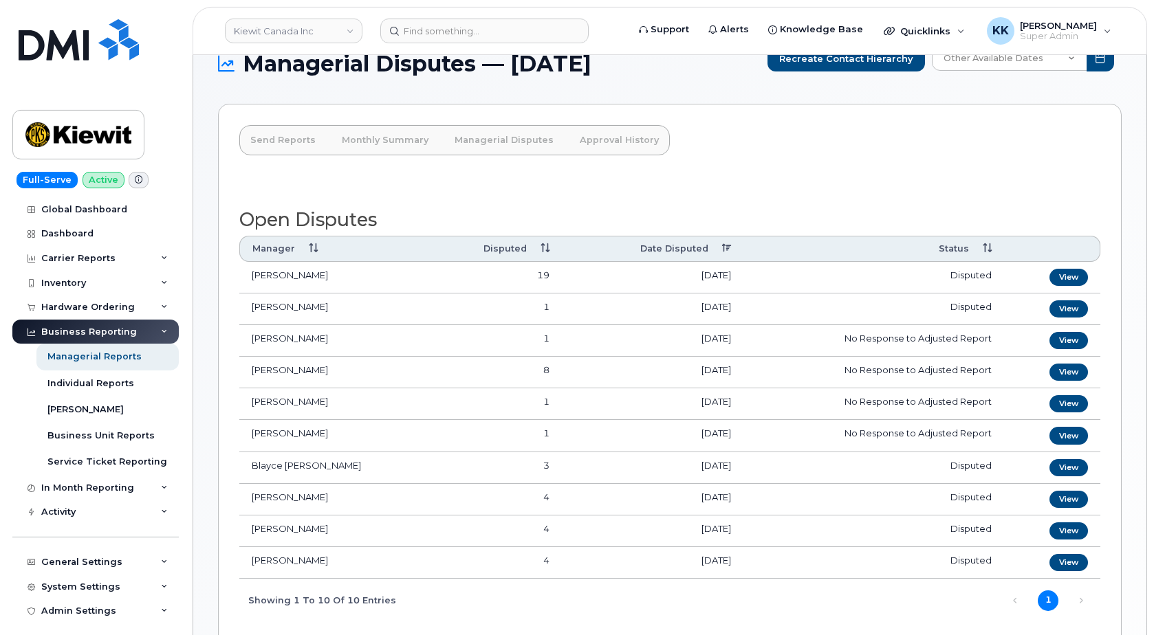
scroll to position [70, 0]
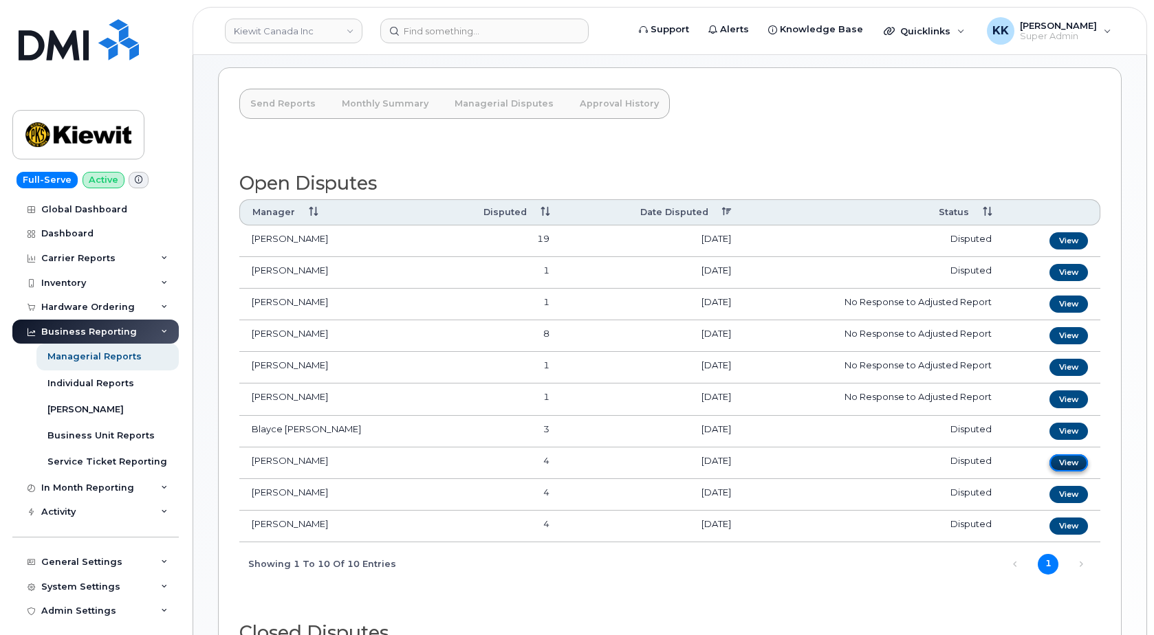
click at [1058, 463] on link "View" at bounding box center [1068, 462] width 39 height 17
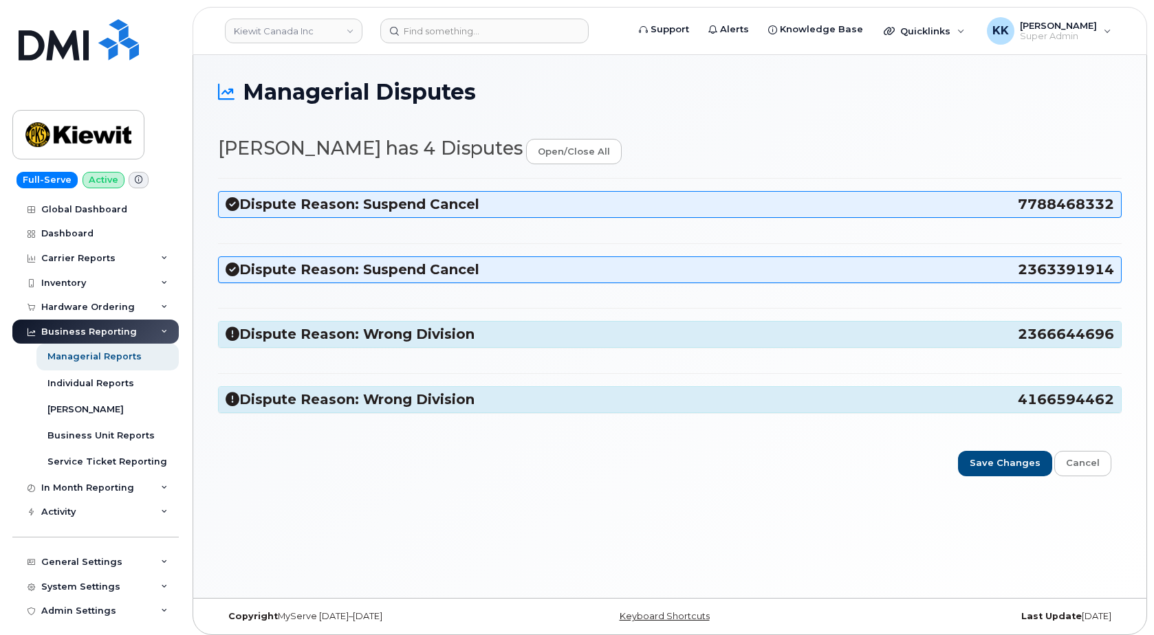
select select "14059"
click at [460, 399] on h3 "Dispute Reason: Wrong Division 4166594462" at bounding box center [670, 400] width 888 height 19
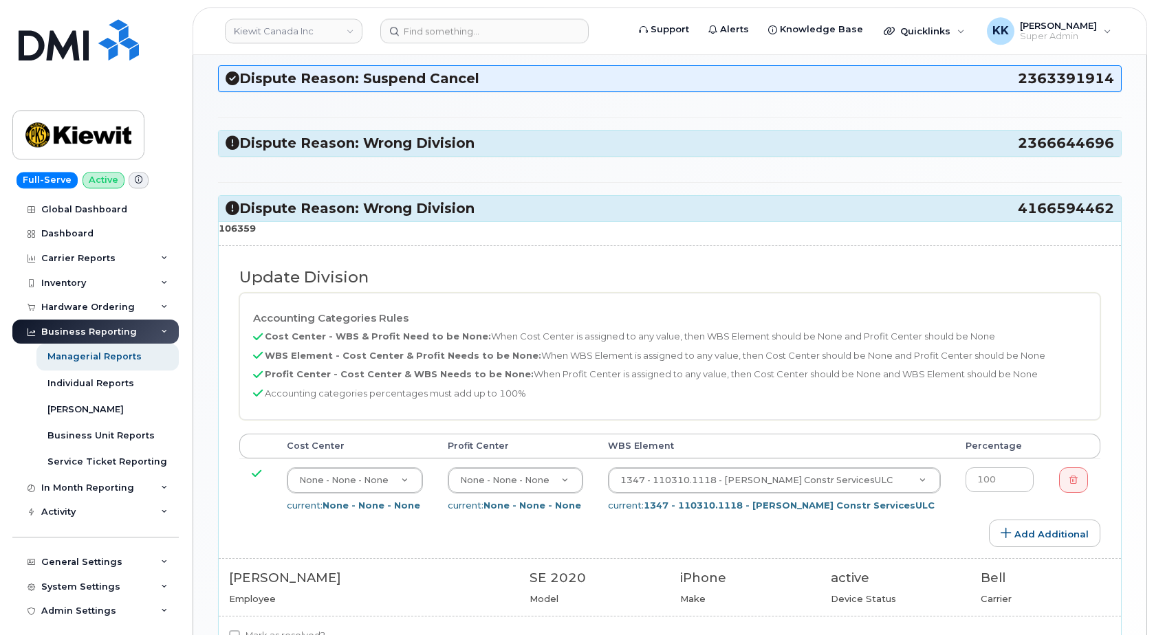
scroll to position [210, 0]
